Goal: Information Seeking & Learning: Learn about a topic

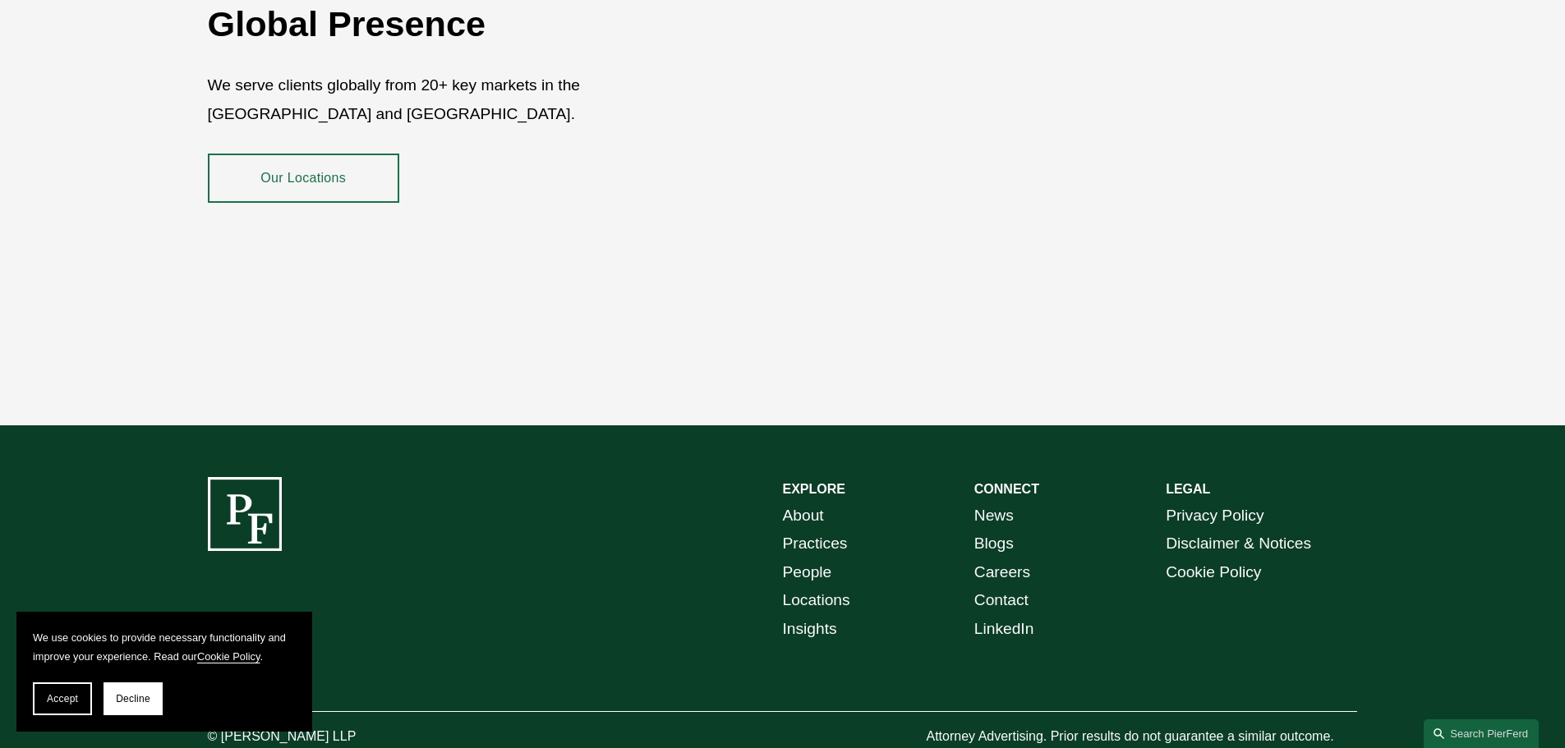
scroll to position [3008, 0]
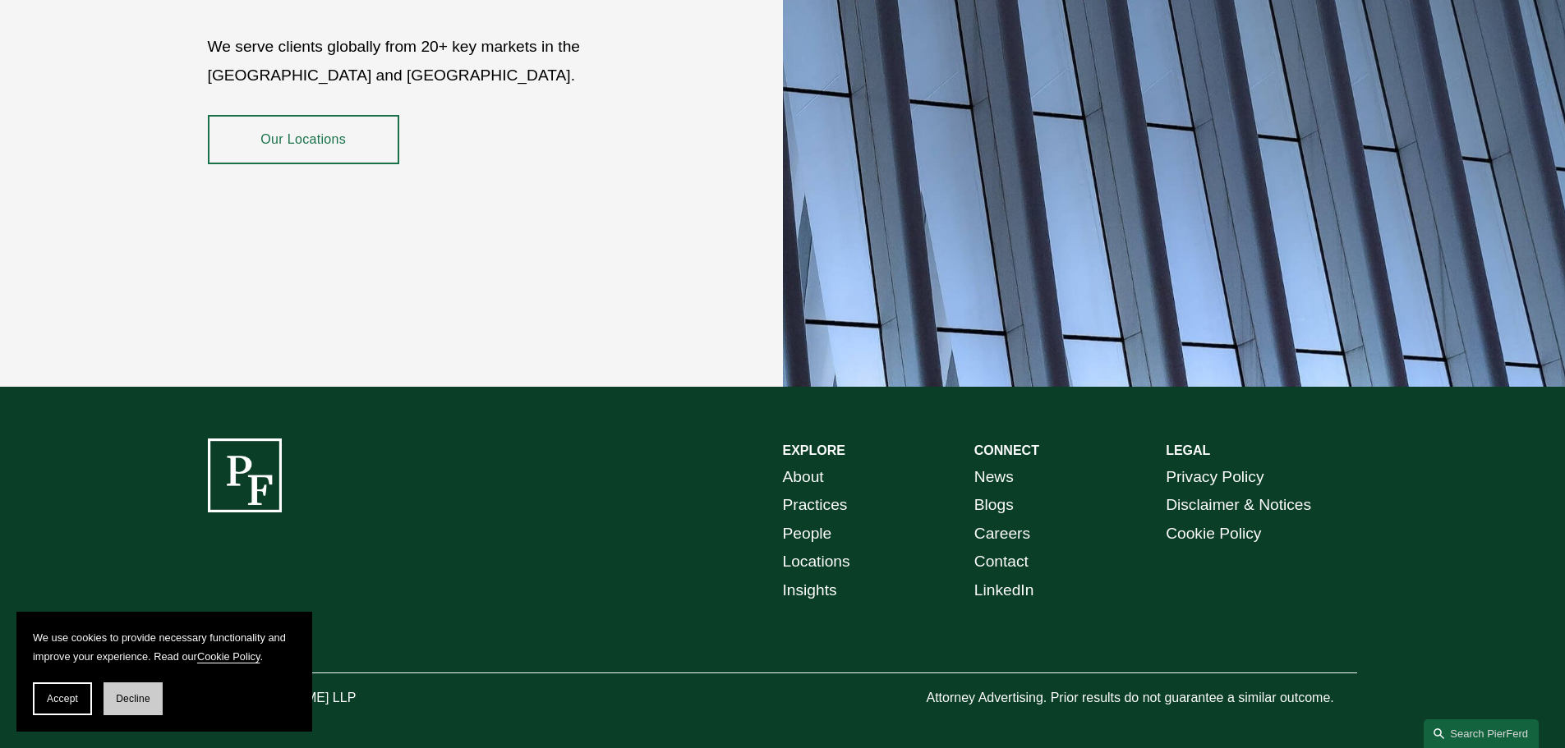
click at [118, 703] on span "Decline" at bounding box center [133, 699] width 35 height 12
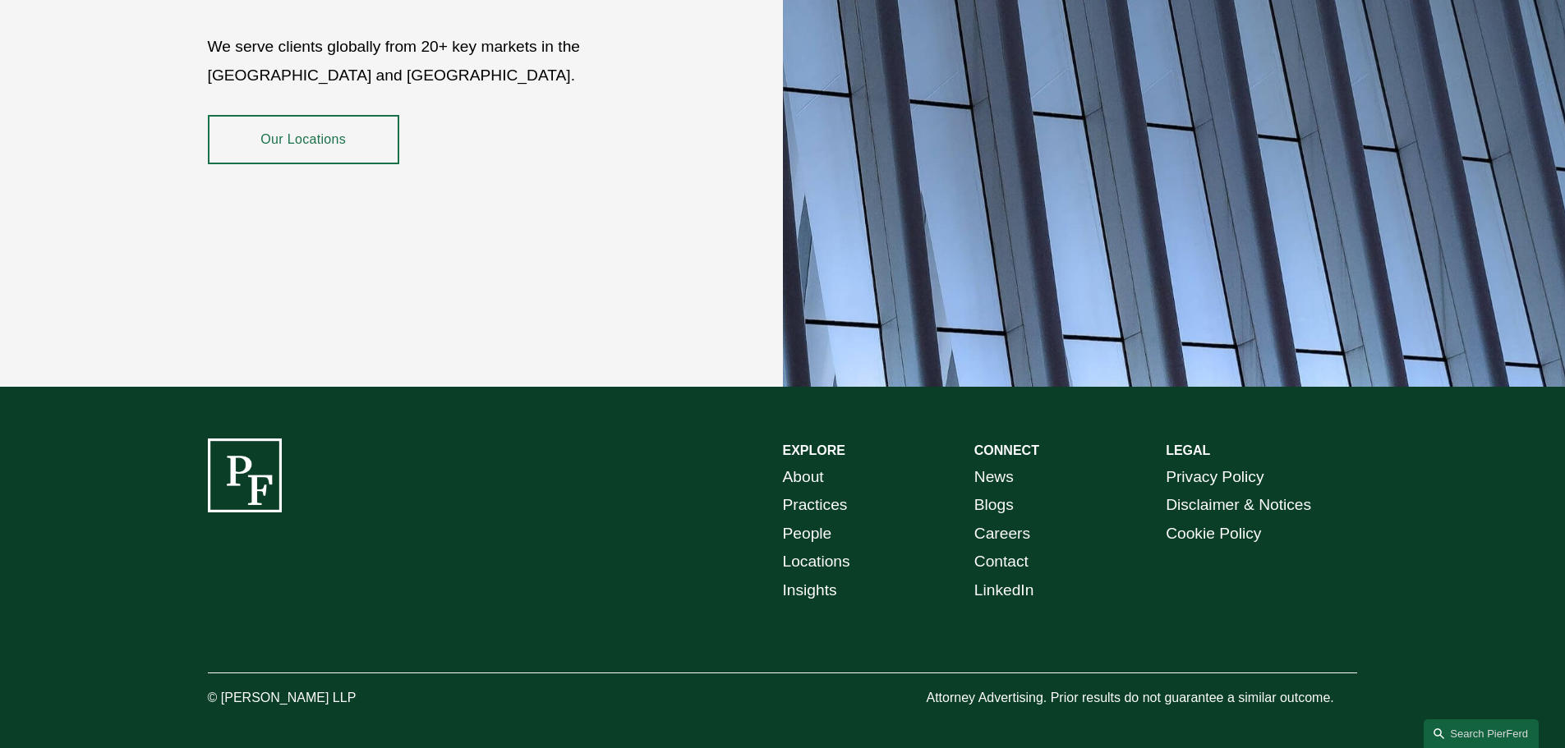
click at [809, 521] on link "People" at bounding box center [807, 534] width 49 height 29
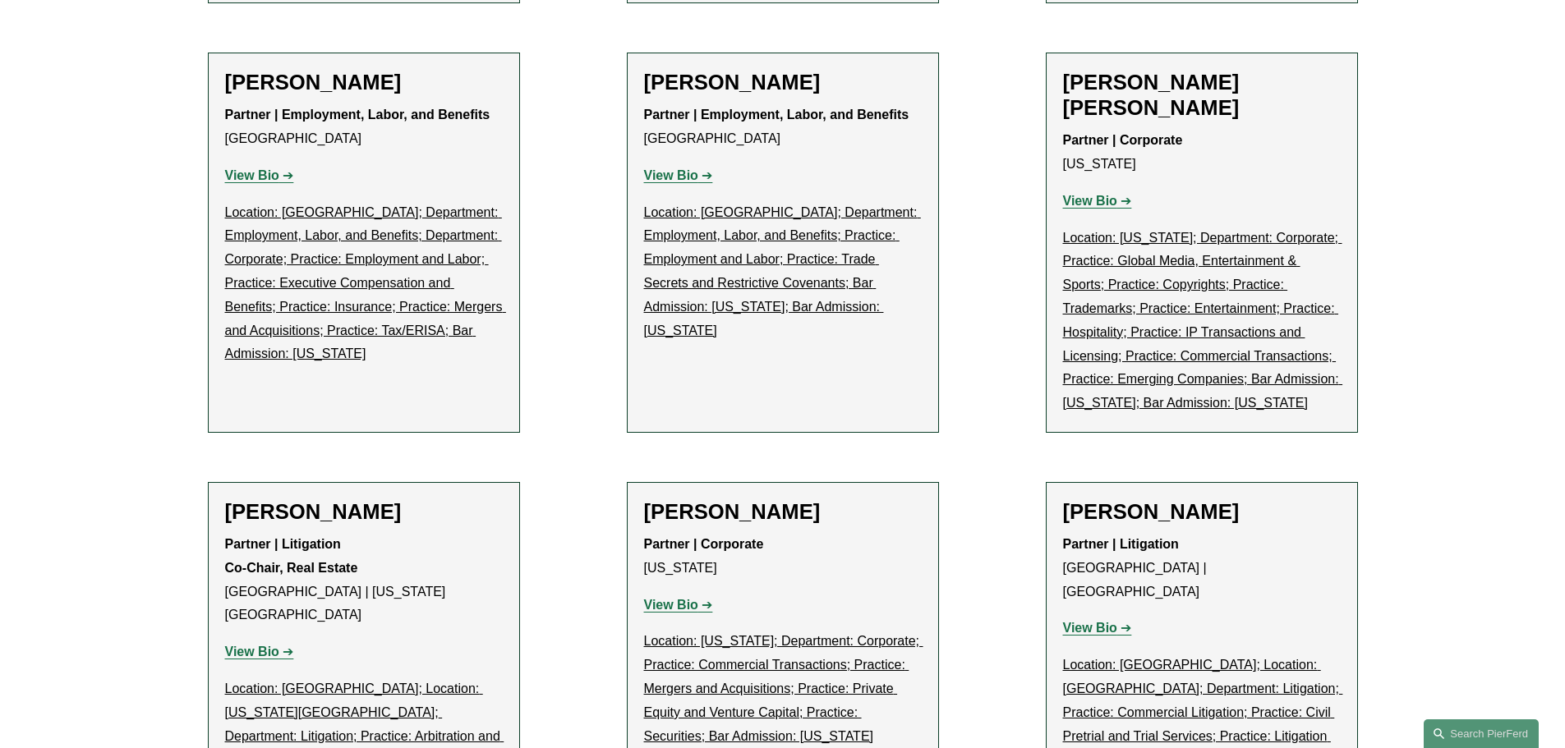
scroll to position [18760, 0]
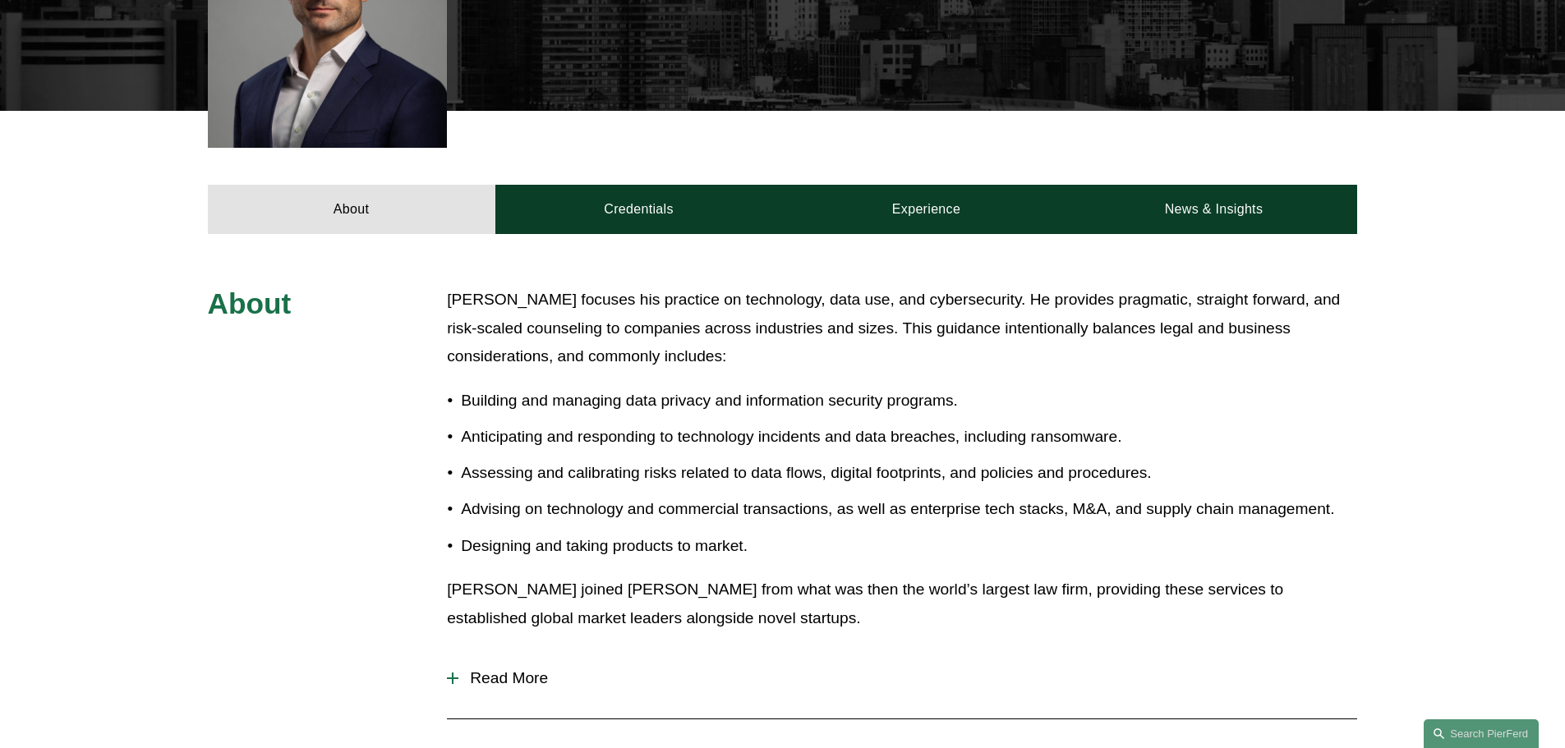
scroll to position [684, 0]
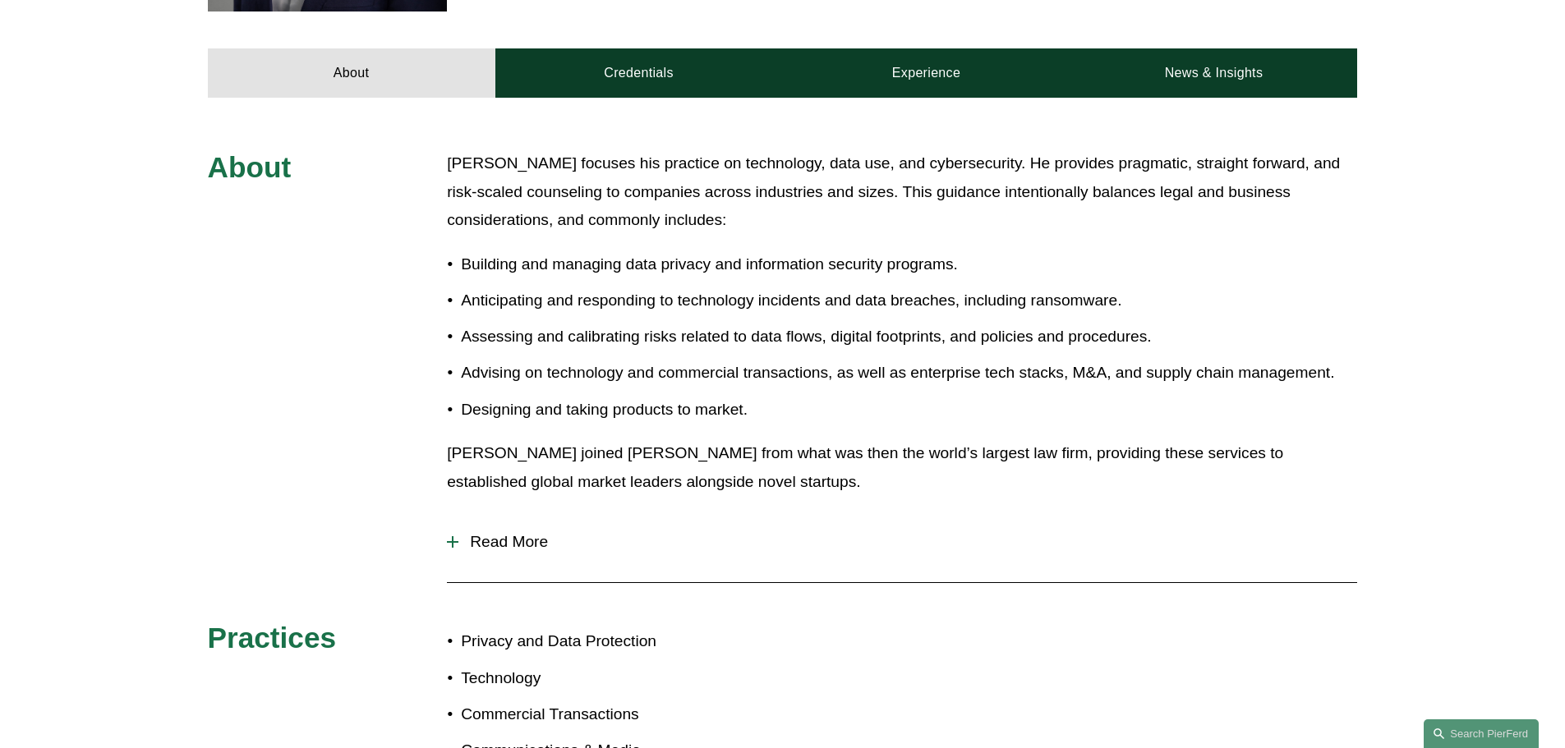
click at [516, 542] on span "Read More" at bounding box center [907, 542] width 899 height 18
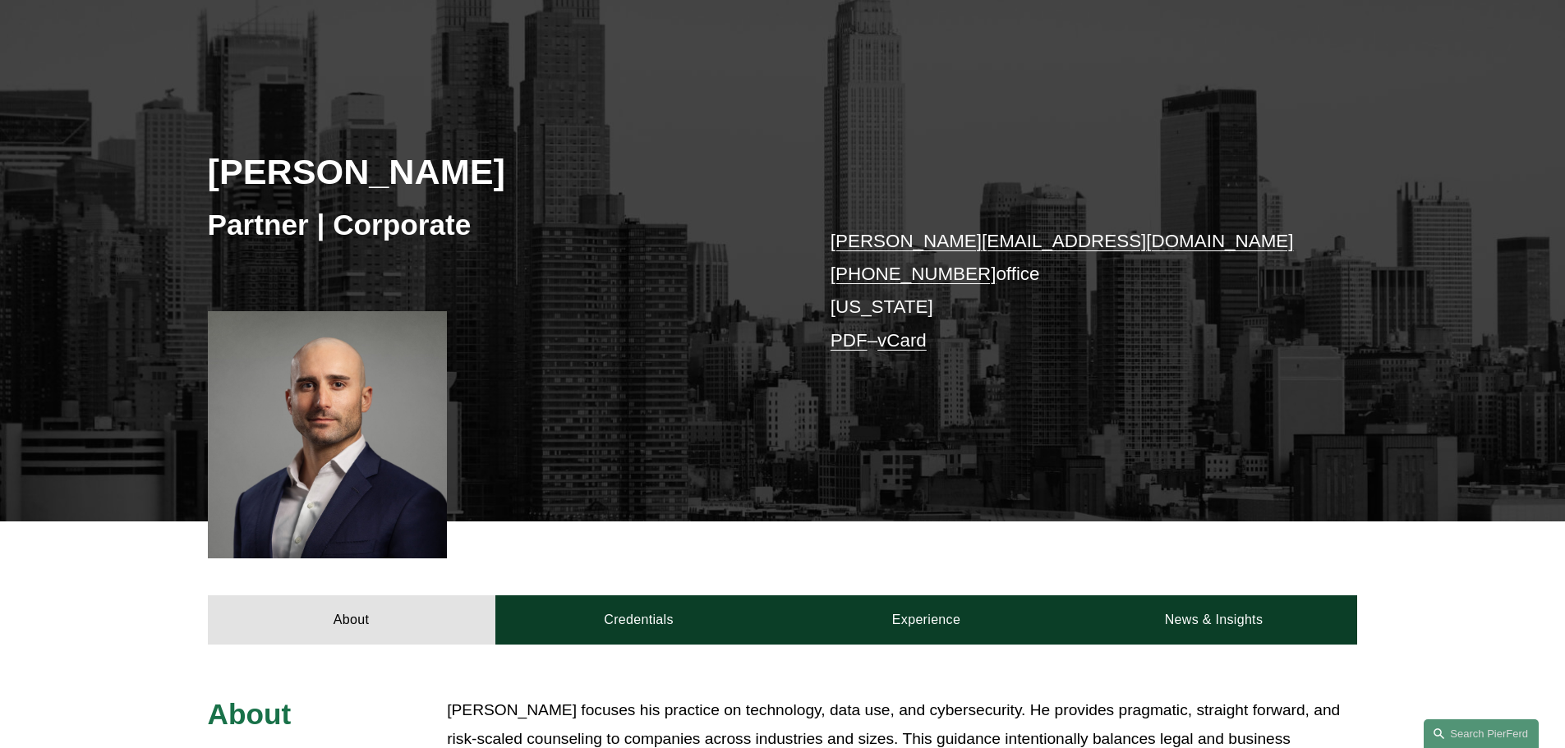
scroll to position [0, 0]
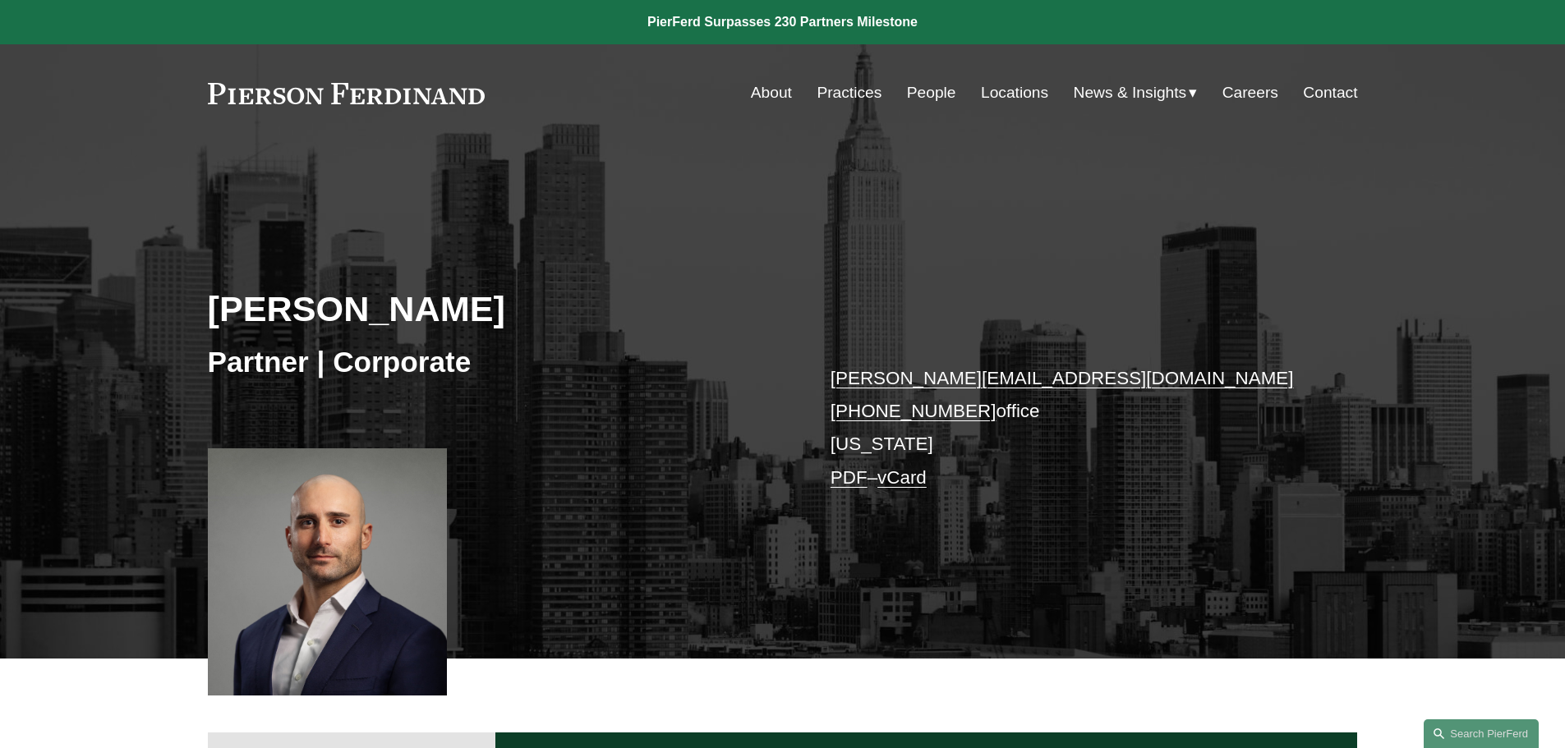
click at [1017, 92] on link "Locations" at bounding box center [1014, 92] width 67 height 31
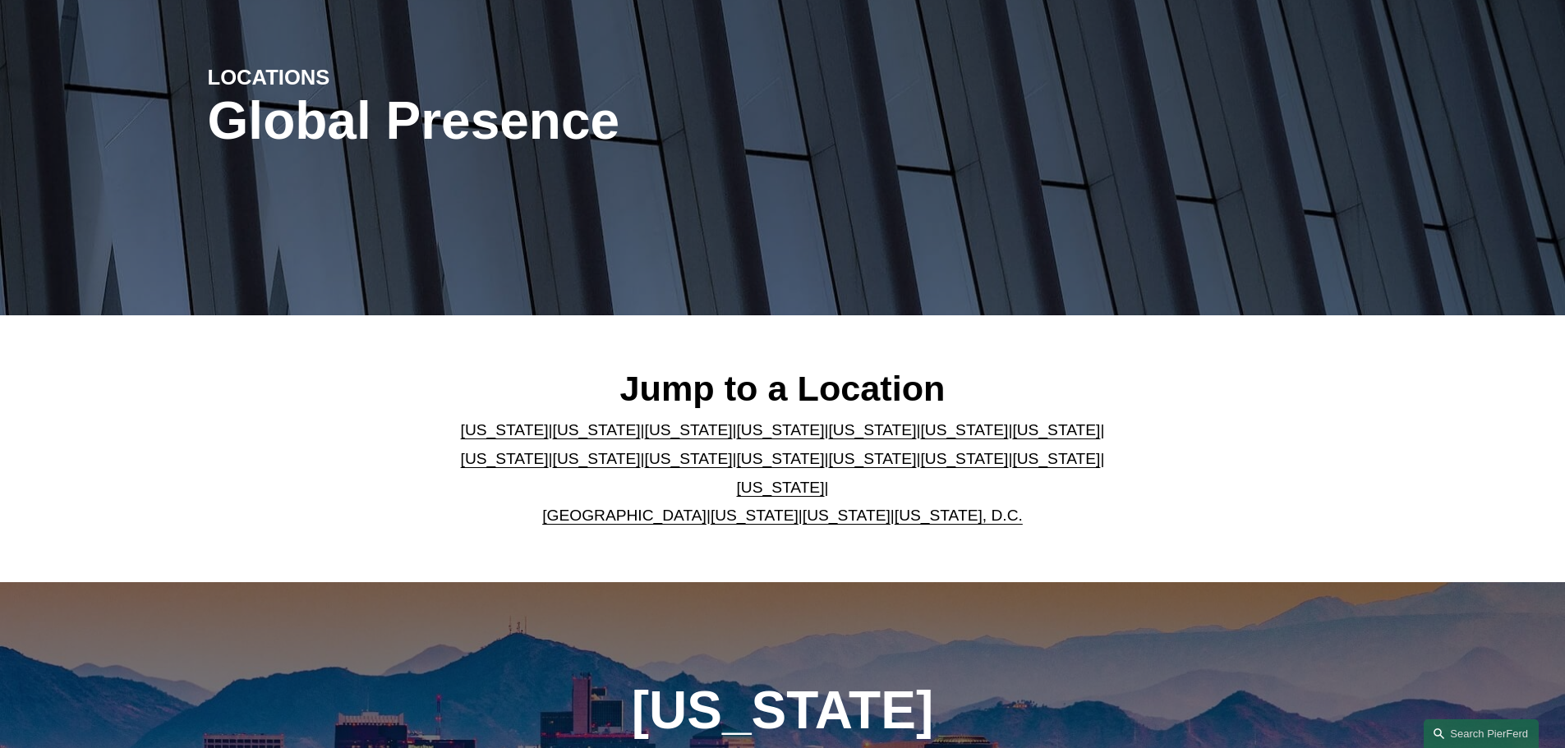
scroll to position [274, 0]
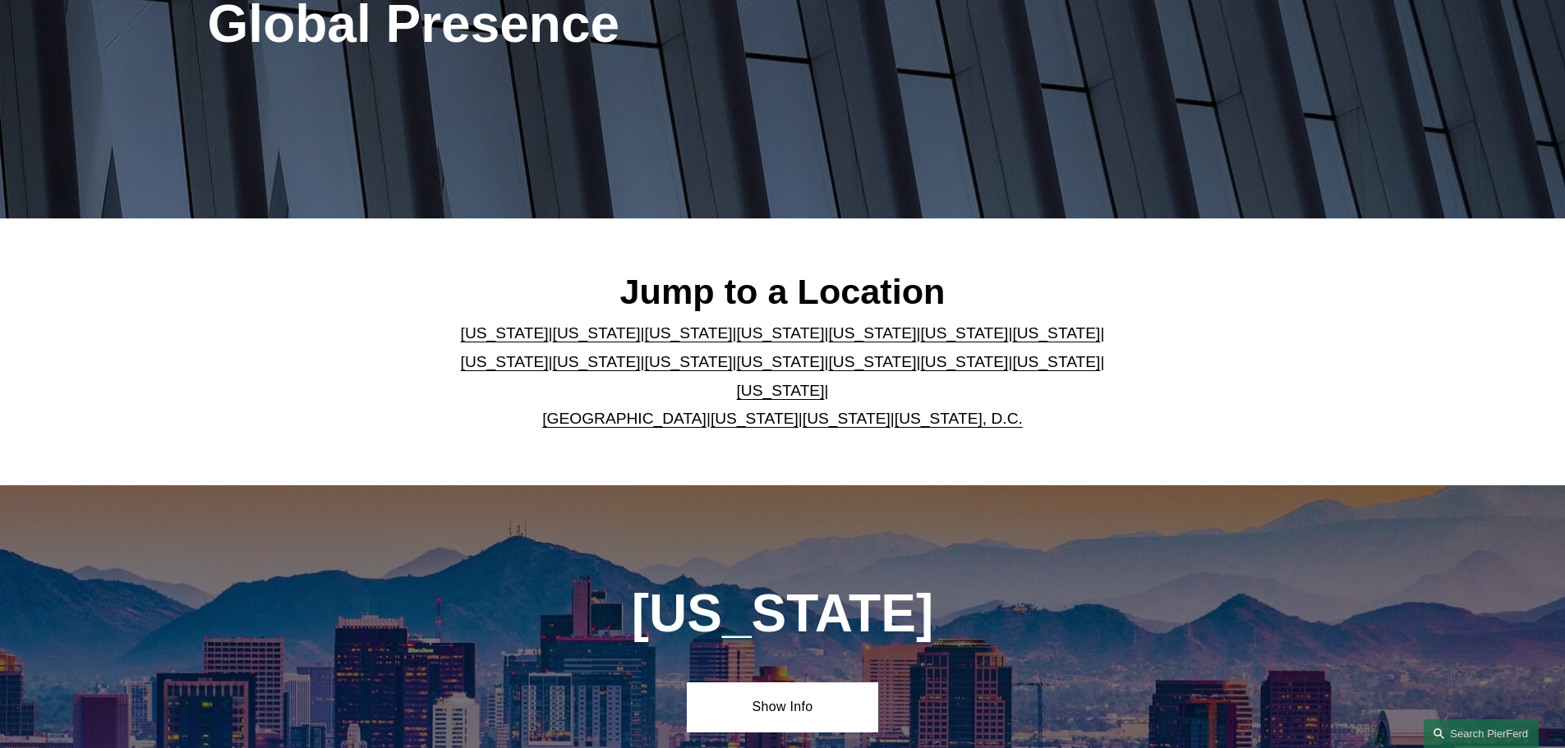
click at [851, 439] on div "Jump to a Location Arizona | California | Colorado | Delaware | Florida | Georg…" at bounding box center [782, 352] width 1565 height 266
click at [920, 371] on link "Ohio" at bounding box center [964, 361] width 88 height 17
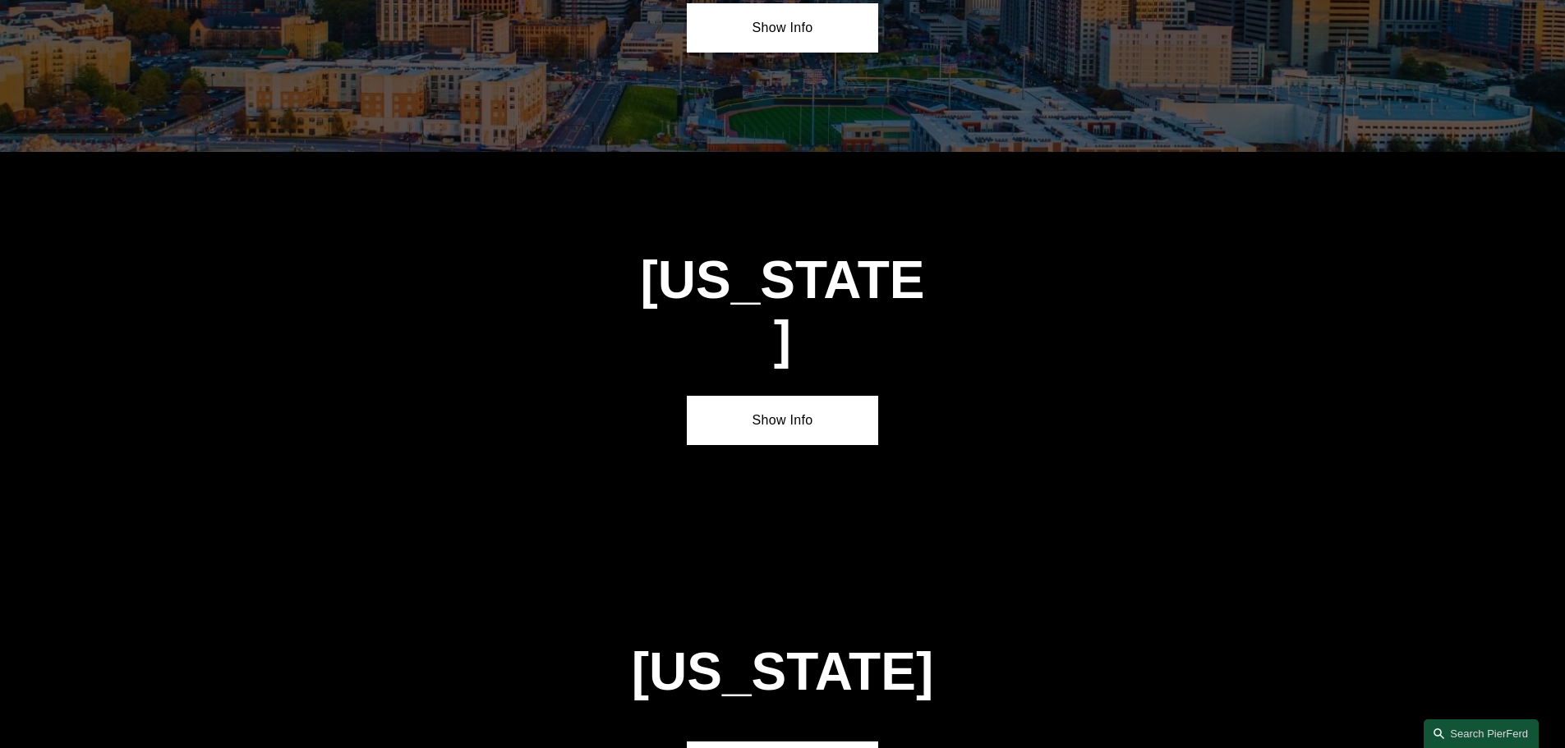
scroll to position [4899, 0]
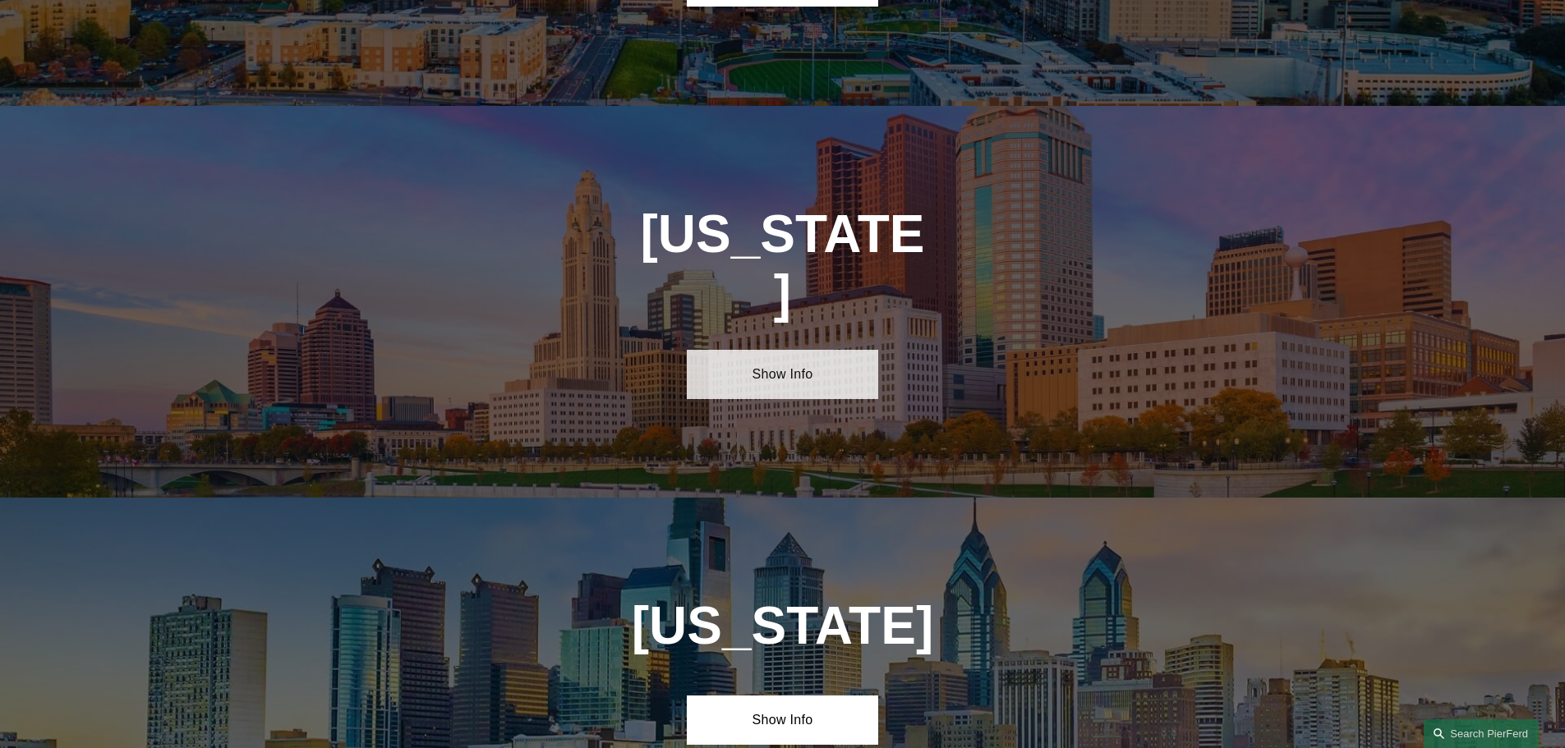
click at [747, 350] on link "Show Info" at bounding box center [782, 374] width 191 height 49
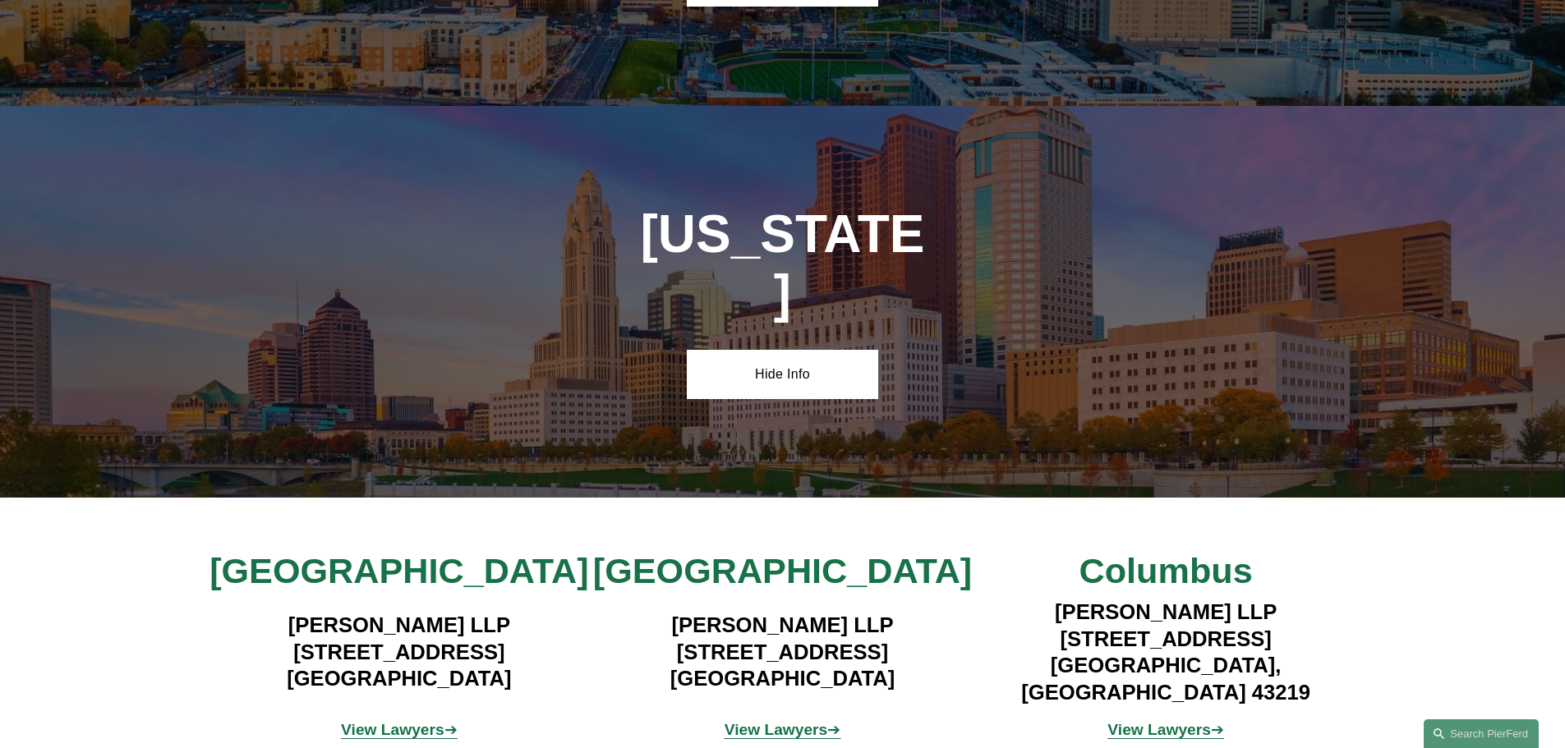
click at [784, 721] on strong "View Lawyers" at bounding box center [777, 729] width 104 height 17
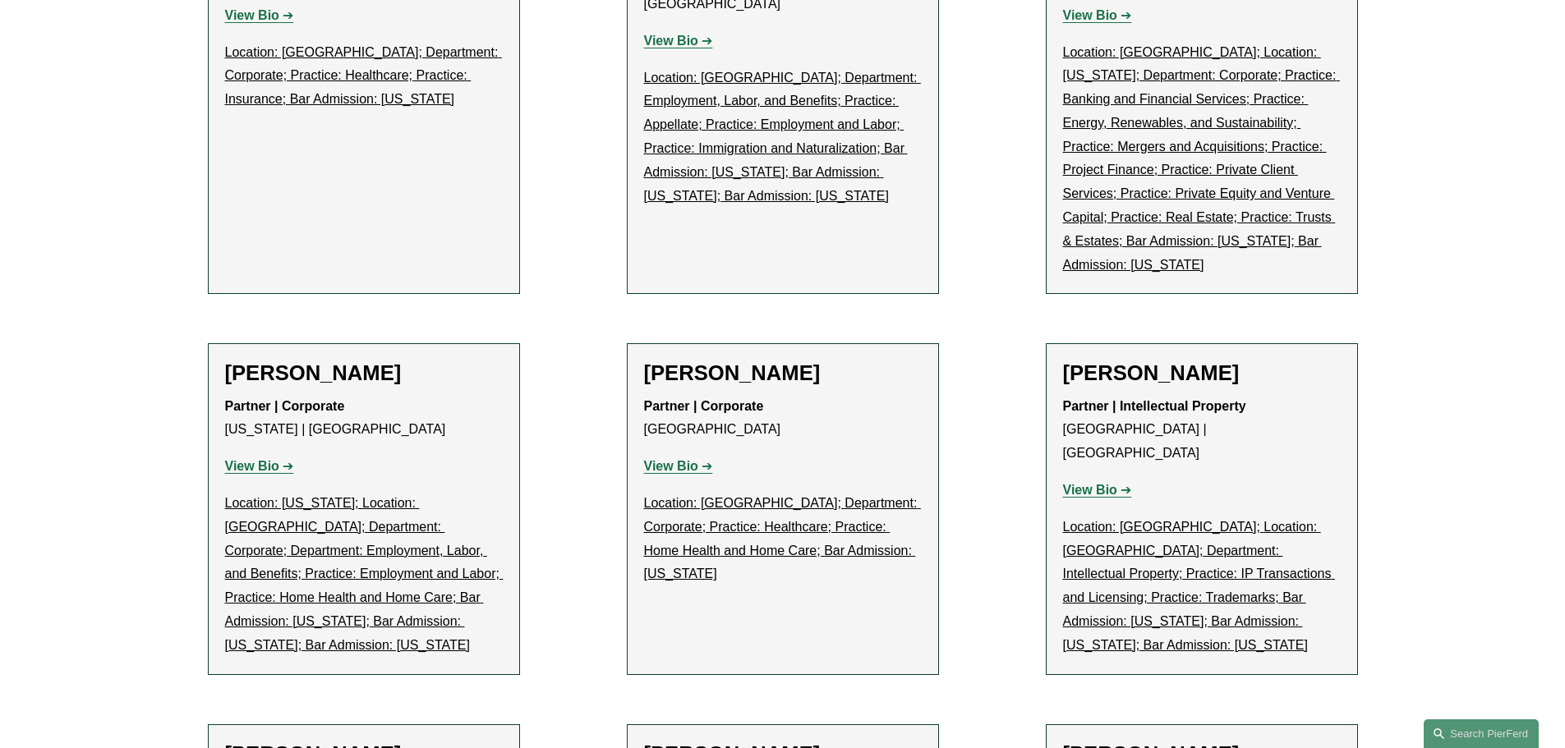
scroll to position [1506, 0]
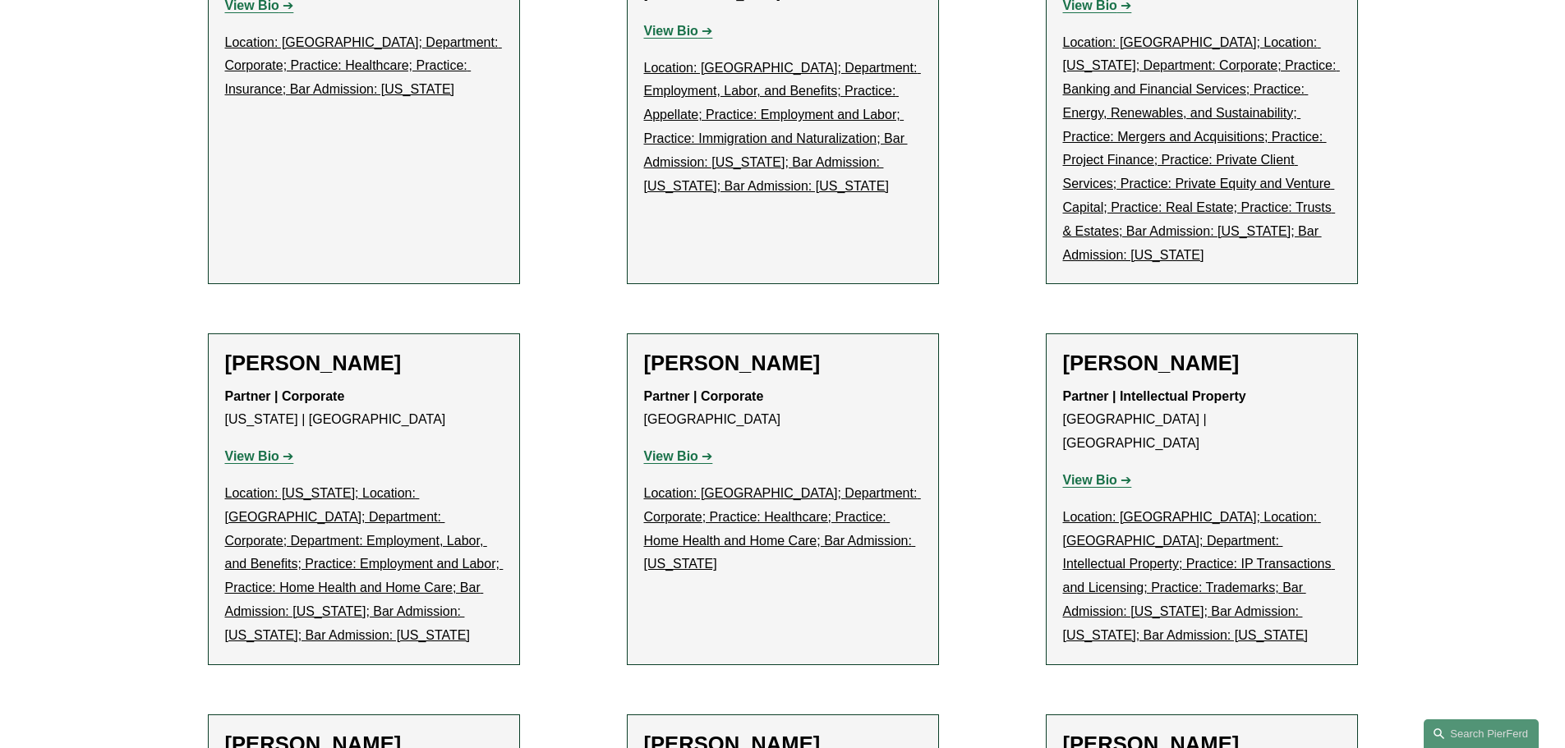
click at [1102, 473] on strong "View Bio" at bounding box center [1090, 480] width 54 height 14
click at [668, 449] on strong "View Bio" at bounding box center [671, 456] width 54 height 14
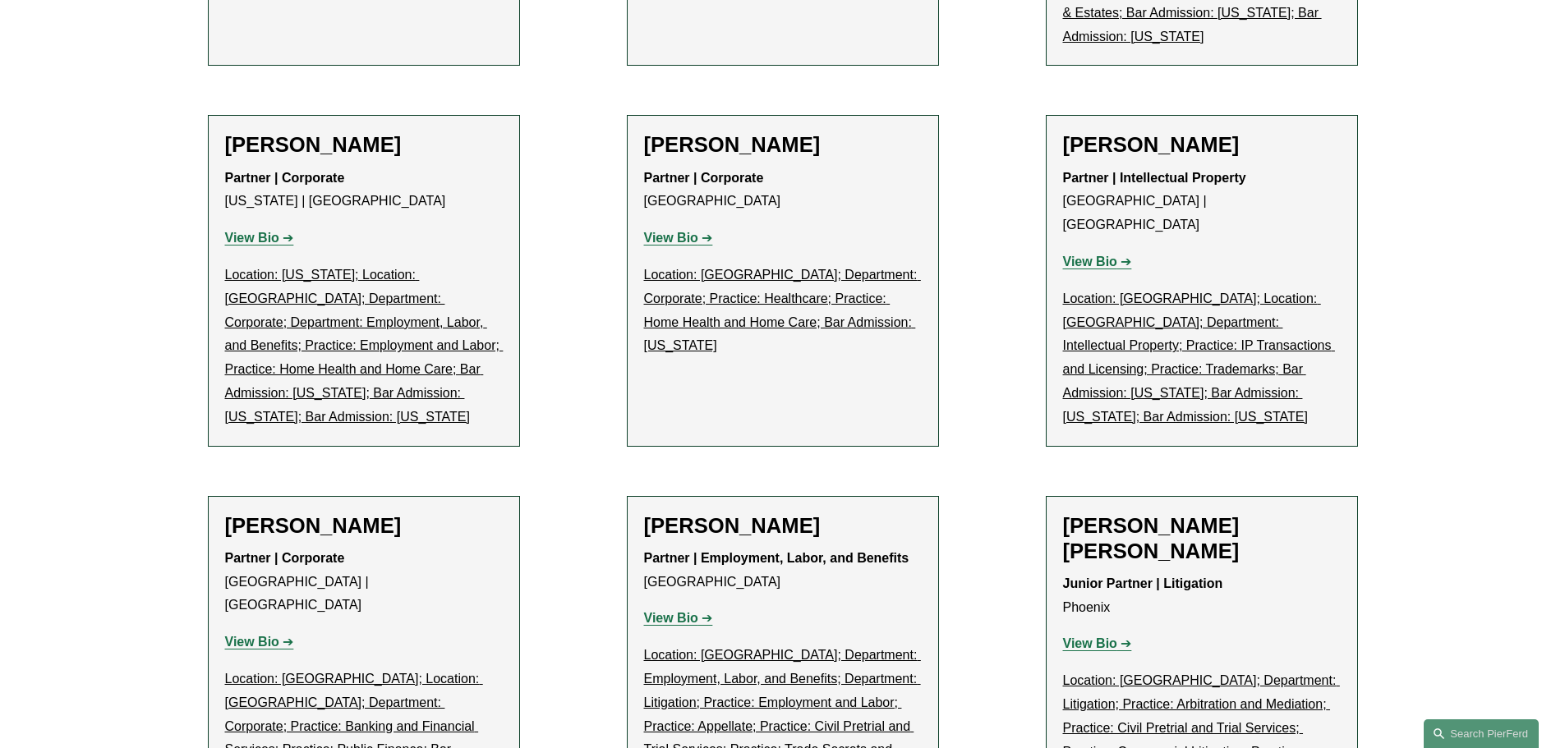
scroll to position [1917, 0]
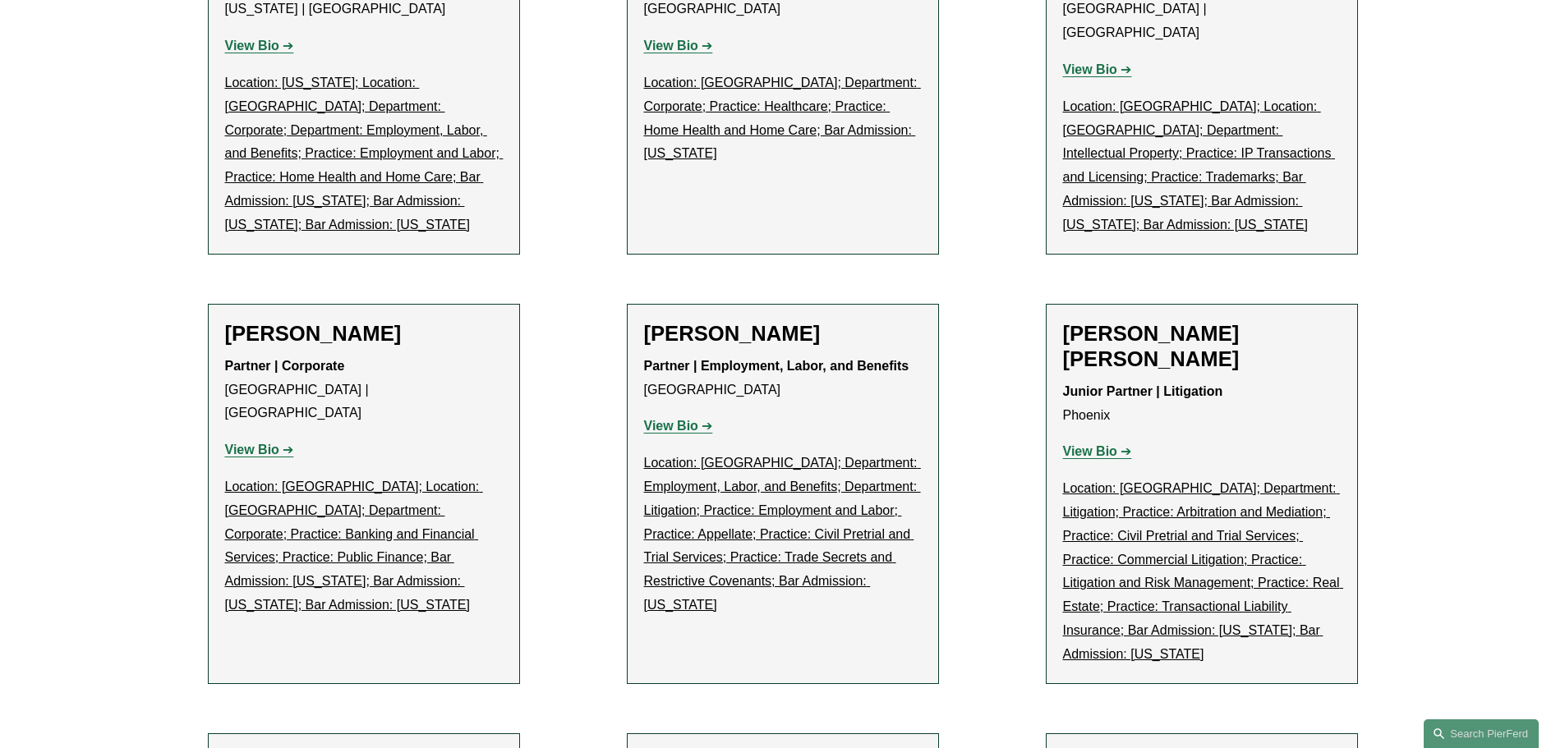
click at [676, 419] on strong "View Bio" at bounding box center [671, 426] width 54 height 14
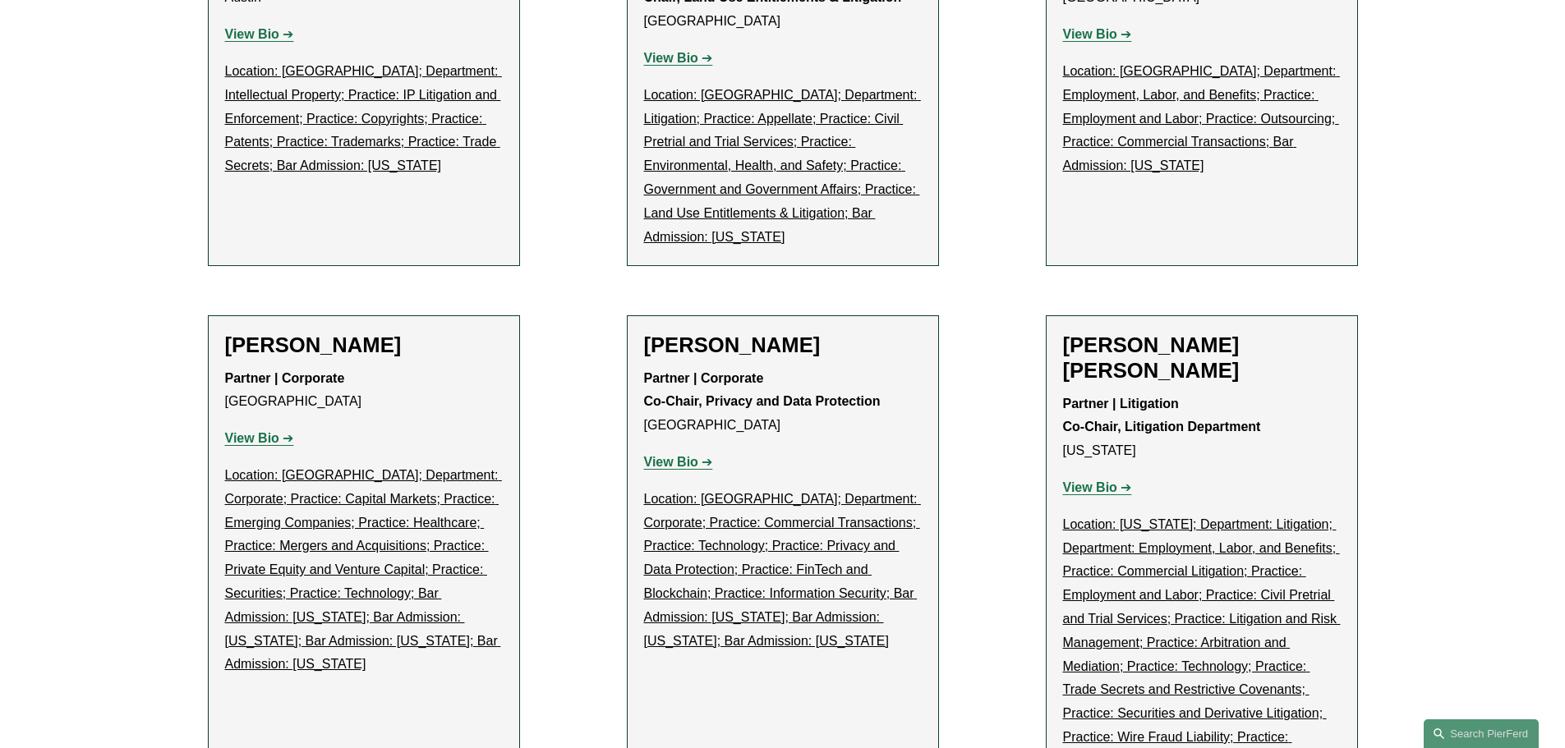
scroll to position [2876, 0]
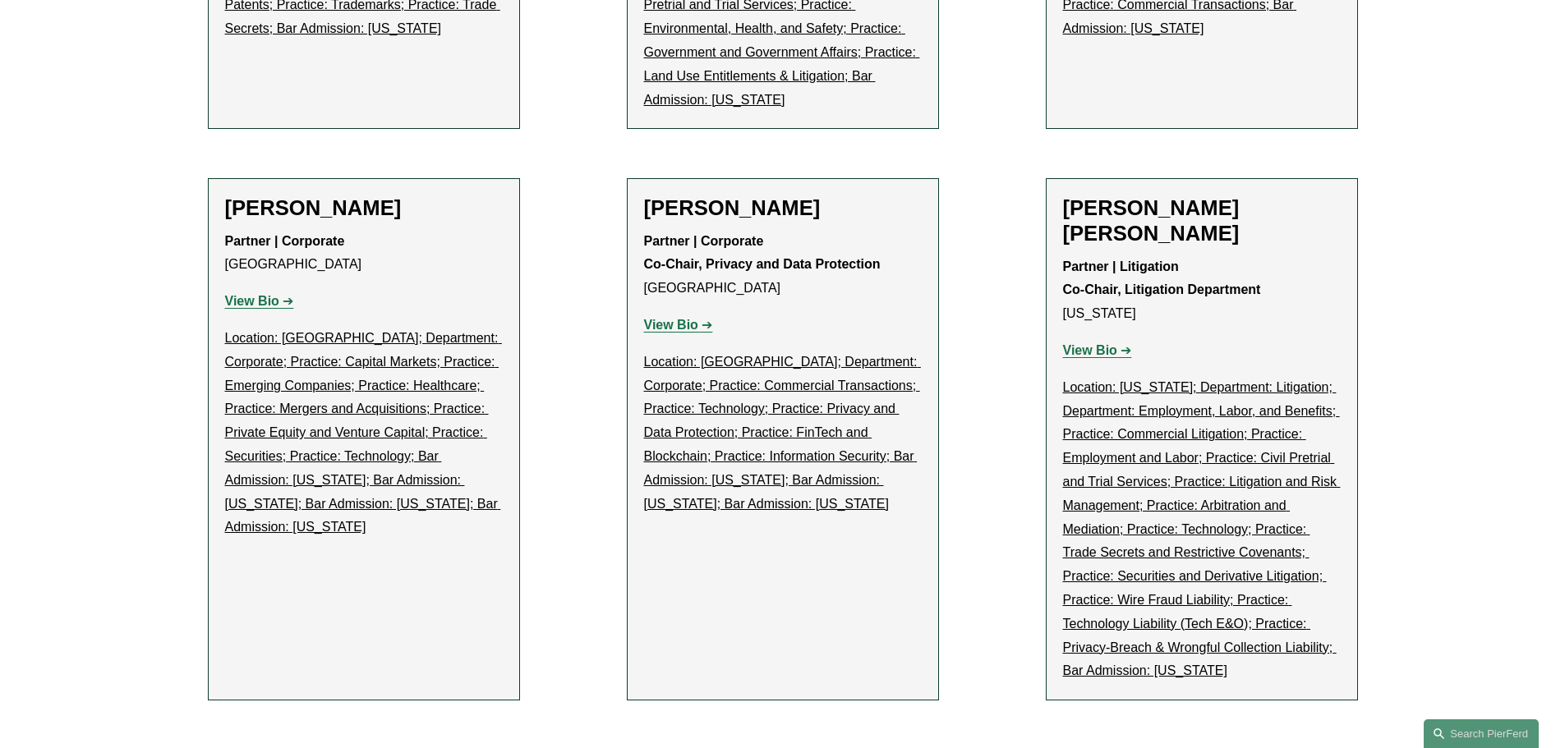
click at [685, 318] on strong "View Bio" at bounding box center [671, 325] width 54 height 14
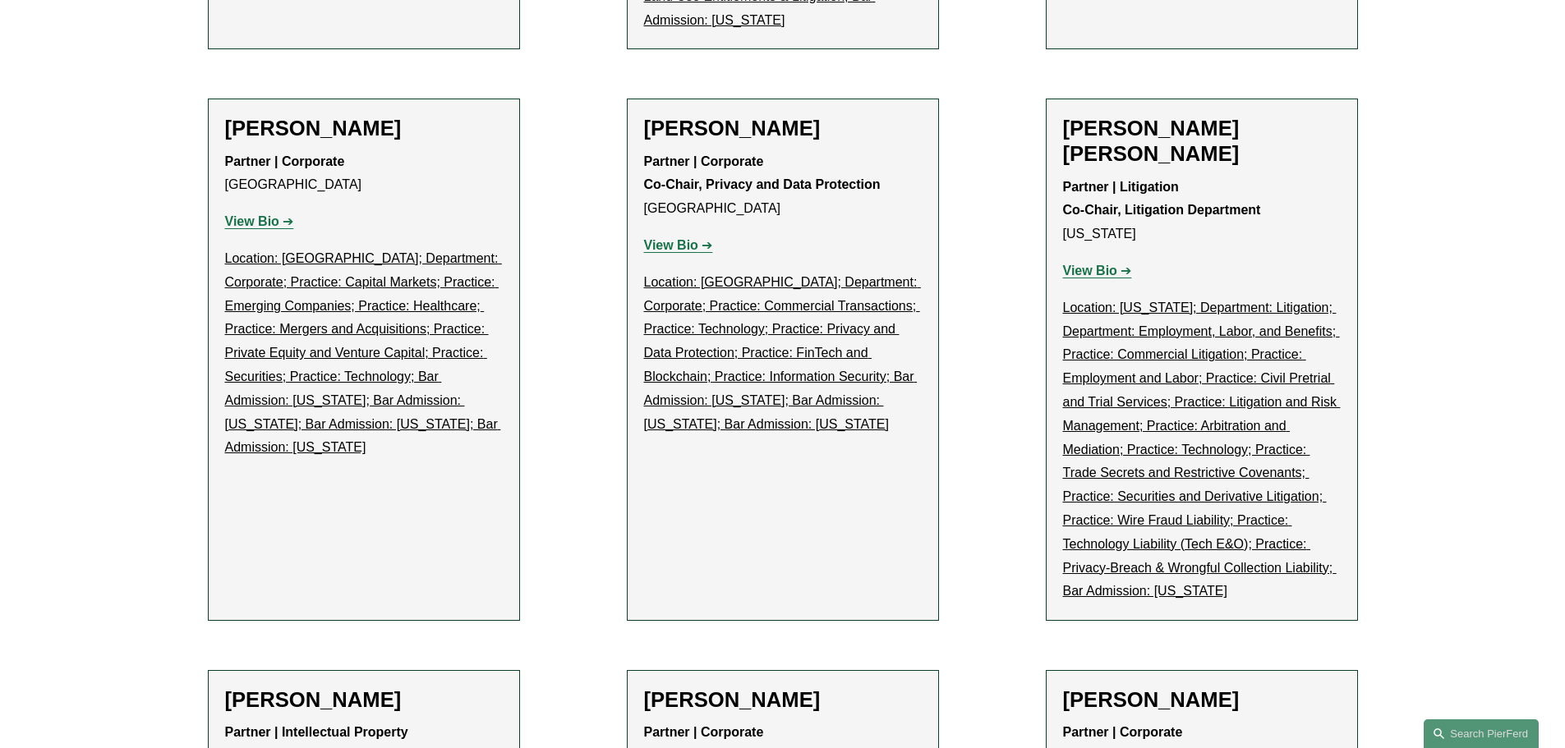
scroll to position [3013, 0]
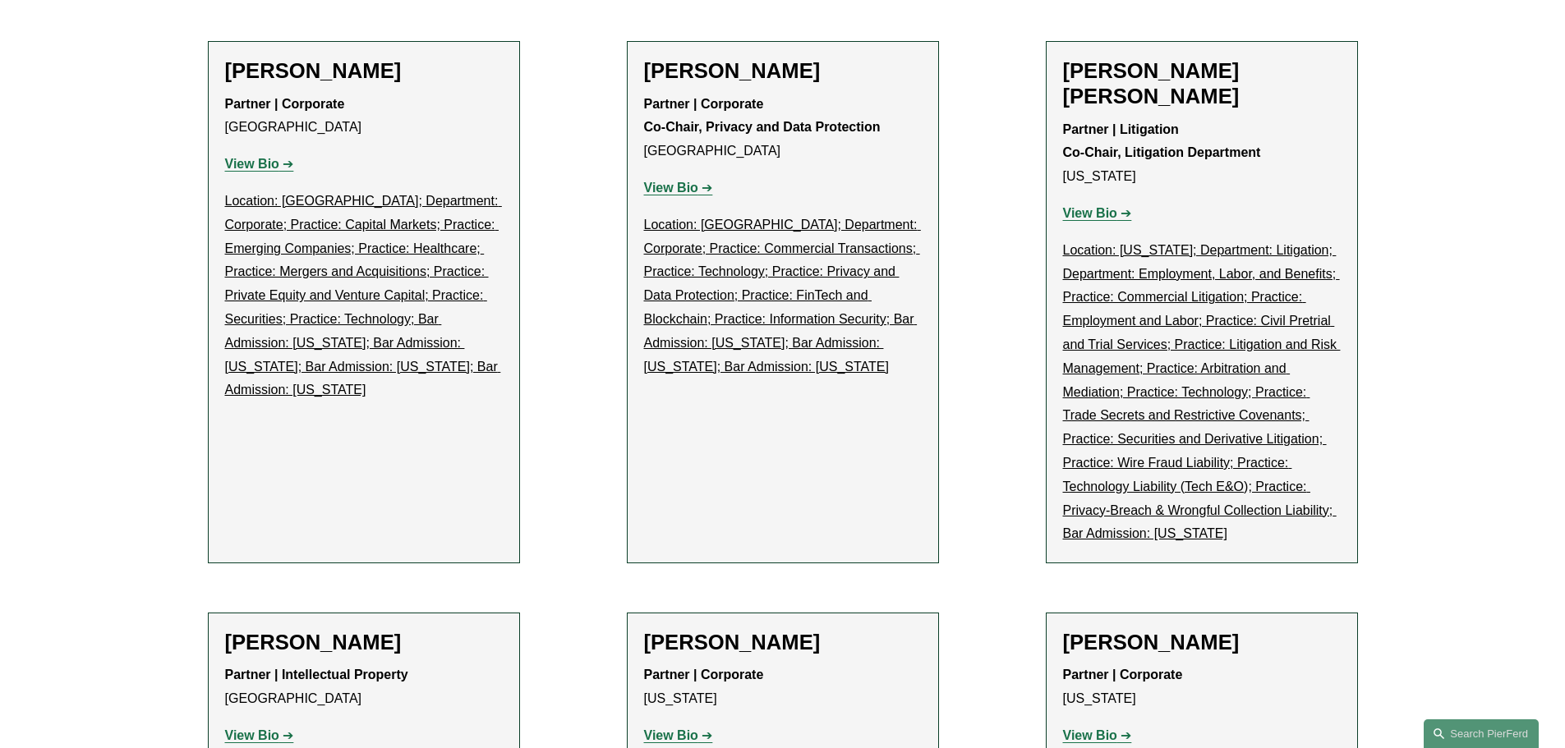
click at [1112, 206] on strong "View Bio" at bounding box center [1090, 213] width 54 height 14
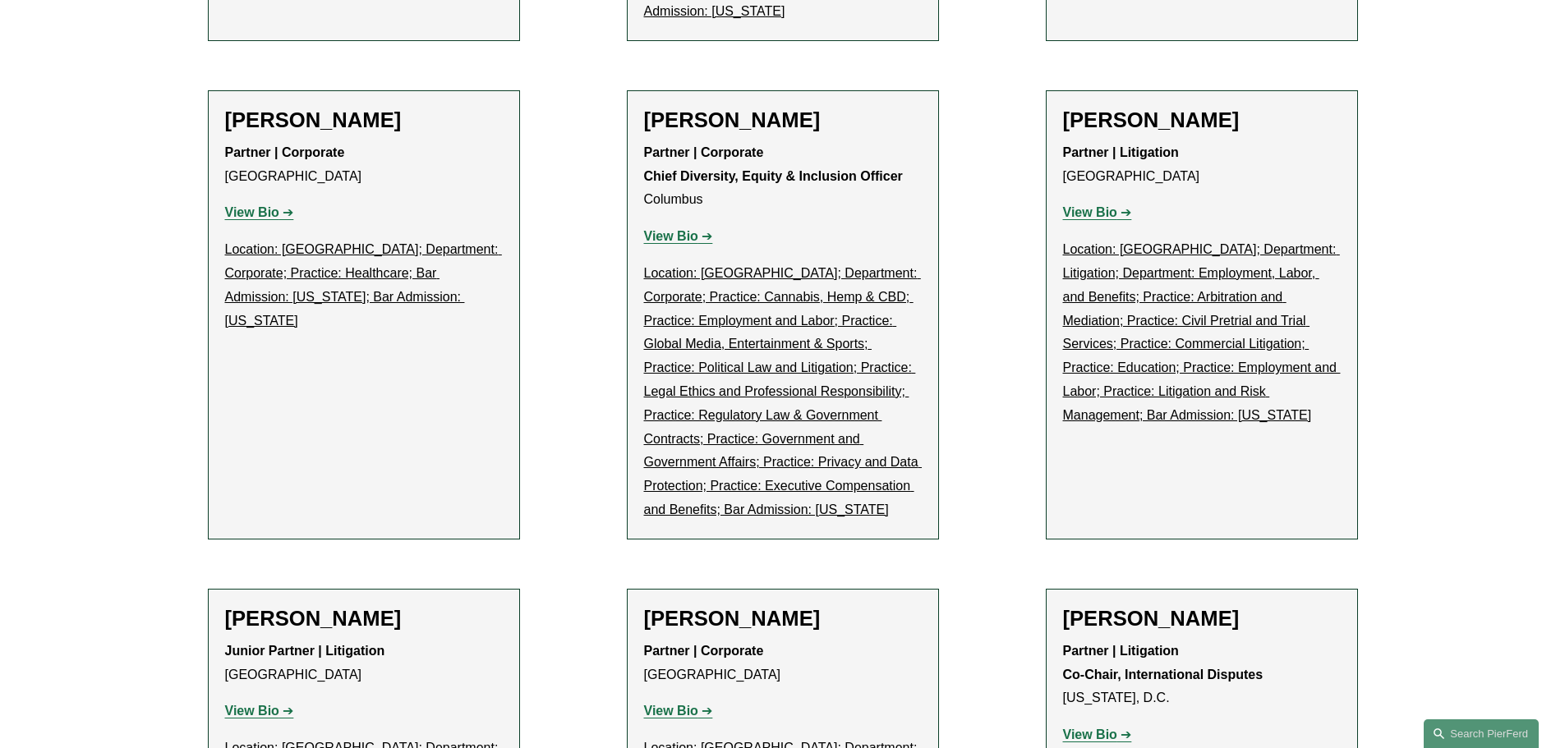
scroll to position [3971, 0]
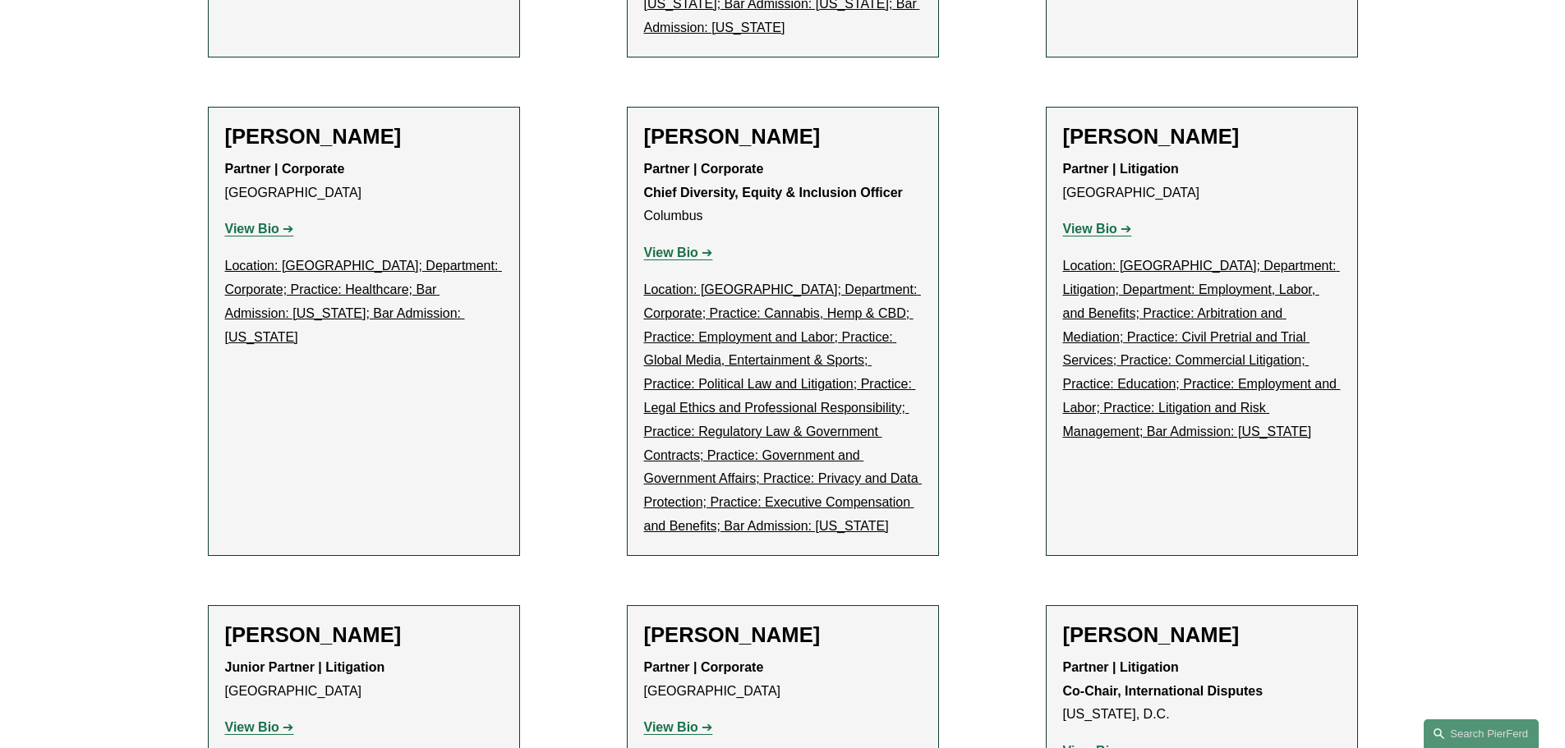
click at [1097, 222] on strong "View Bio" at bounding box center [1090, 229] width 54 height 14
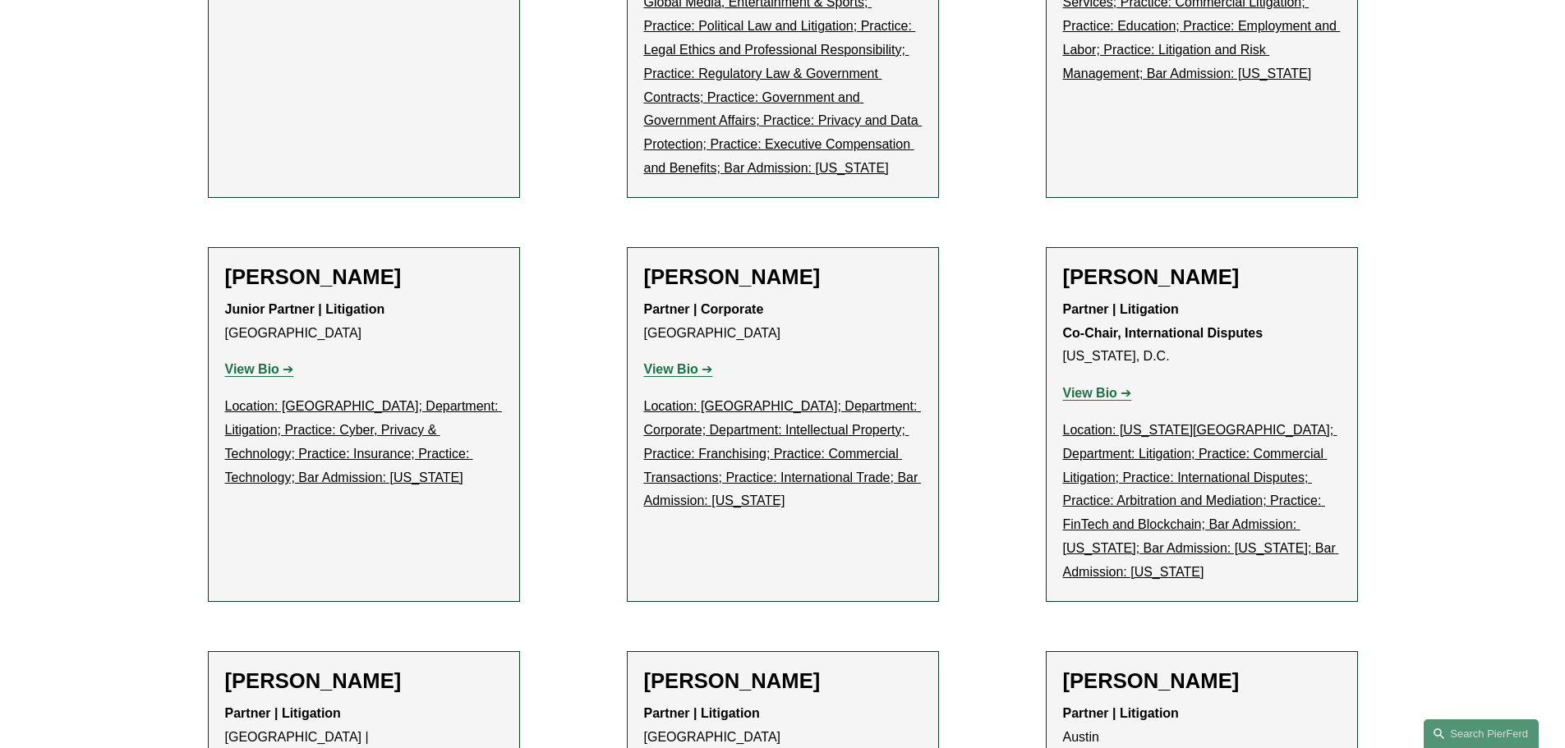
scroll to position [4382, 0]
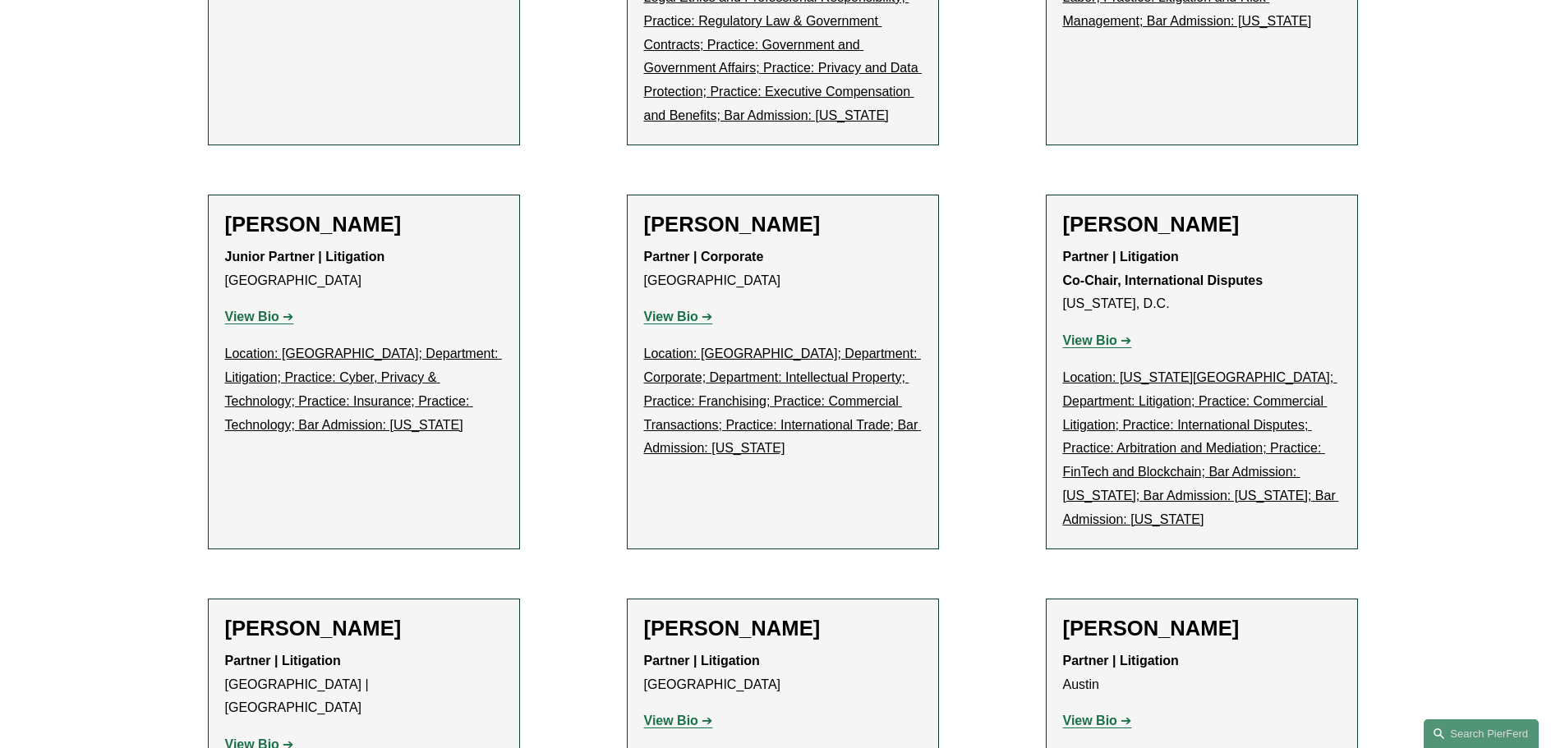
click at [250, 310] on strong "View Bio" at bounding box center [252, 317] width 54 height 14
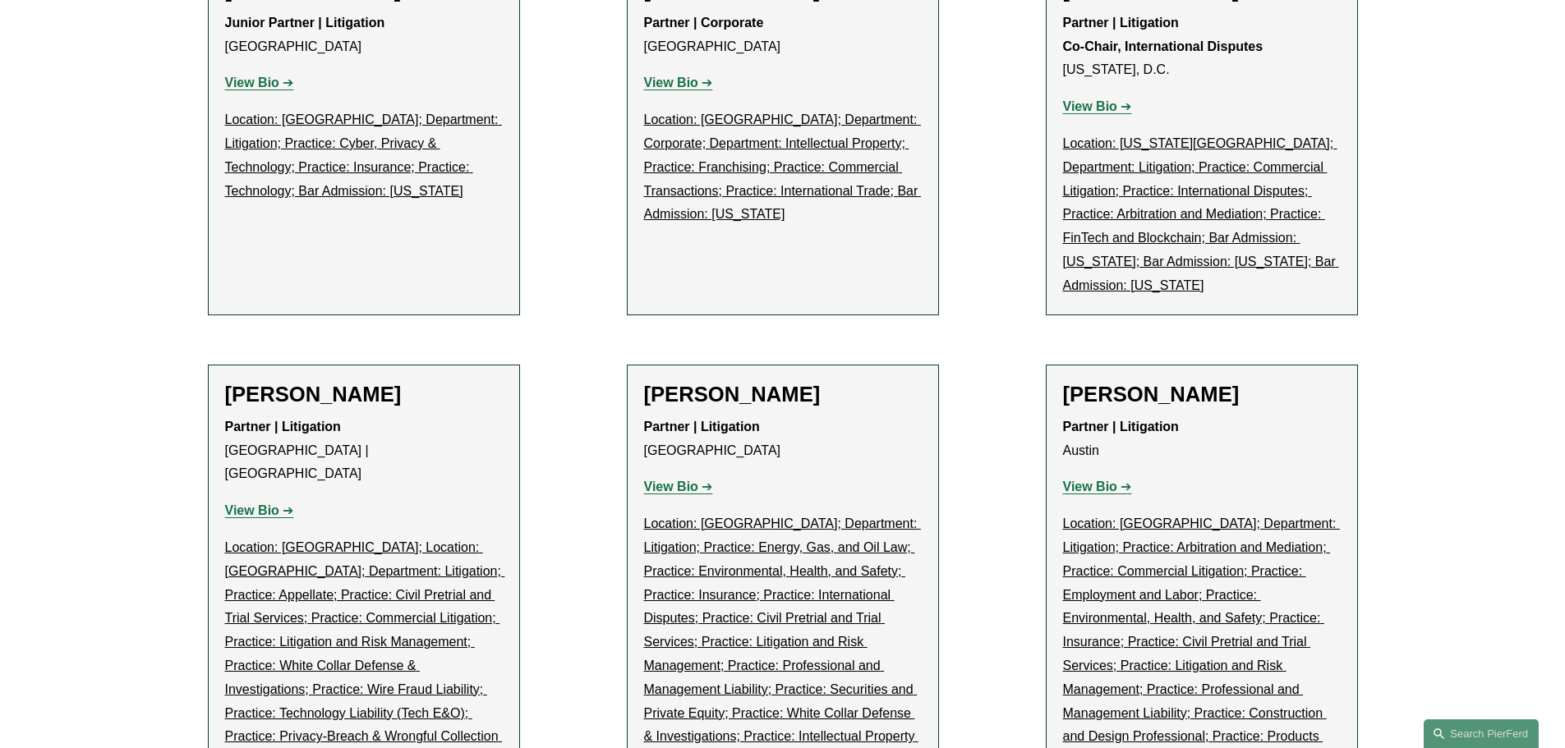
scroll to position [4656, 0]
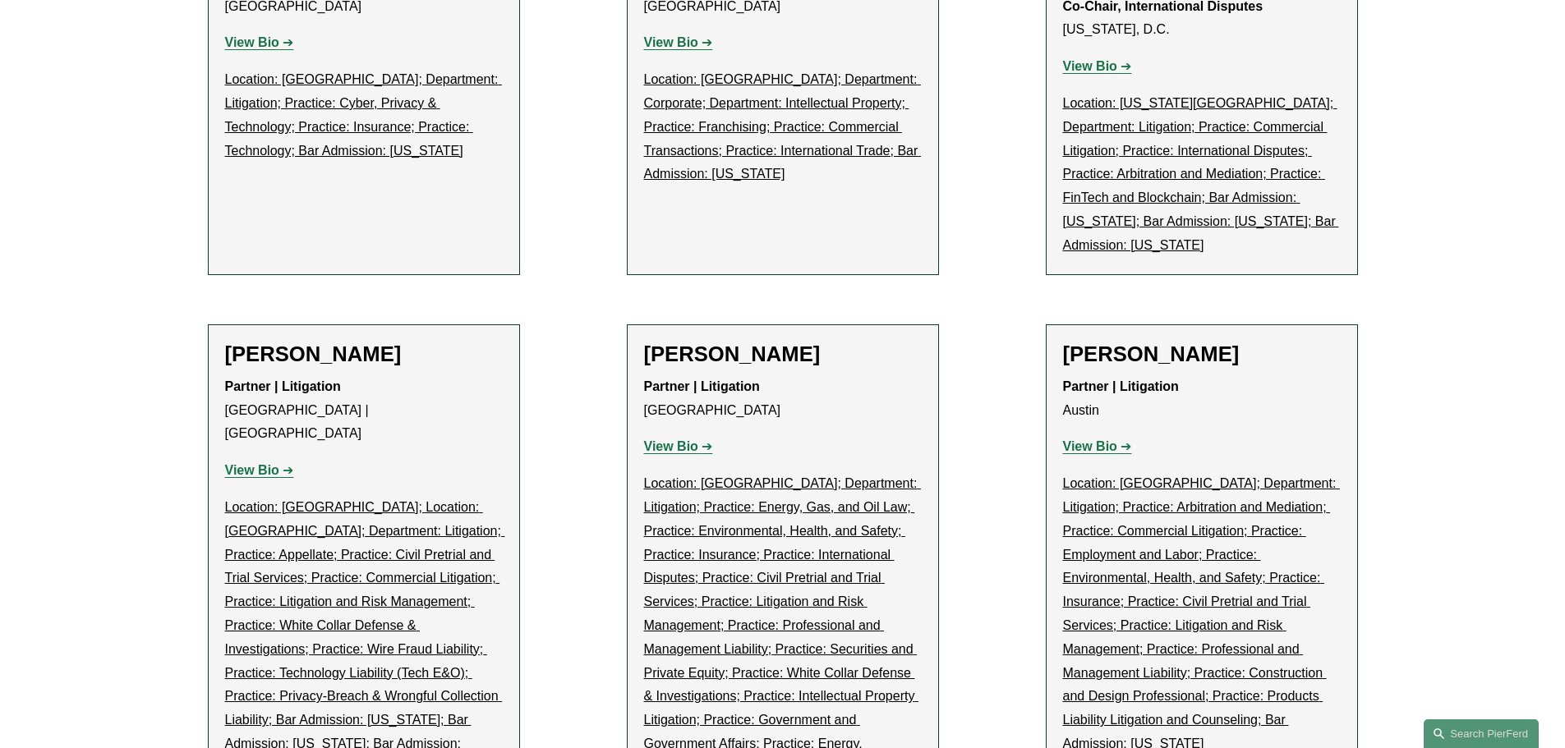
click at [251, 463] on strong "View Bio" at bounding box center [252, 470] width 54 height 14
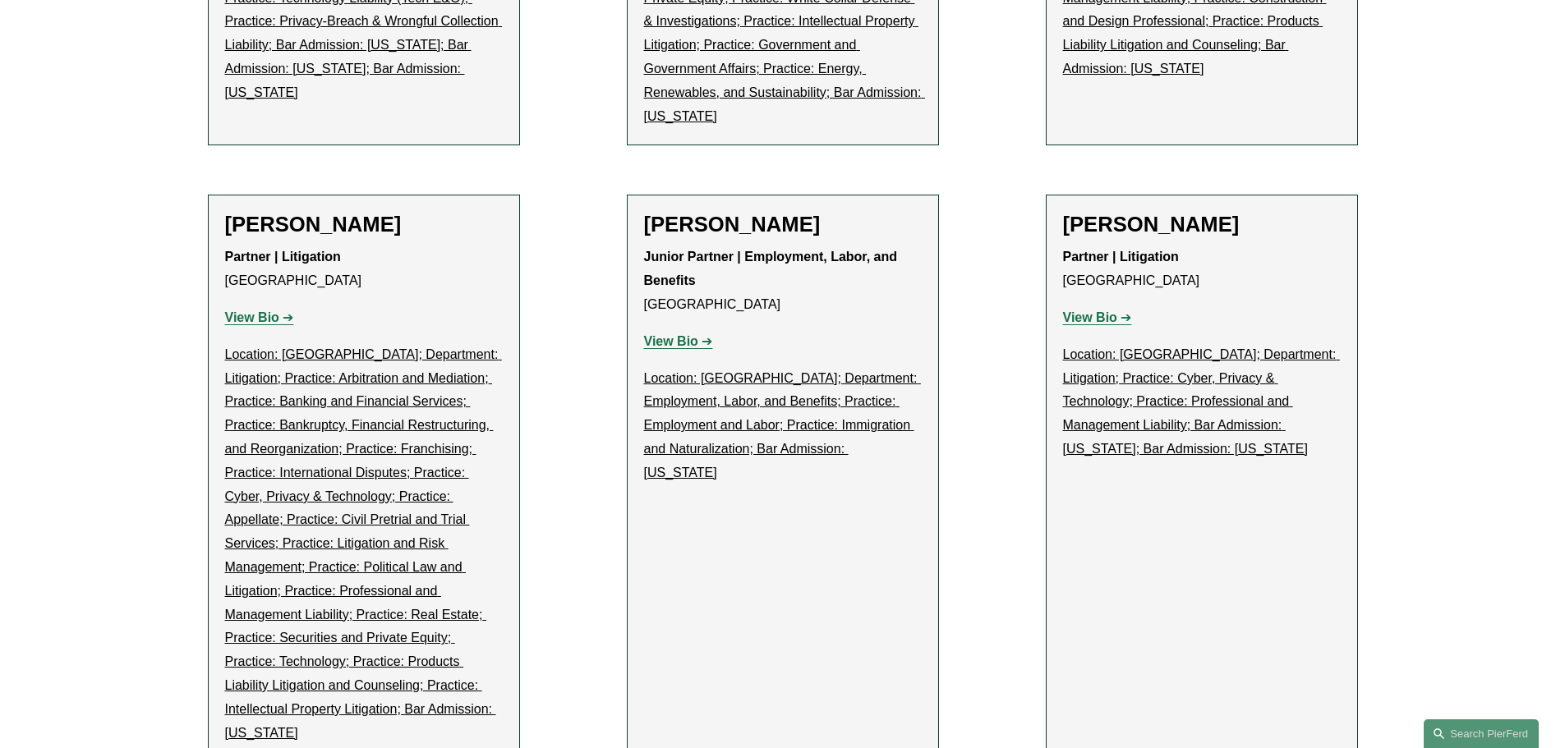
scroll to position [5203, 0]
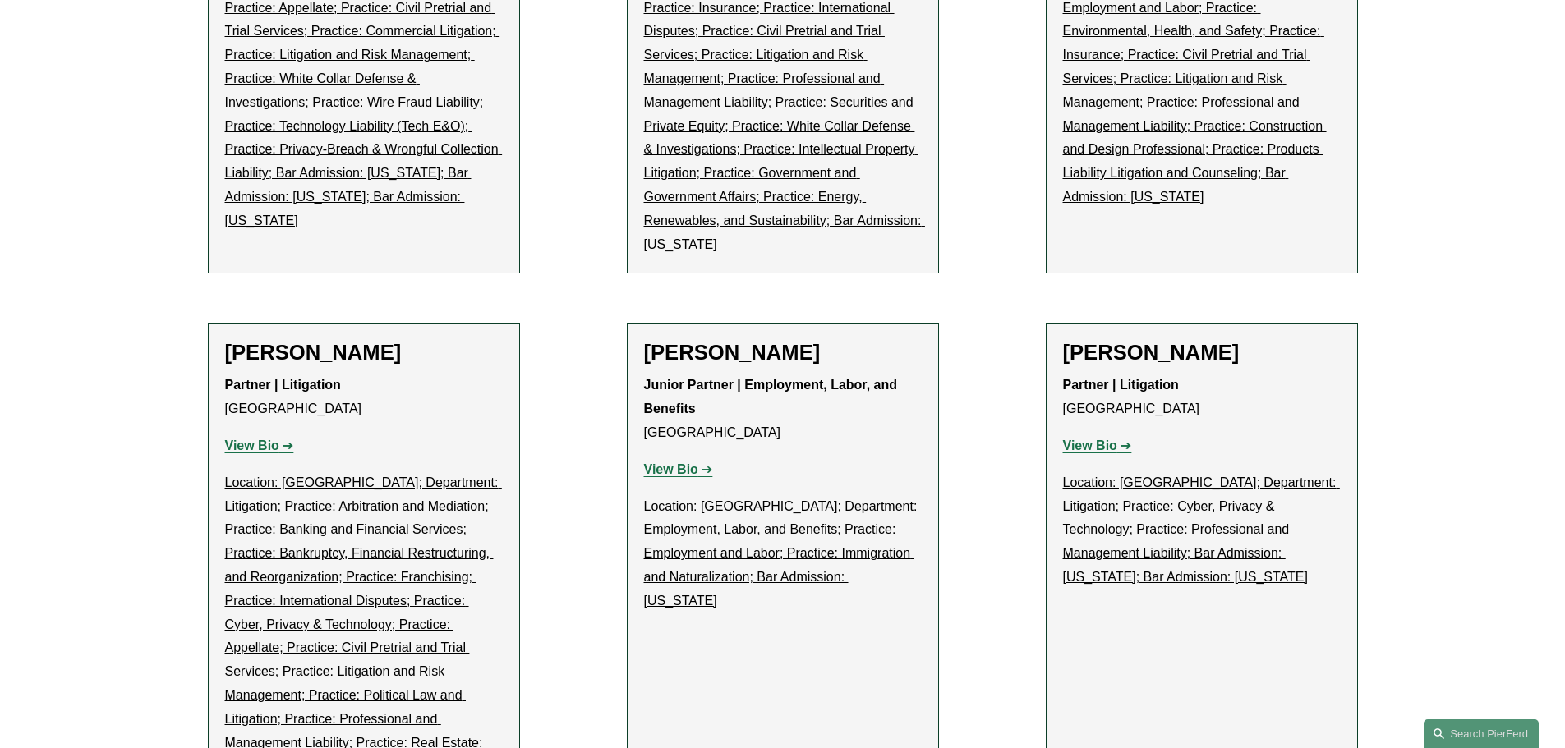
click at [662, 463] on strong "View Bio" at bounding box center [671, 470] width 54 height 14
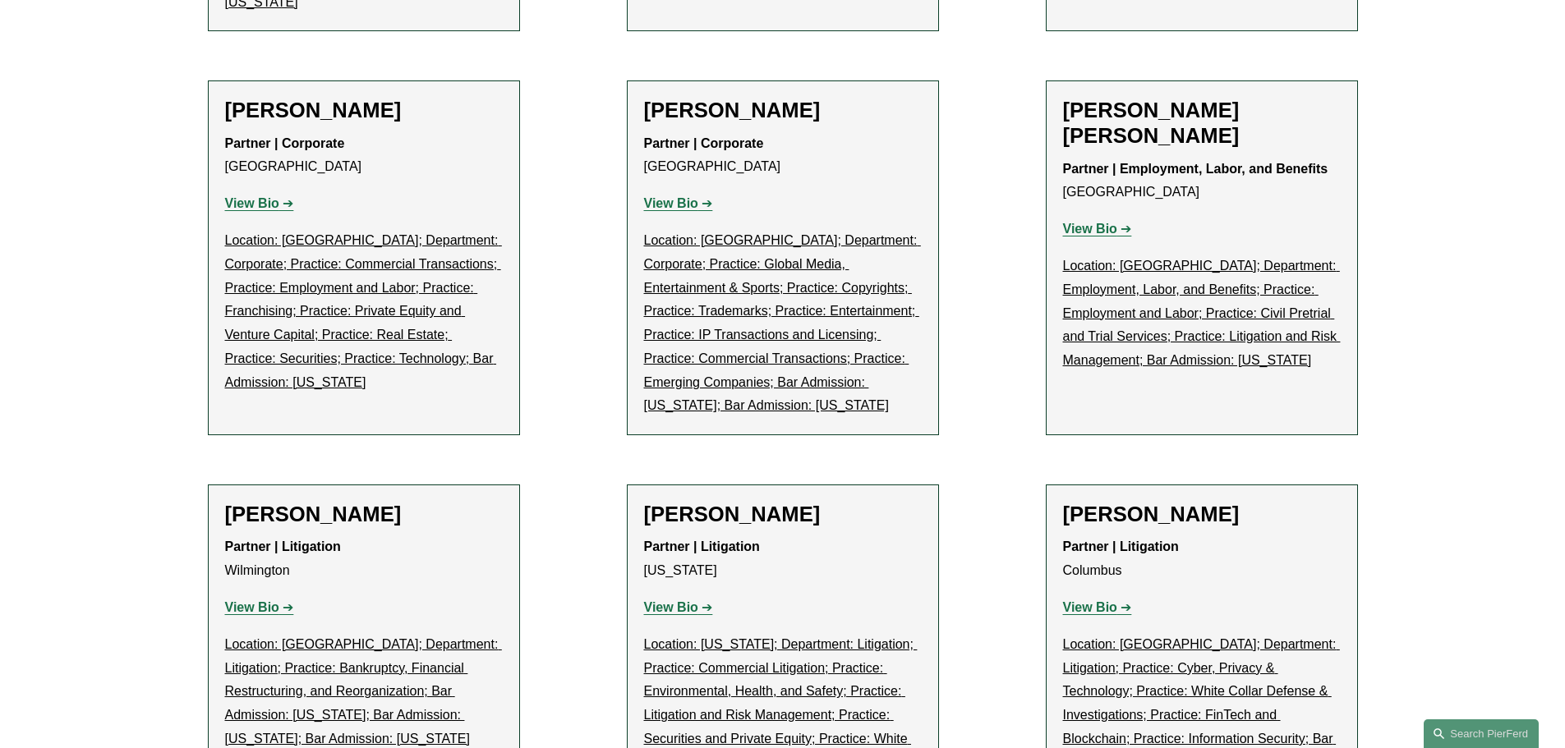
scroll to position [6025, 0]
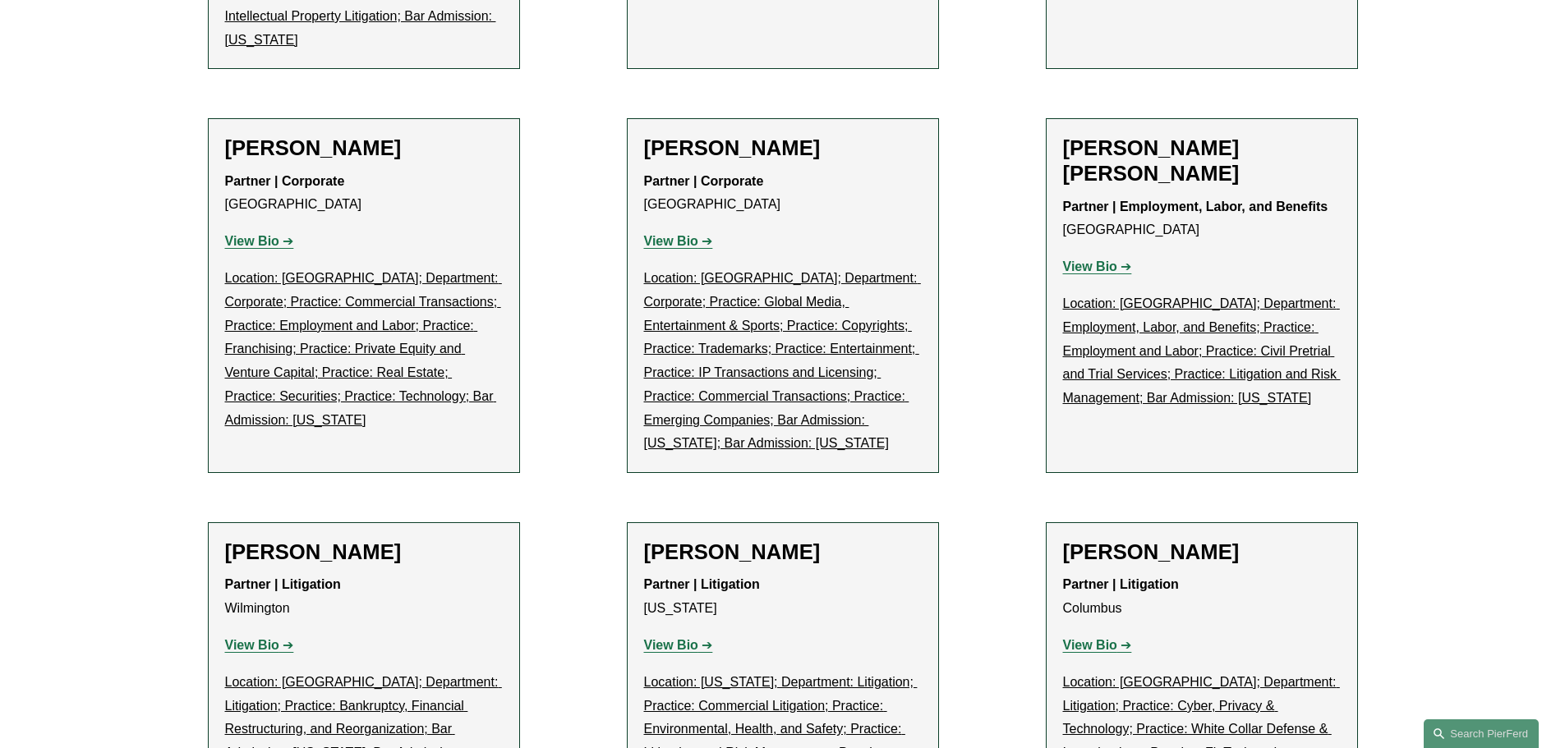
click at [1104, 260] on strong "View Bio" at bounding box center [1090, 267] width 54 height 14
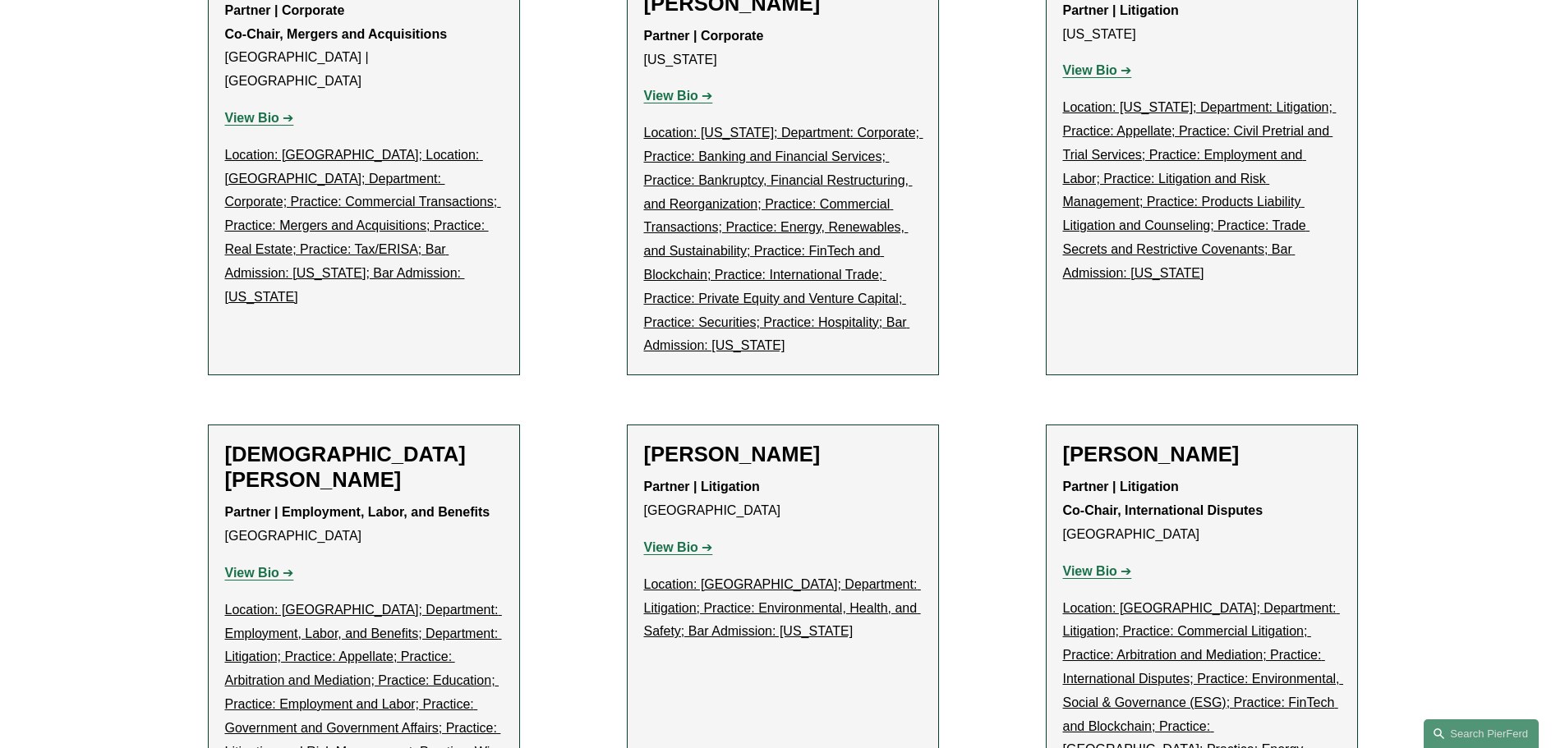
scroll to position [7532, 0]
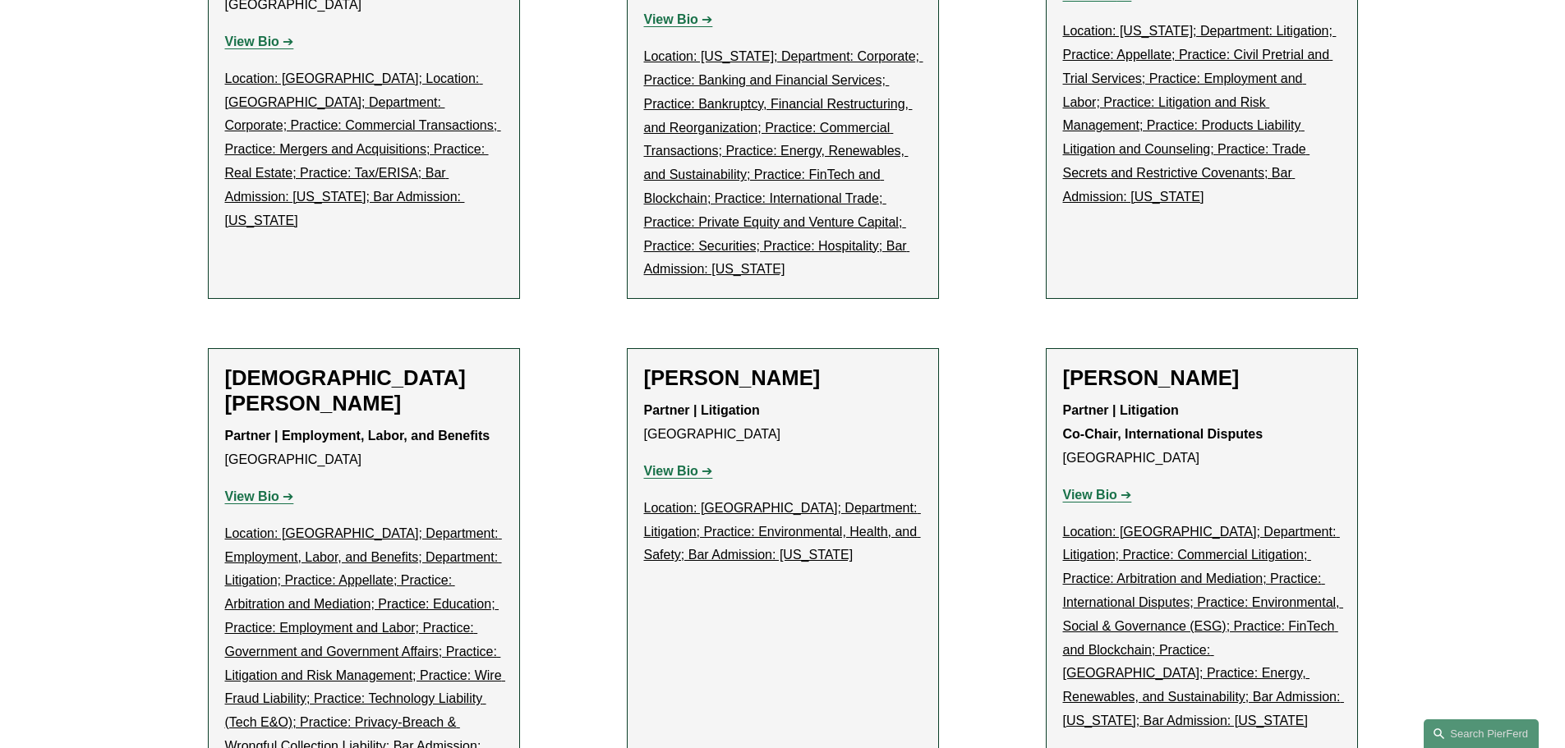
click at [233, 490] on strong "View Bio" at bounding box center [252, 497] width 54 height 14
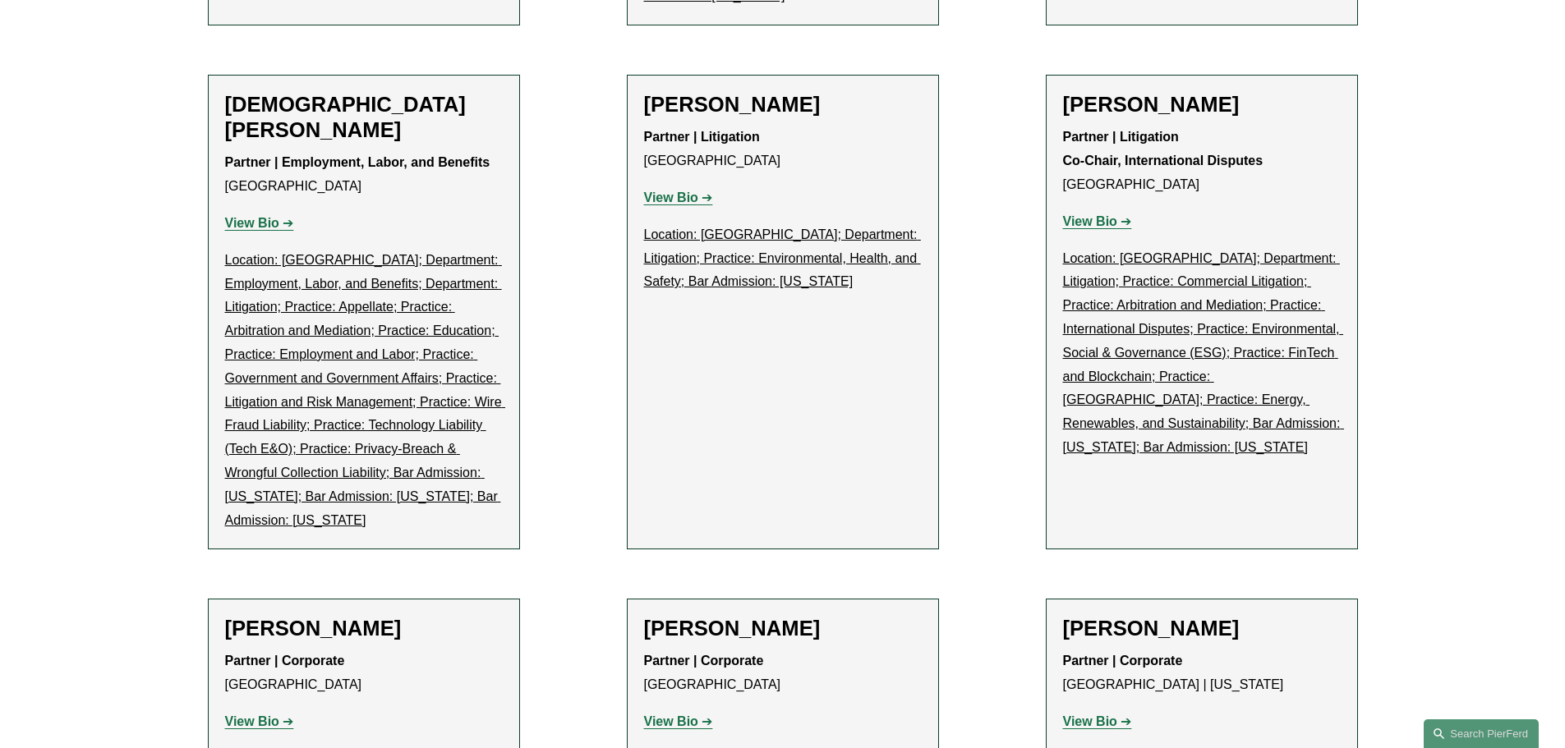
scroll to position [7668, 0]
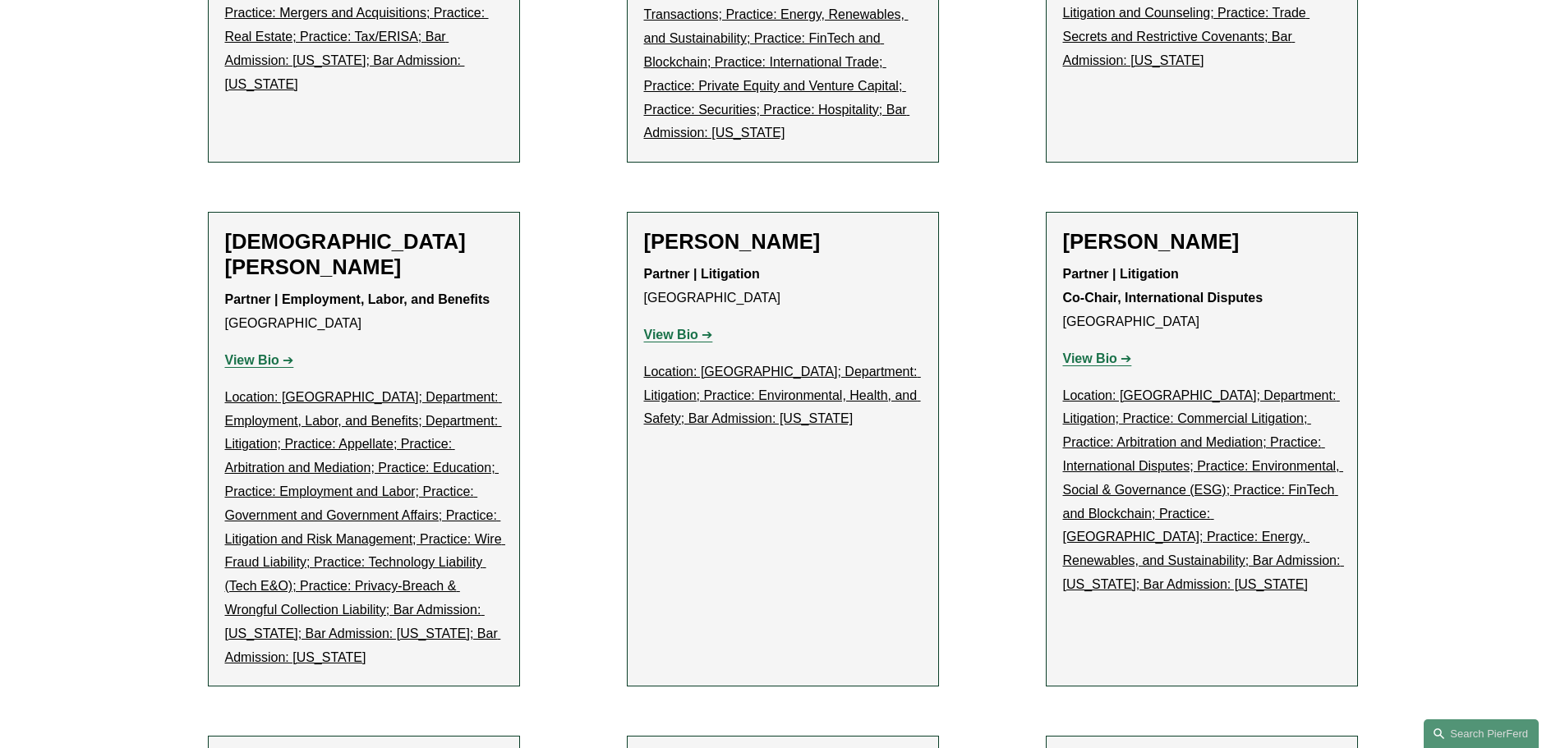
click at [1087, 352] on strong "View Bio" at bounding box center [1090, 359] width 54 height 14
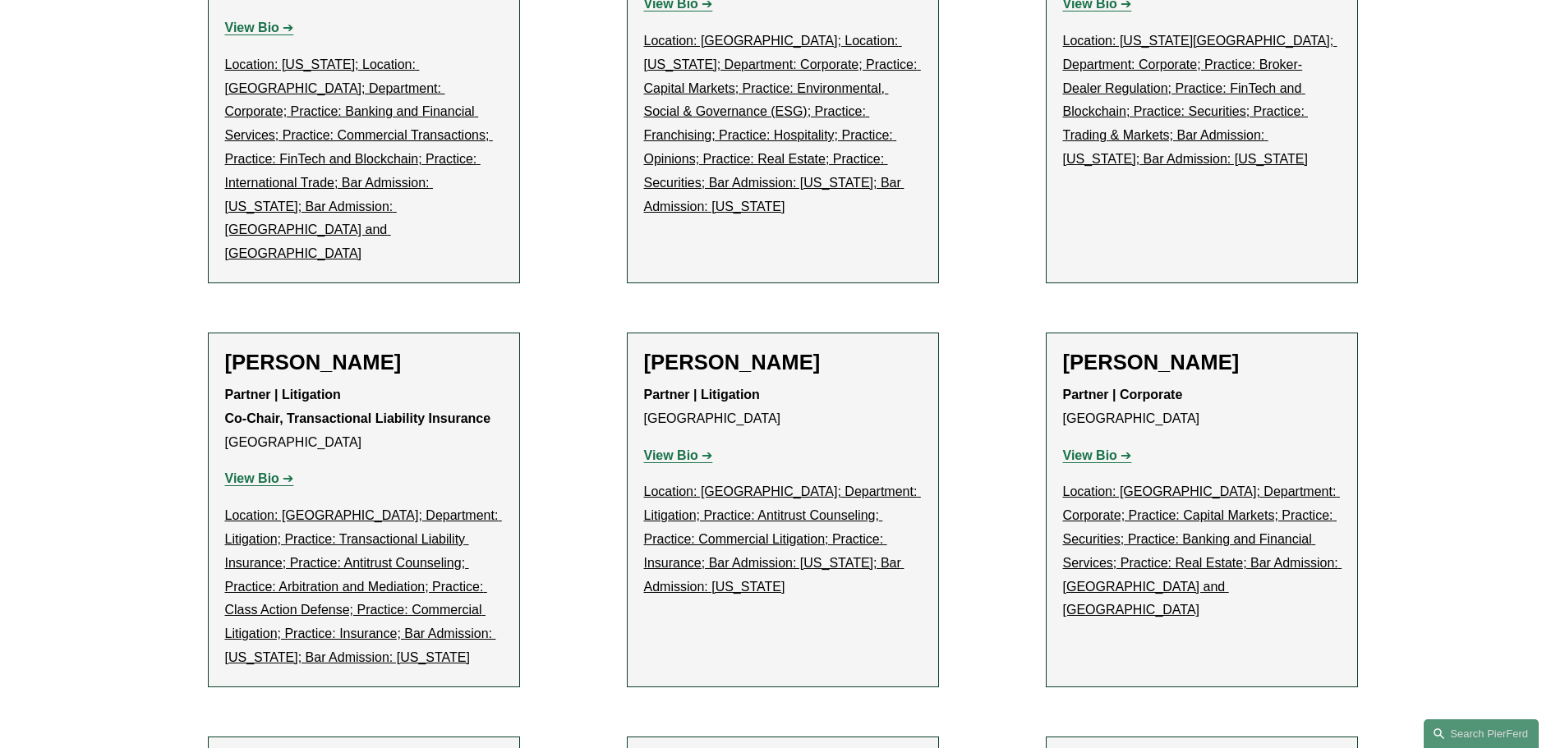
scroll to position [9997, 0]
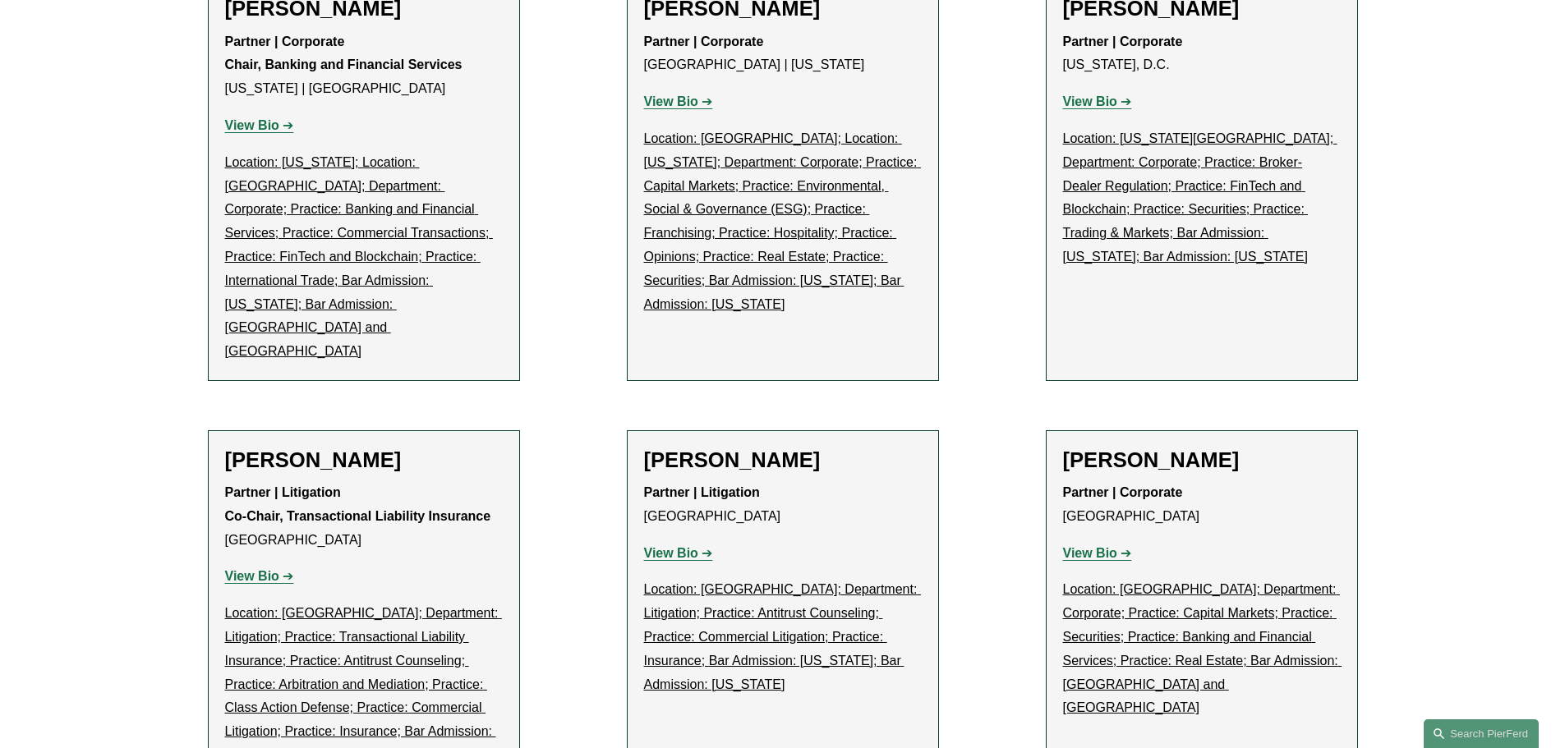
click at [1107, 546] on strong "View Bio" at bounding box center [1090, 553] width 54 height 14
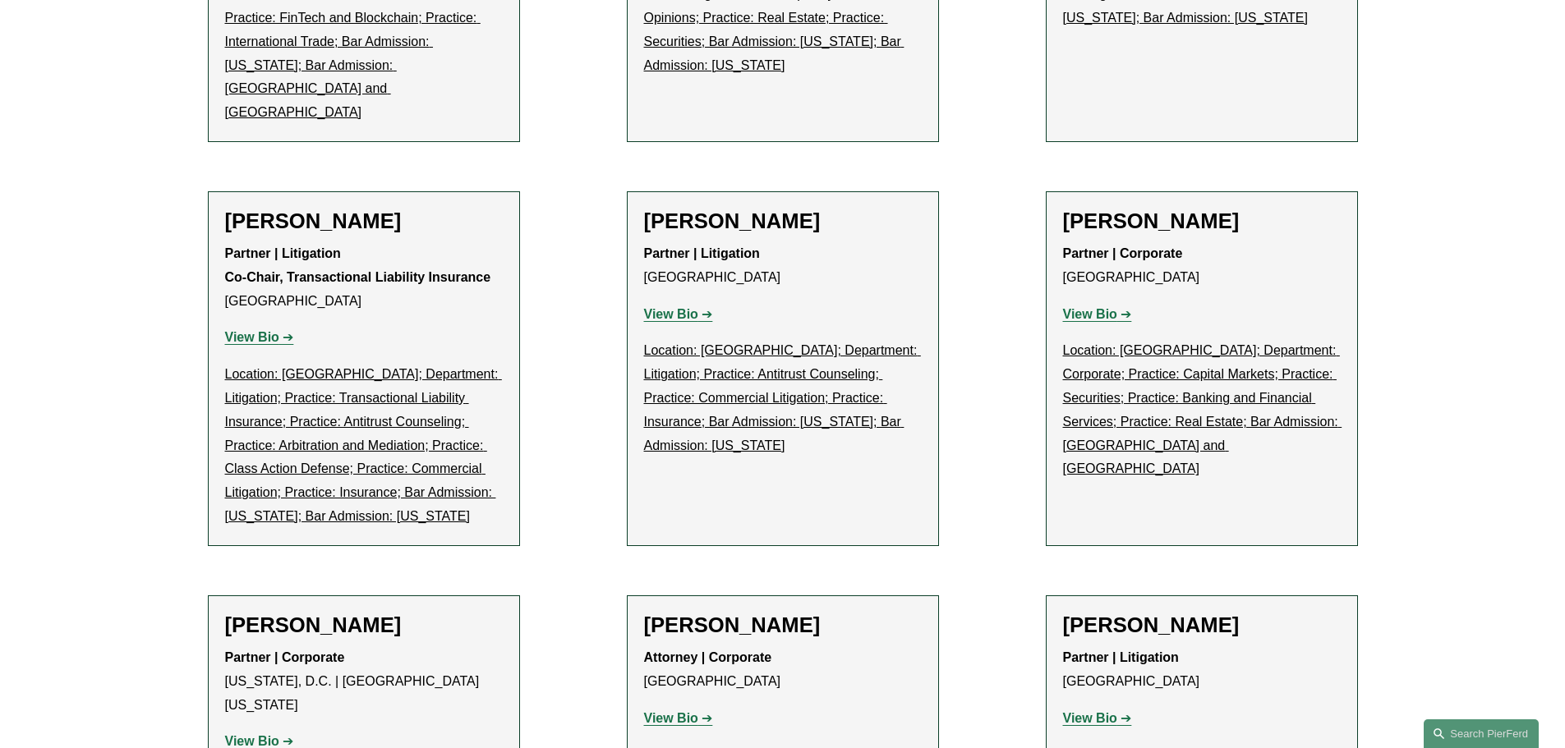
scroll to position [10270, 0]
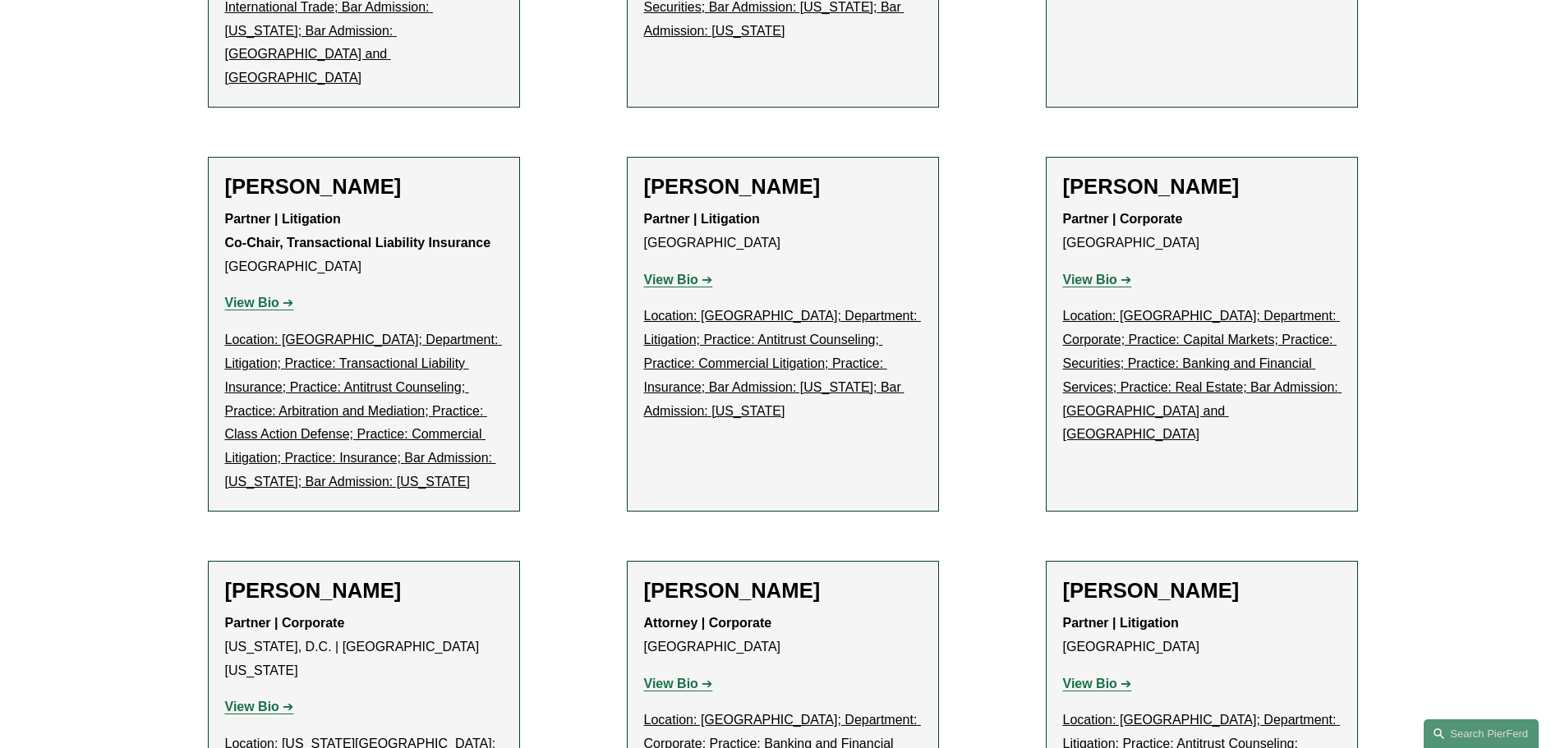
click at [666, 677] on strong "View Bio" at bounding box center [671, 684] width 54 height 14
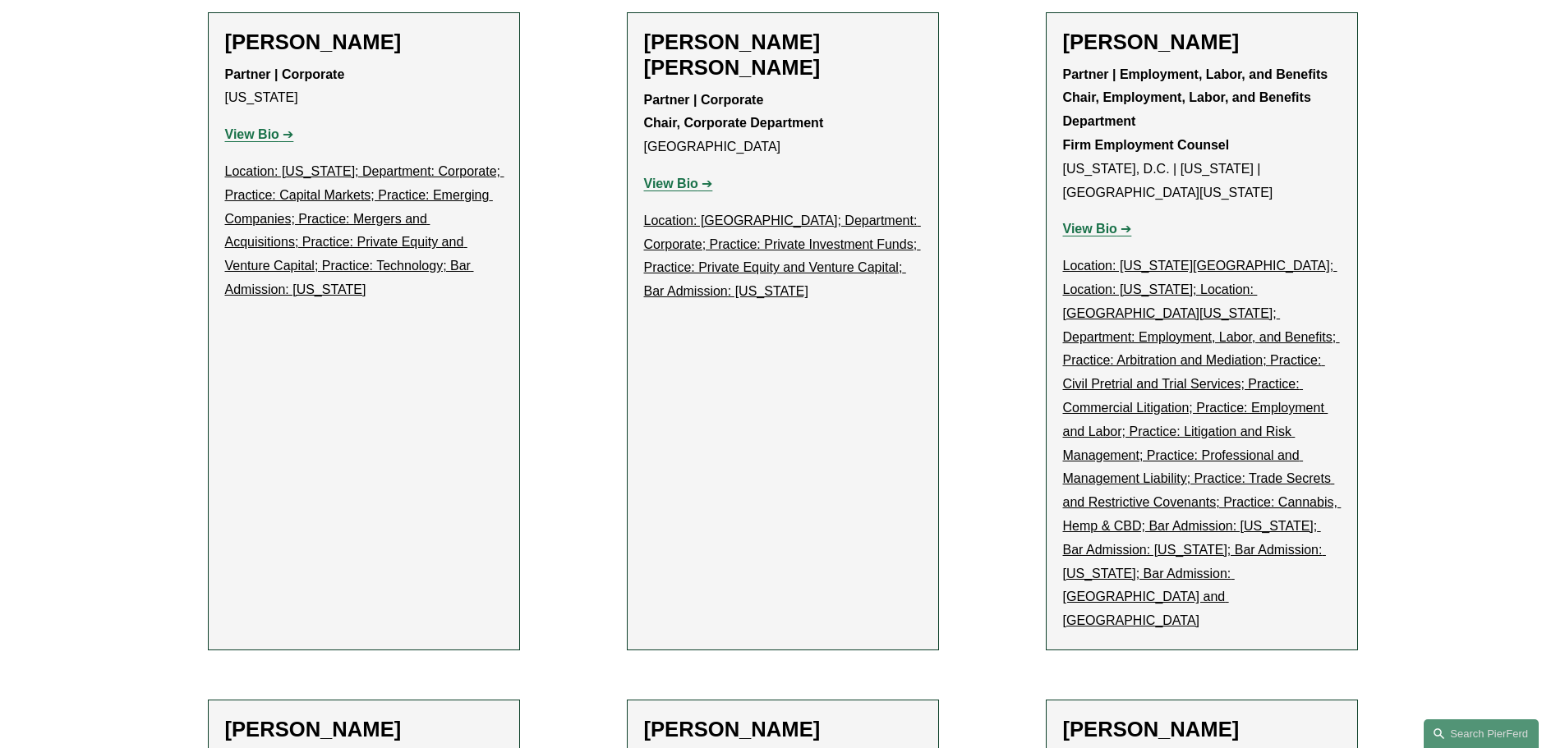
scroll to position [11503, 0]
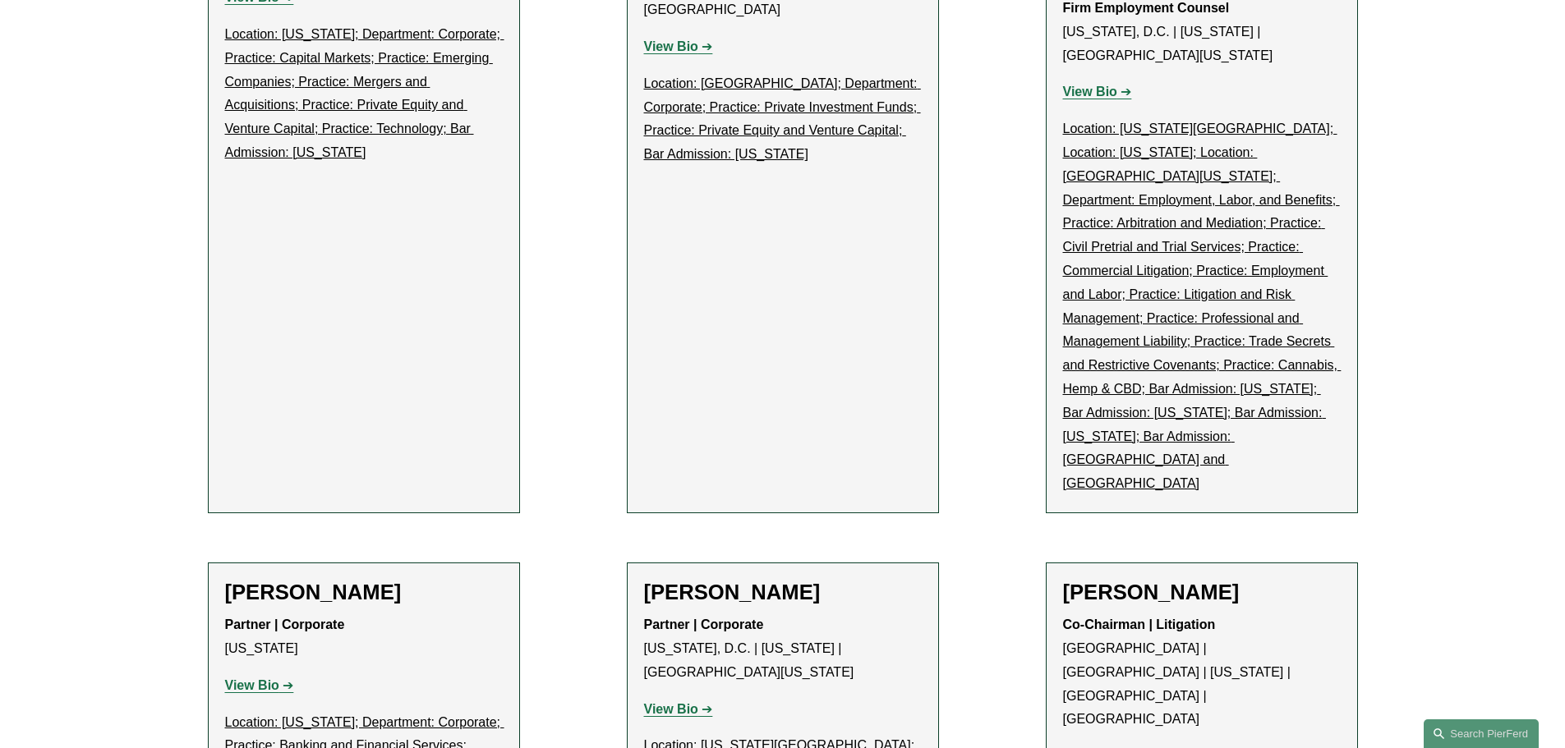
click at [1092, 748] on strong "View Bio" at bounding box center [1090, 756] width 54 height 14
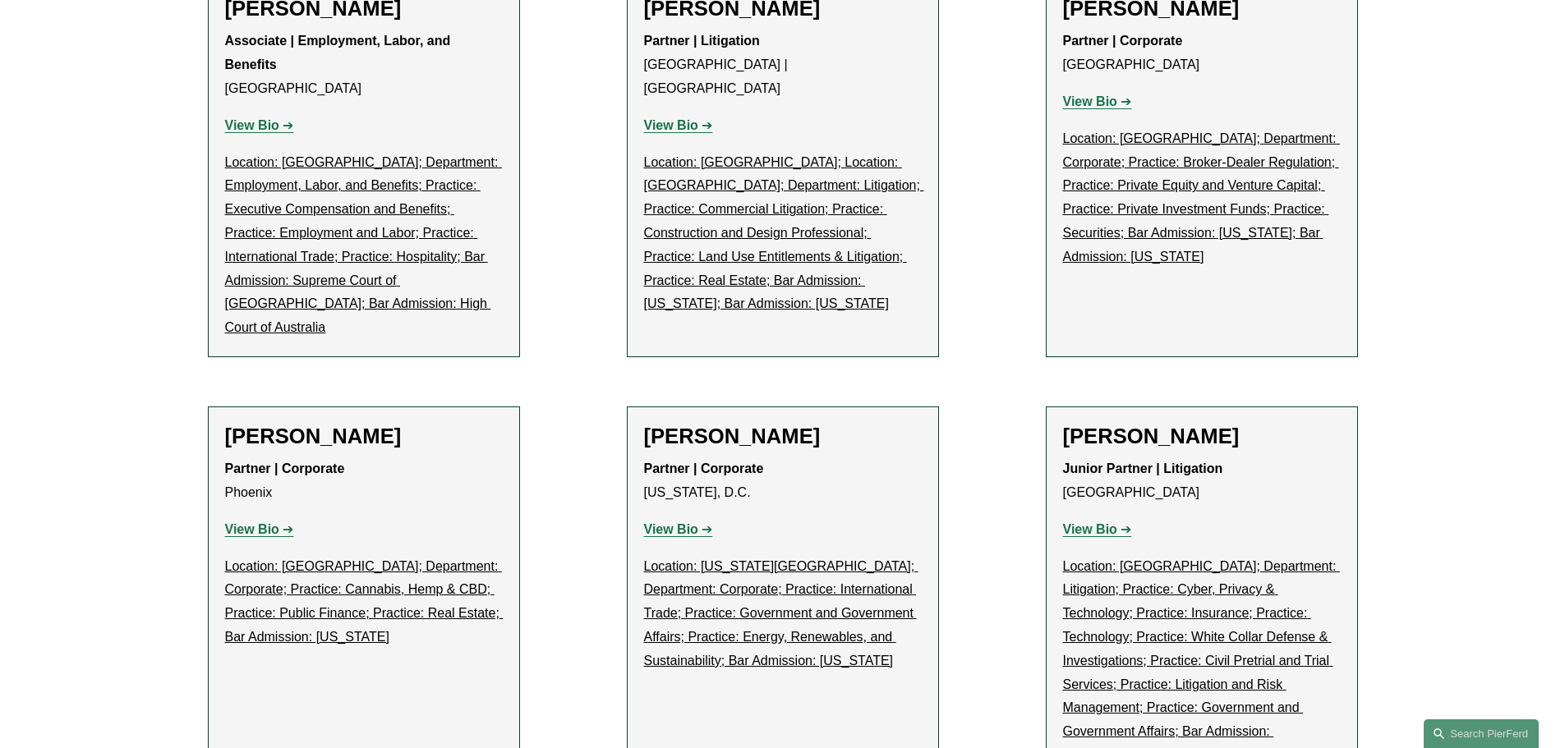
scroll to position [12872, 0]
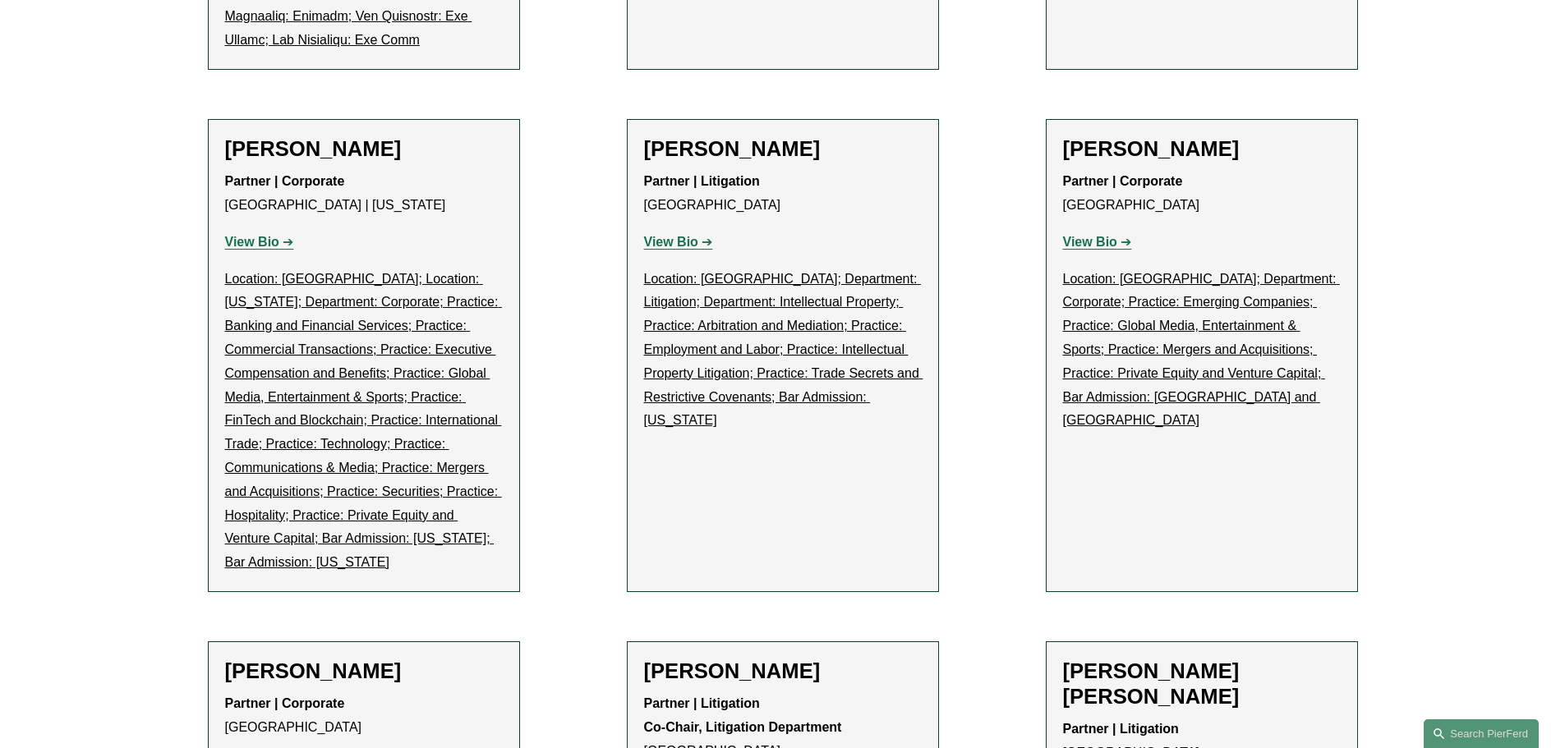
scroll to position [29715, 0]
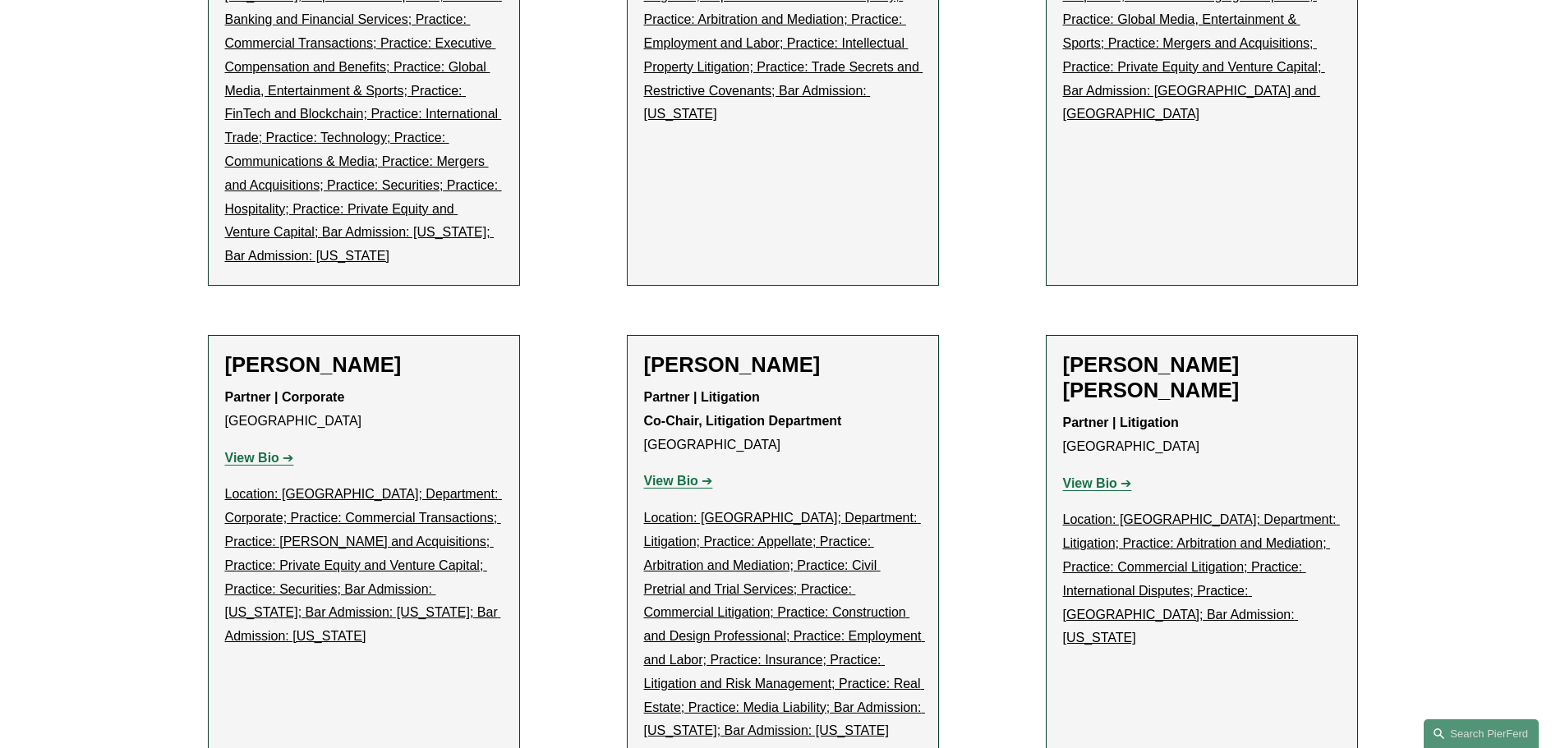
scroll to position [30126, 0]
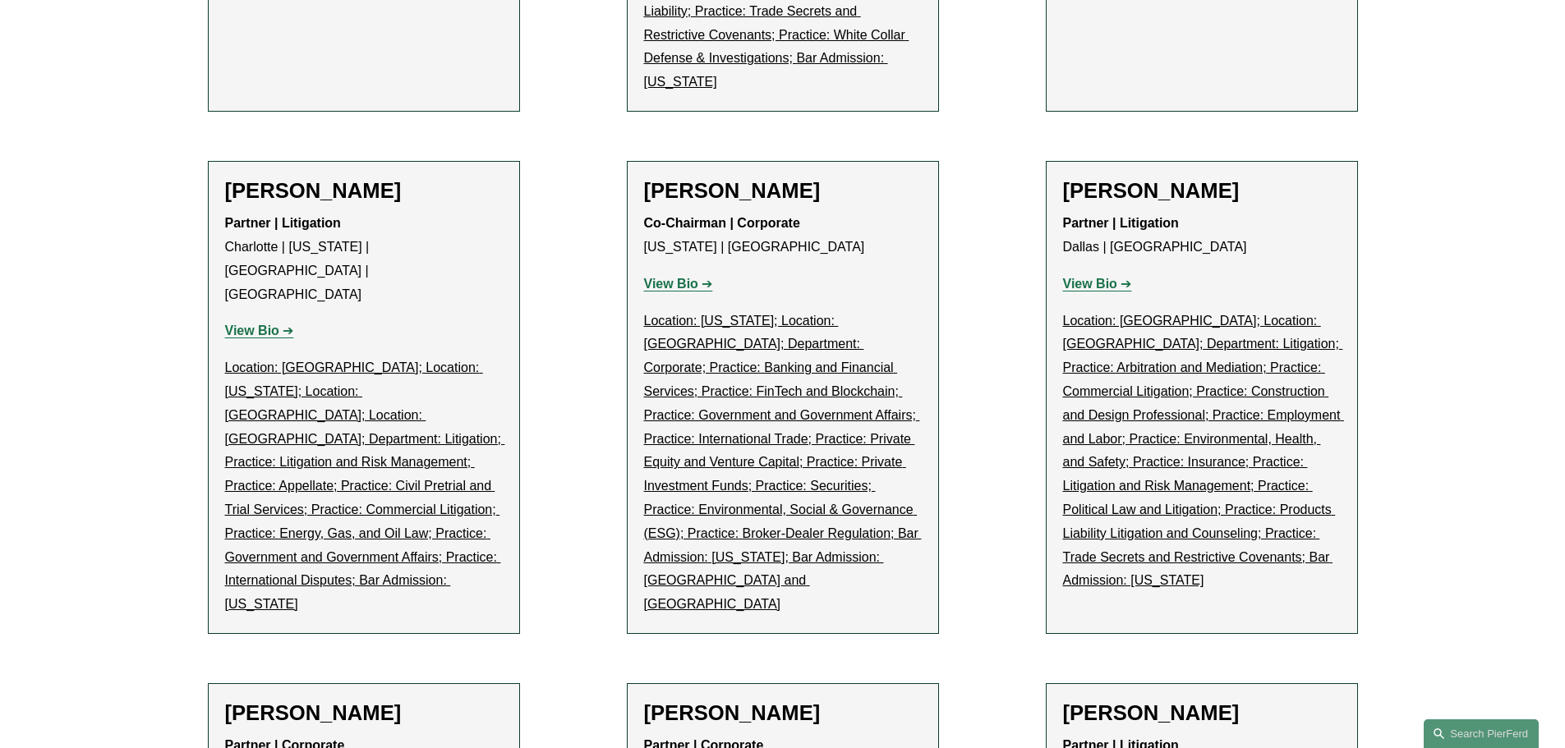
scroll to position [31222, 0]
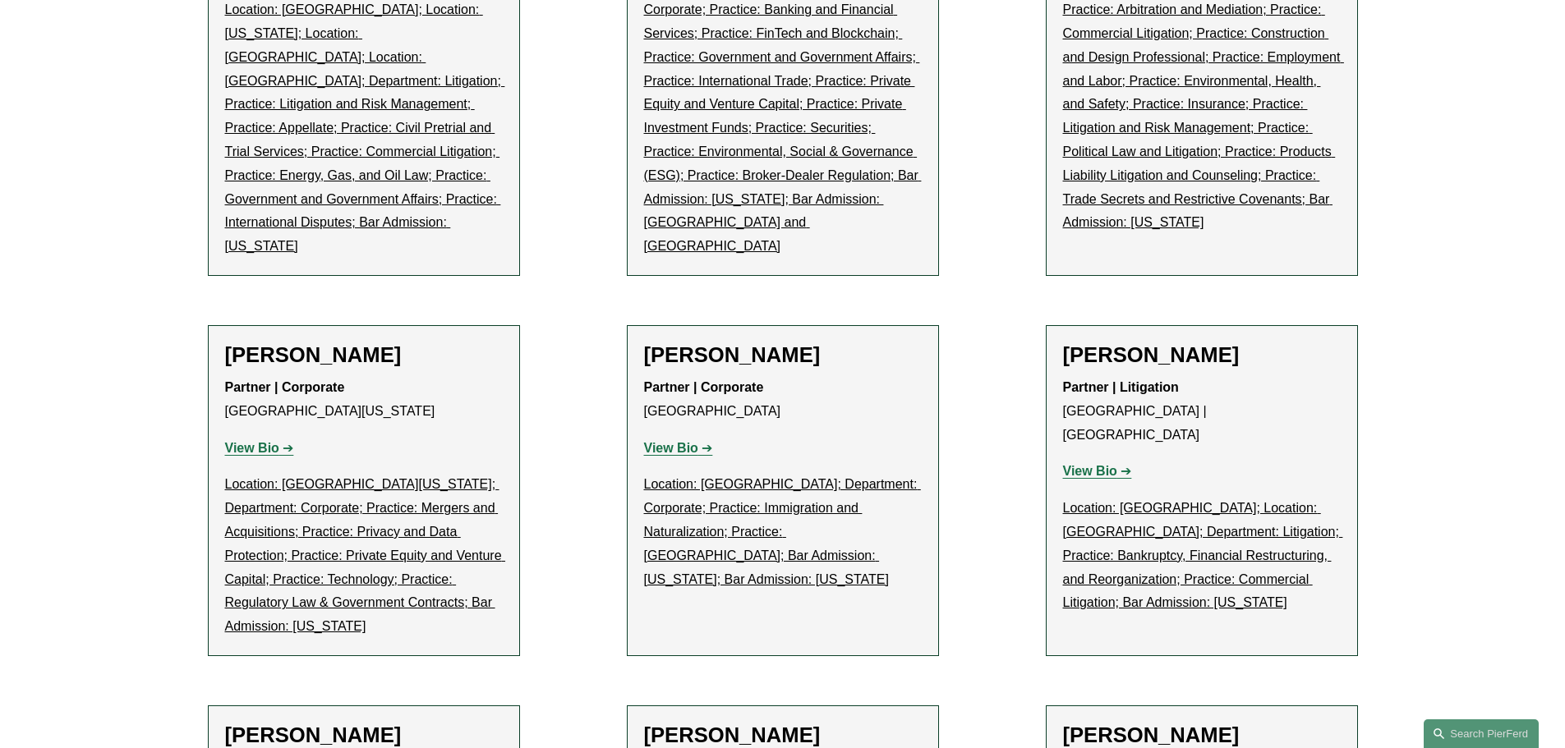
scroll to position [31632, 0]
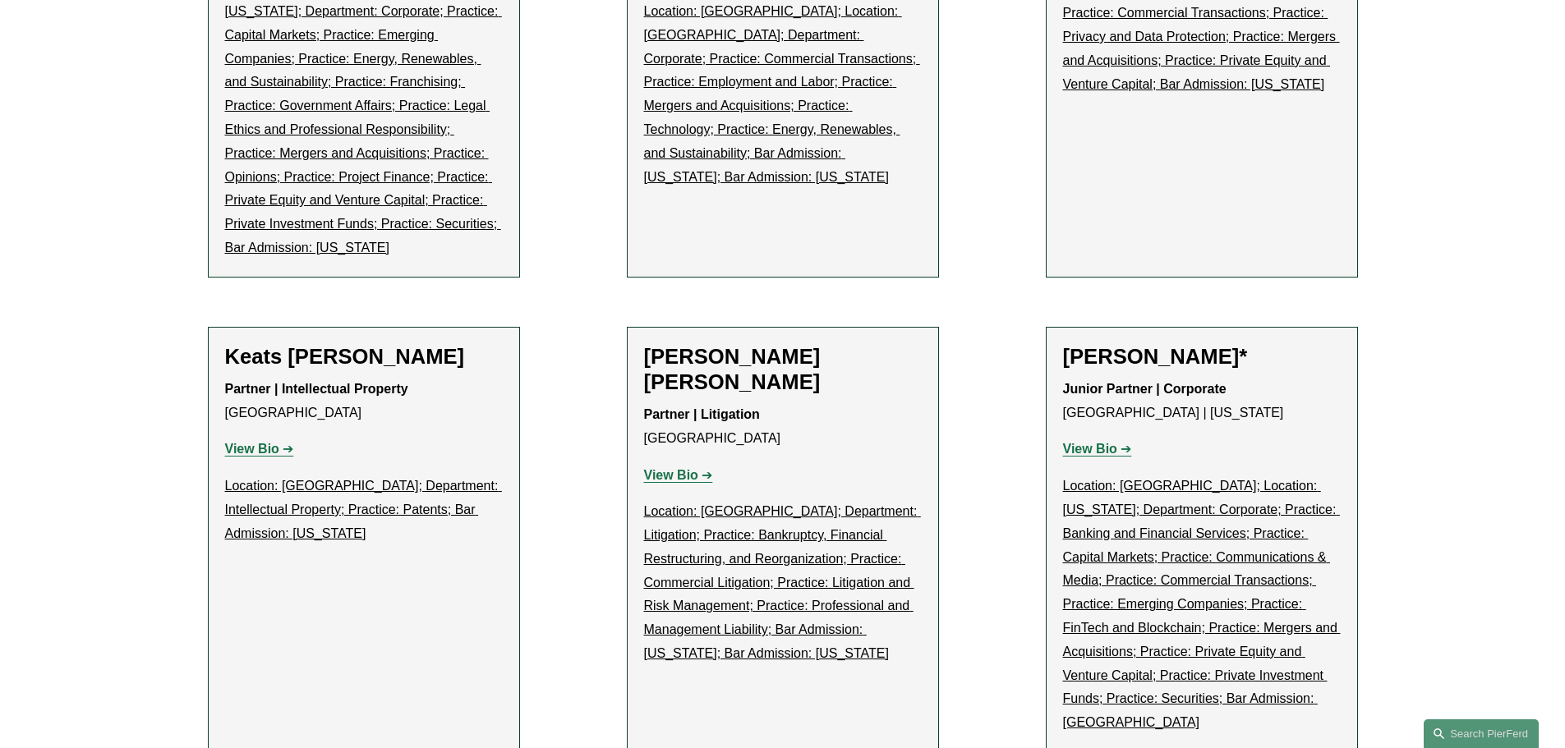
scroll to position [32454, 0]
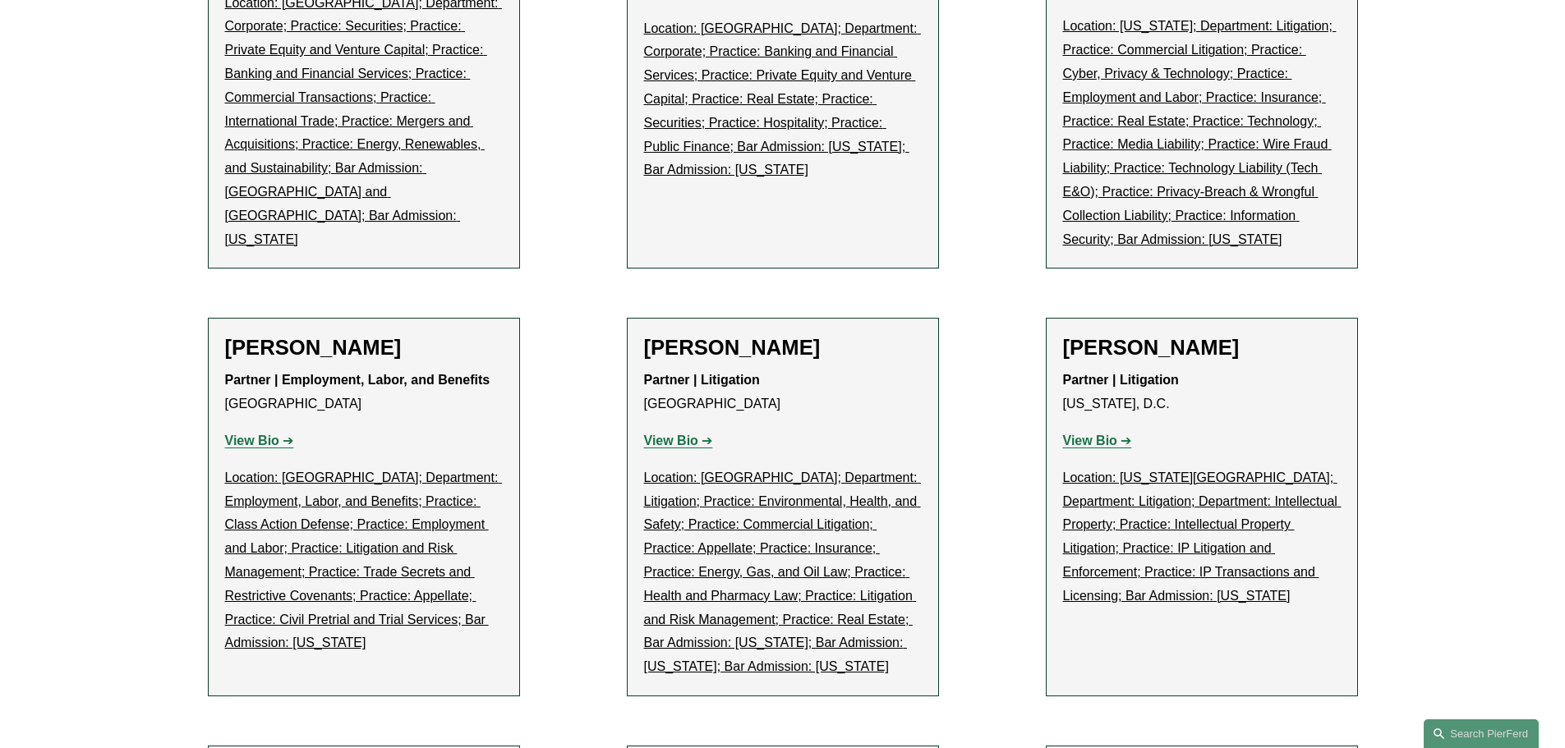
scroll to position [33413, 0]
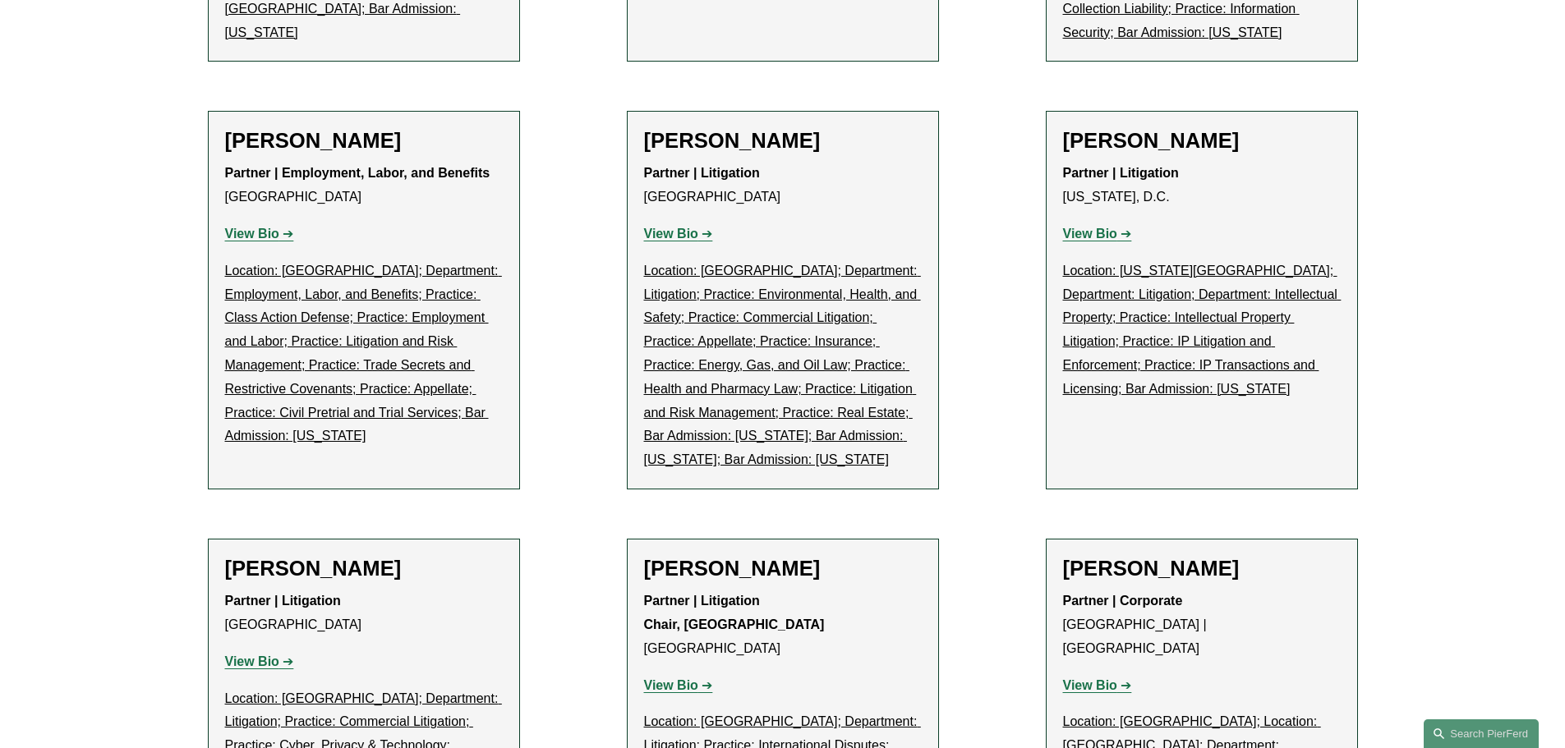
scroll to position [33686, 0]
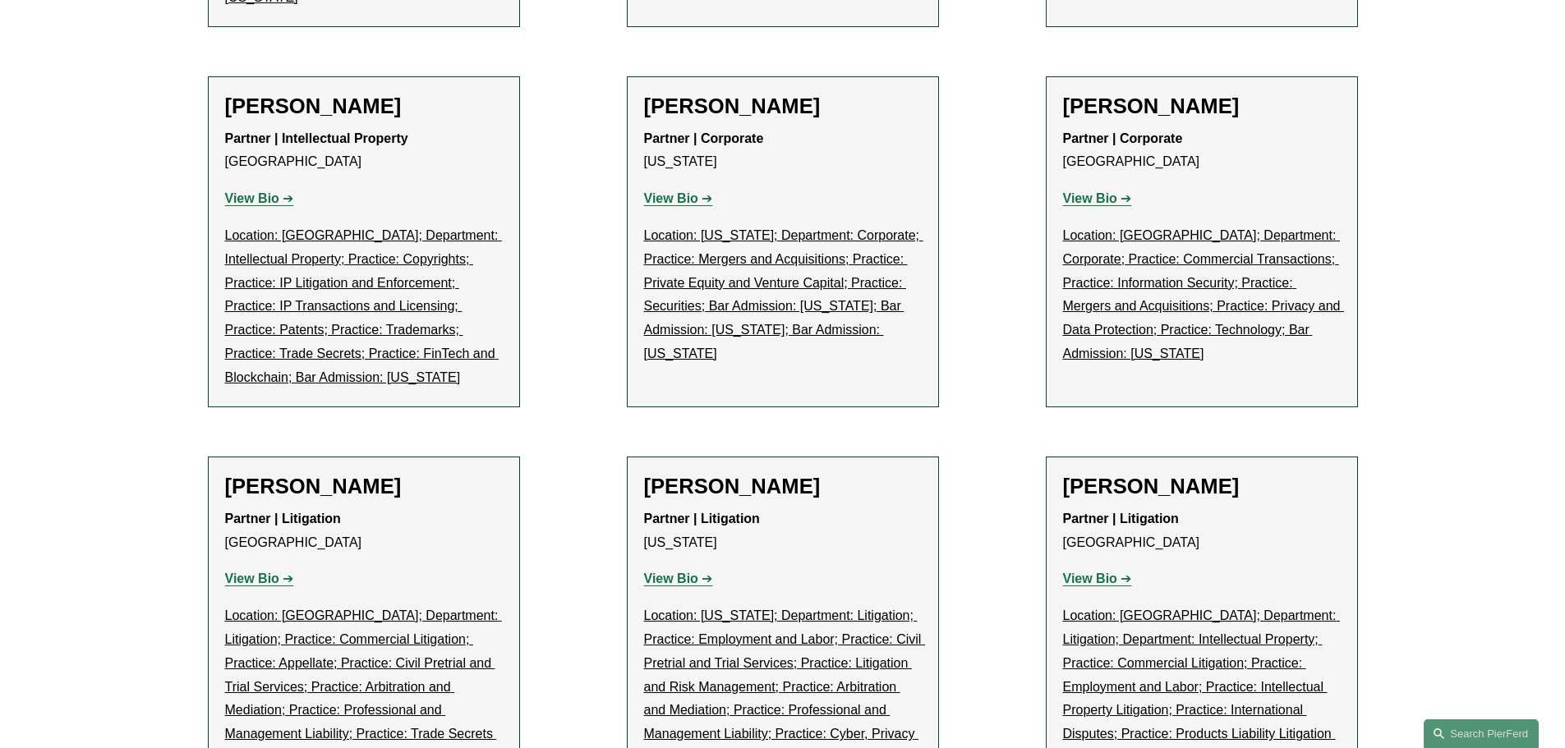
scroll to position [34371, 0]
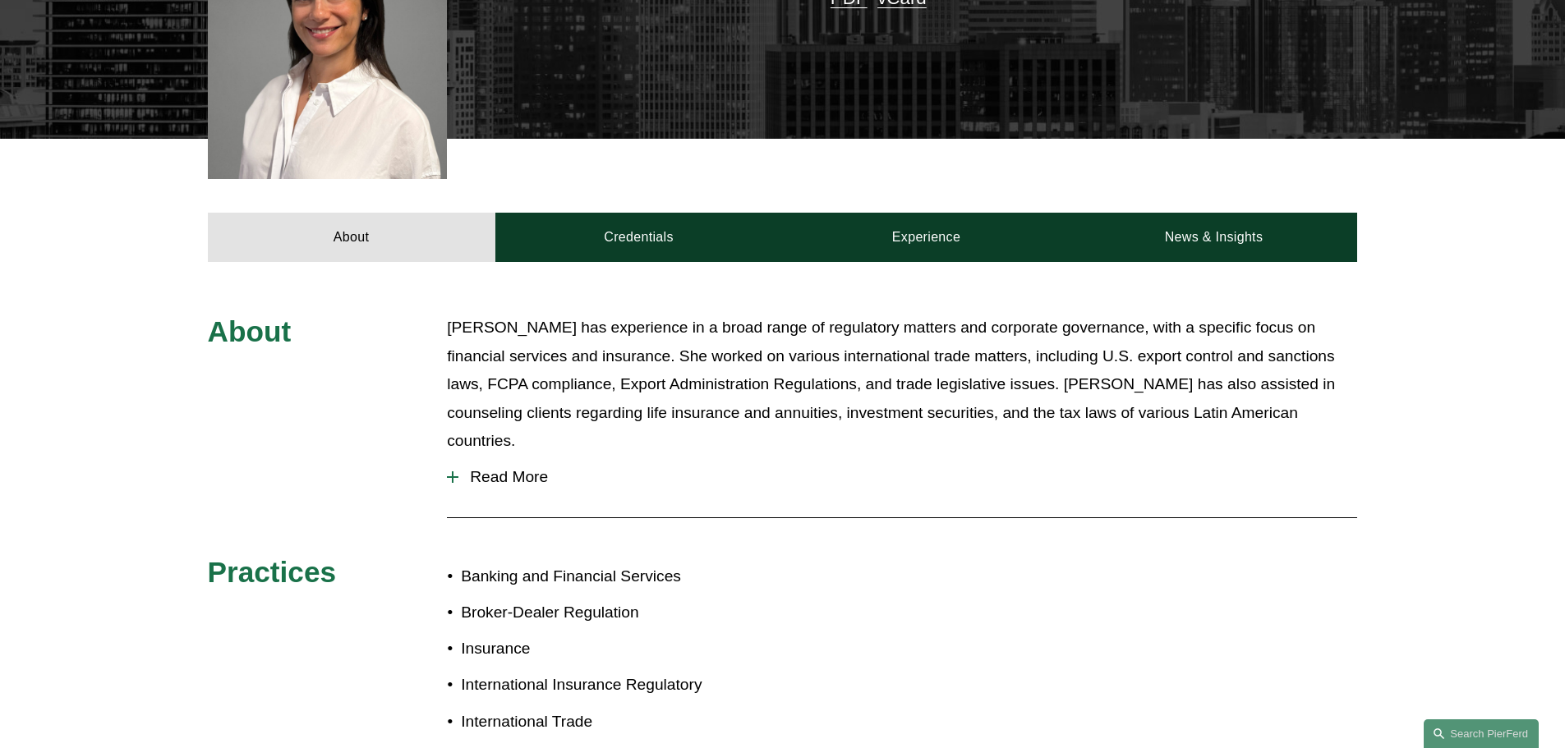
scroll to position [548, 0]
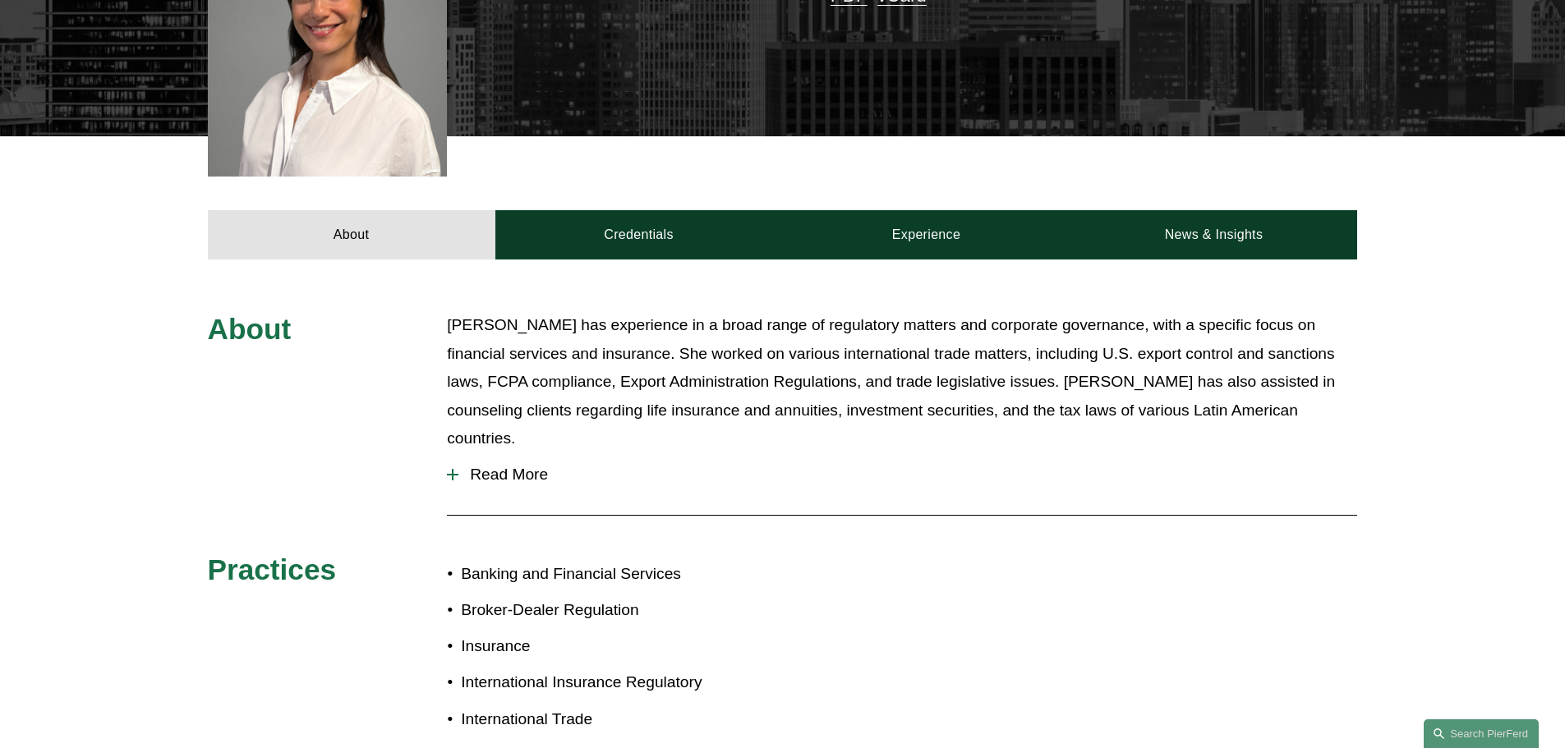
click at [495, 466] on span "Read More" at bounding box center [907, 475] width 899 height 18
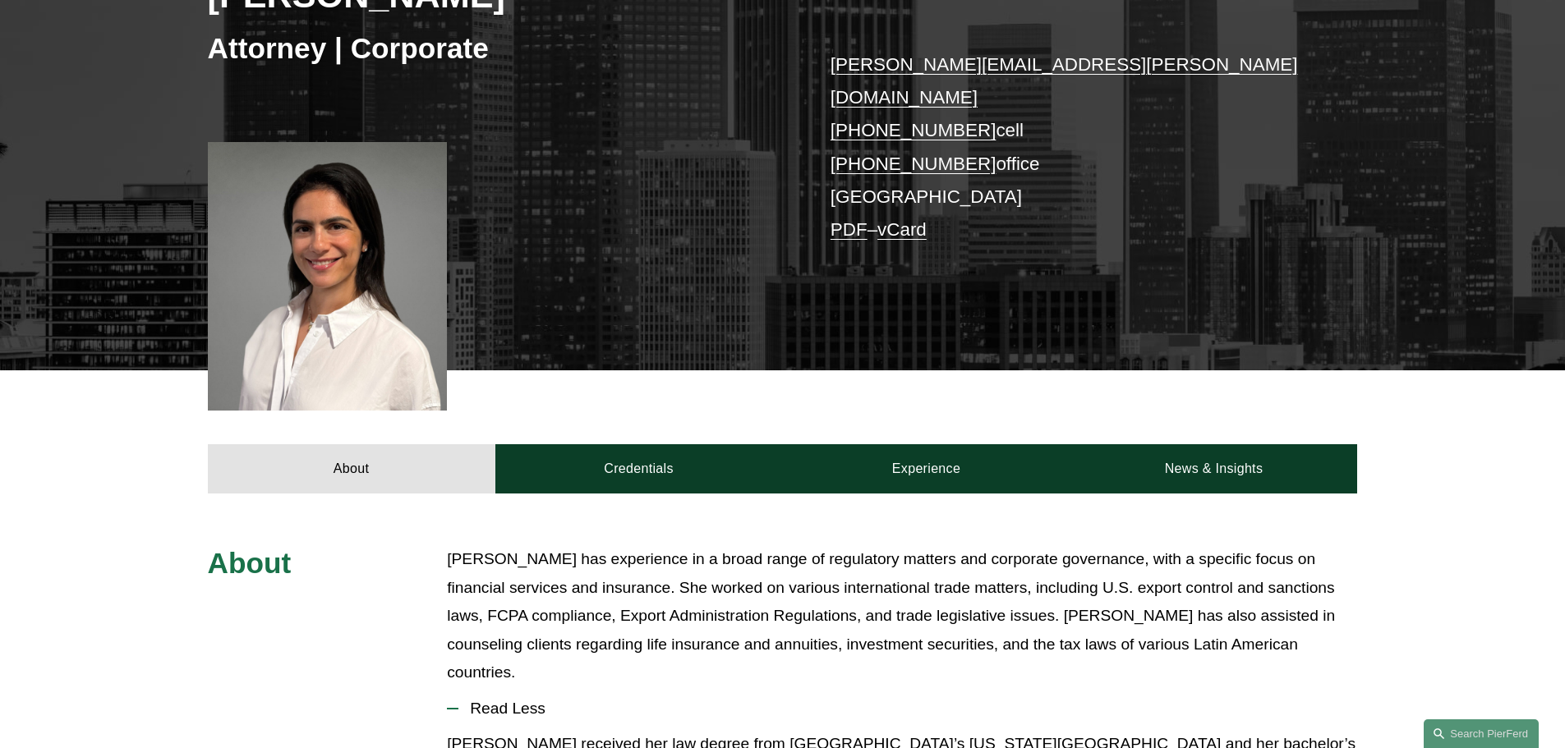
scroll to position [274, 0]
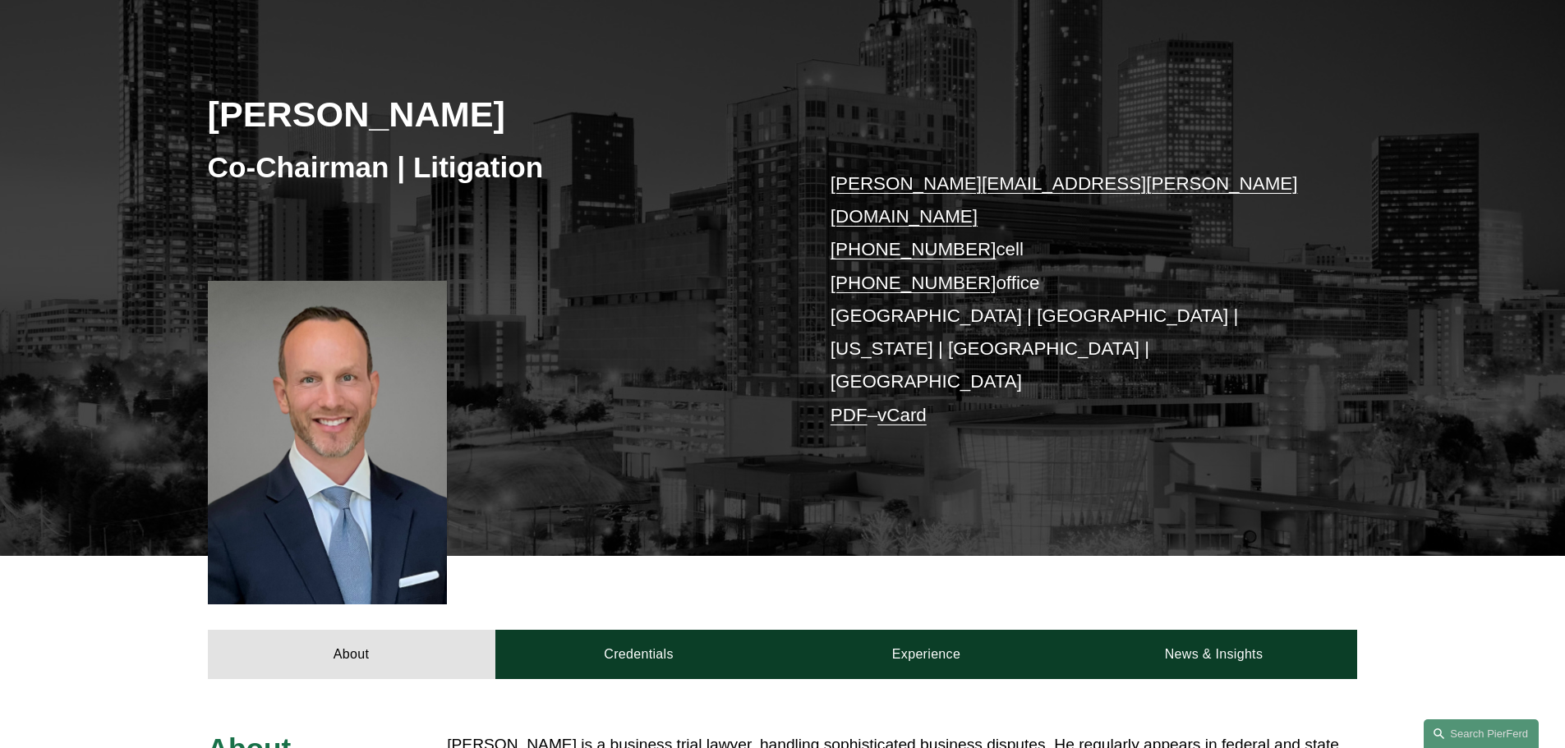
scroll to position [274, 0]
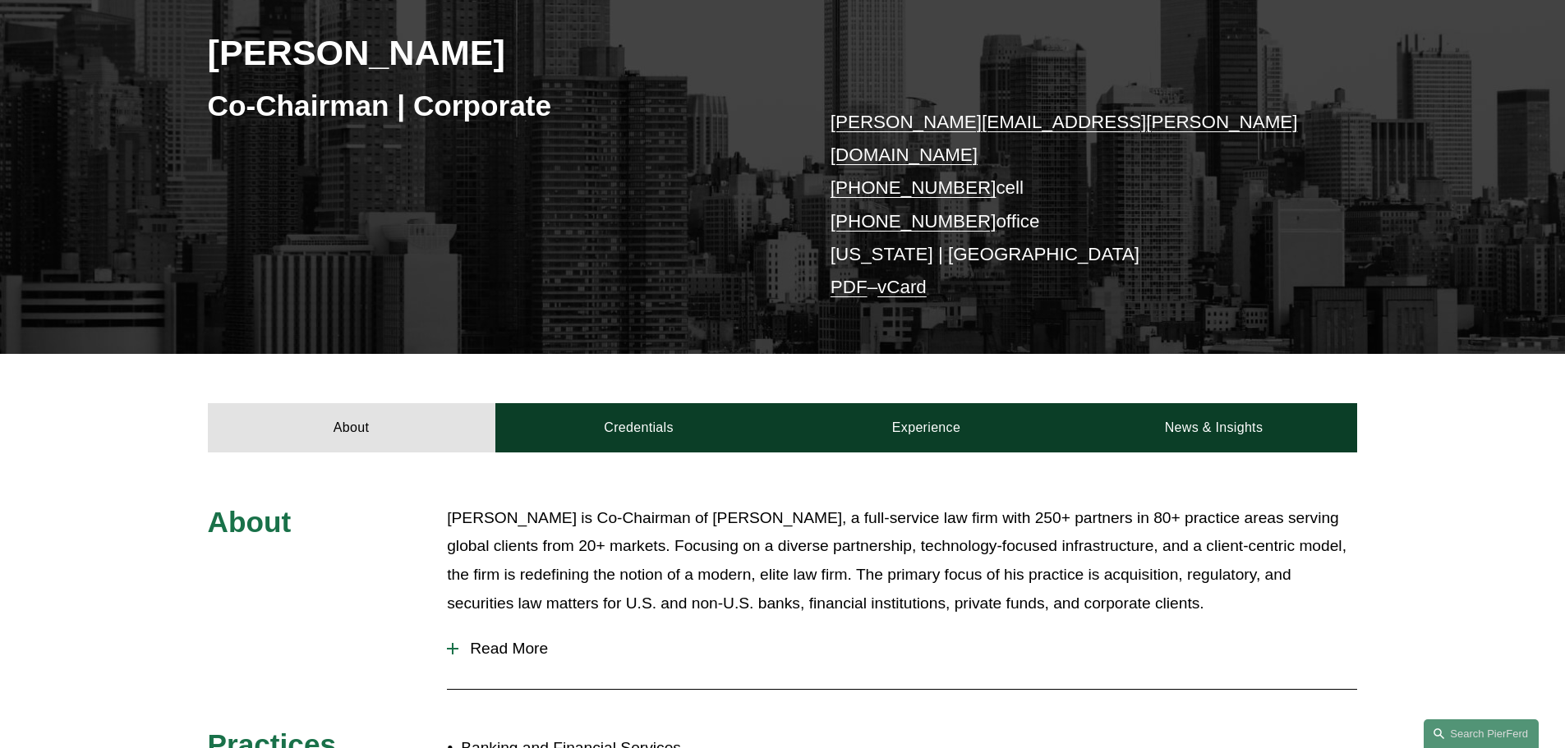
scroll to position [411, 0]
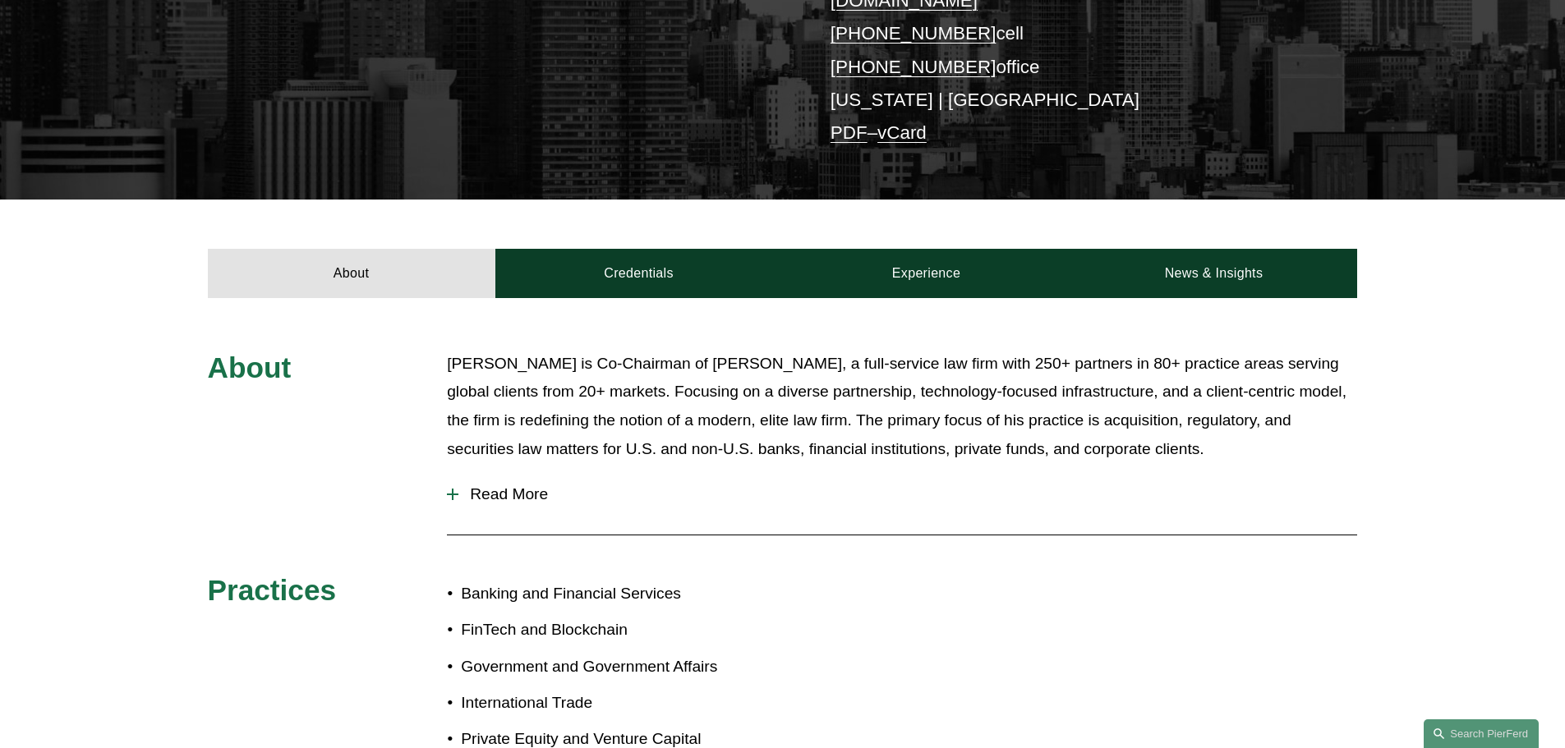
click at [494, 480] on button "Read More" at bounding box center [902, 494] width 910 height 43
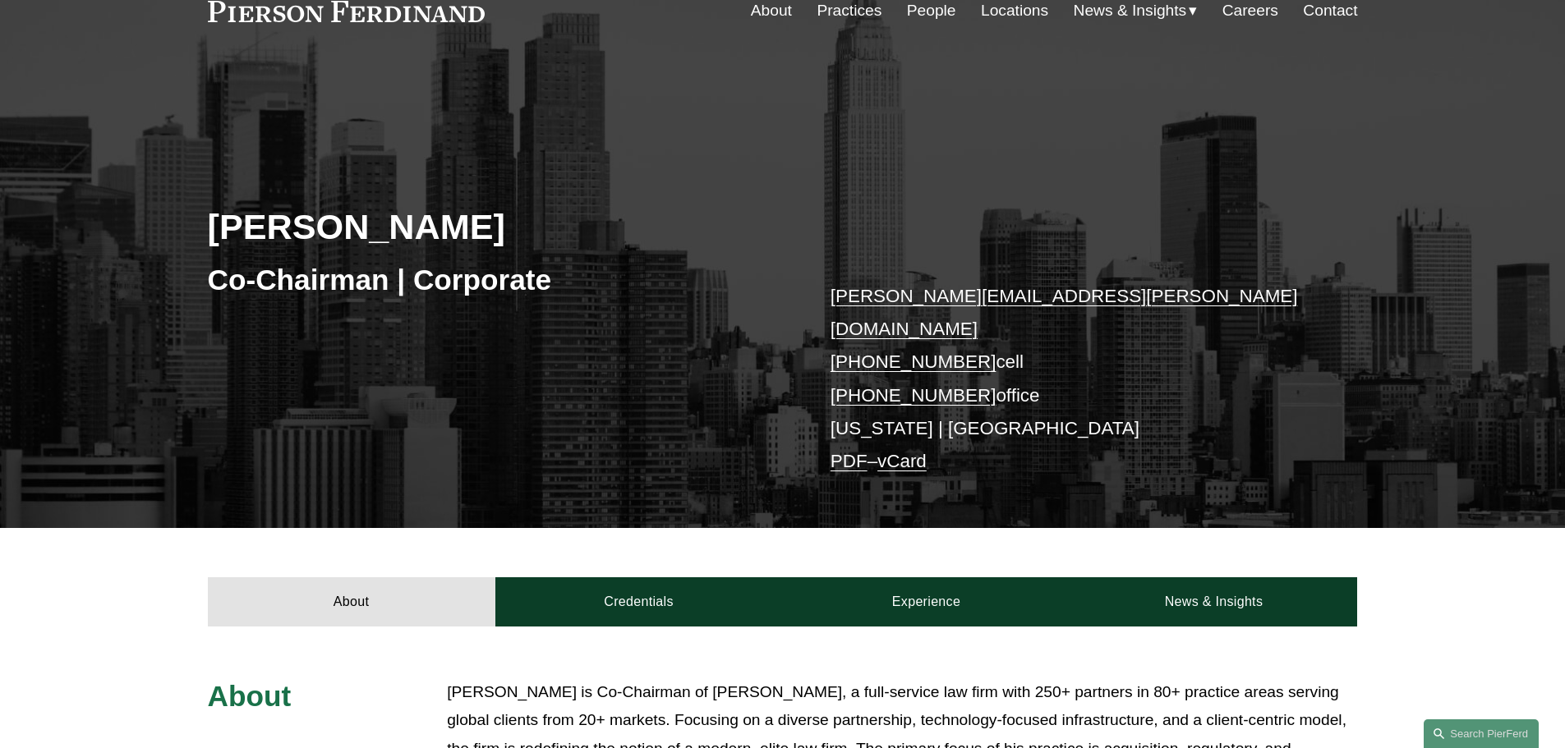
scroll to position [0, 0]
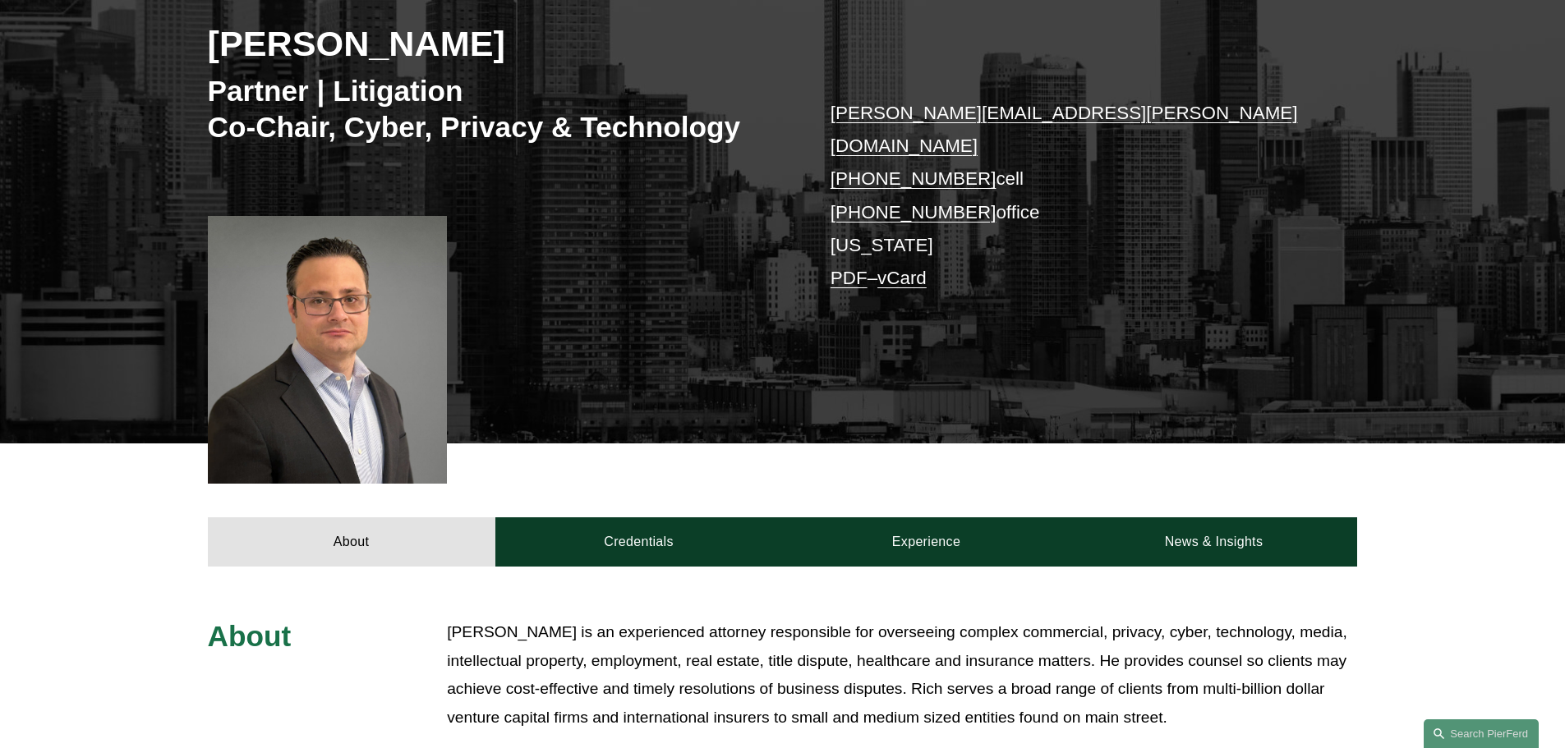
scroll to position [137, 0]
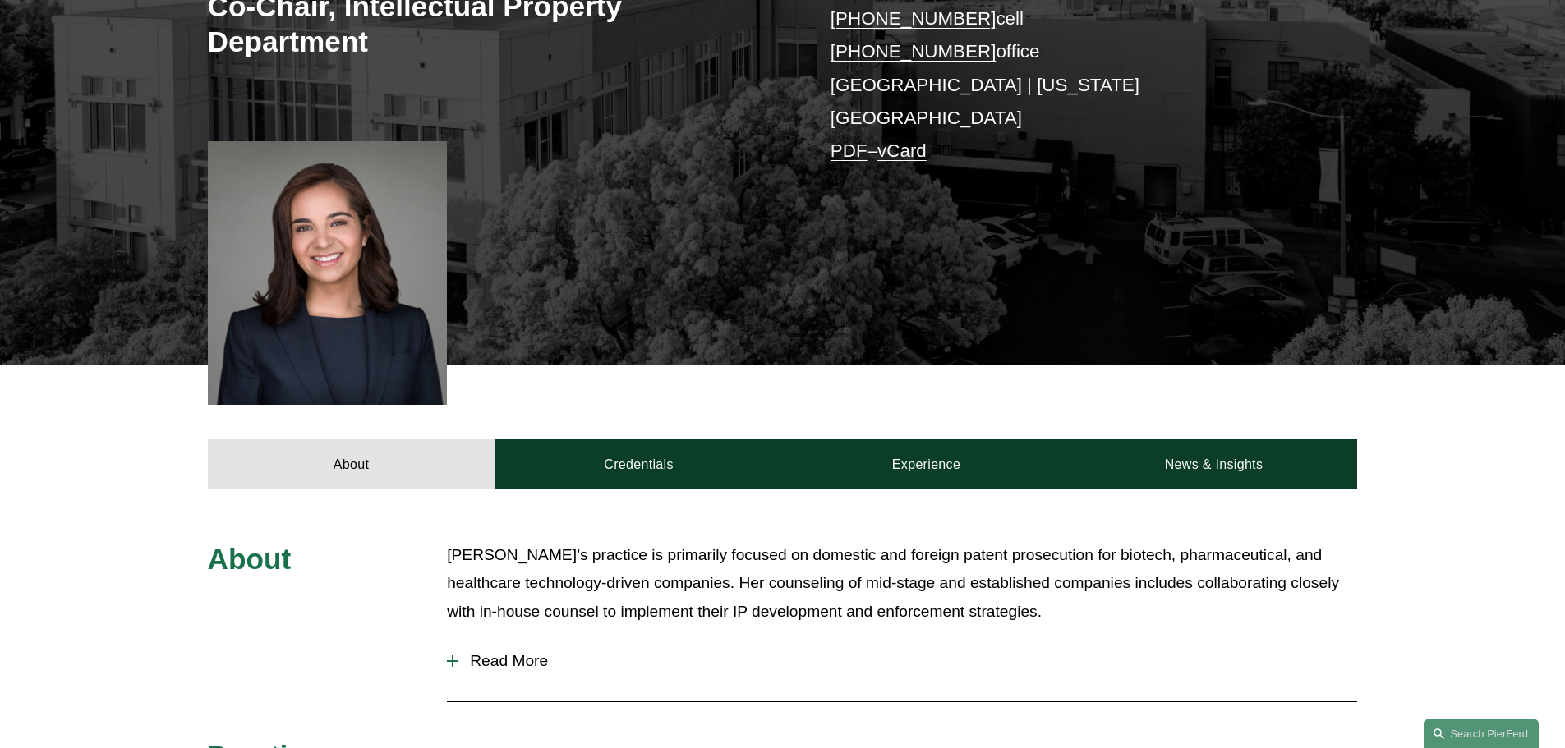
scroll to position [411, 0]
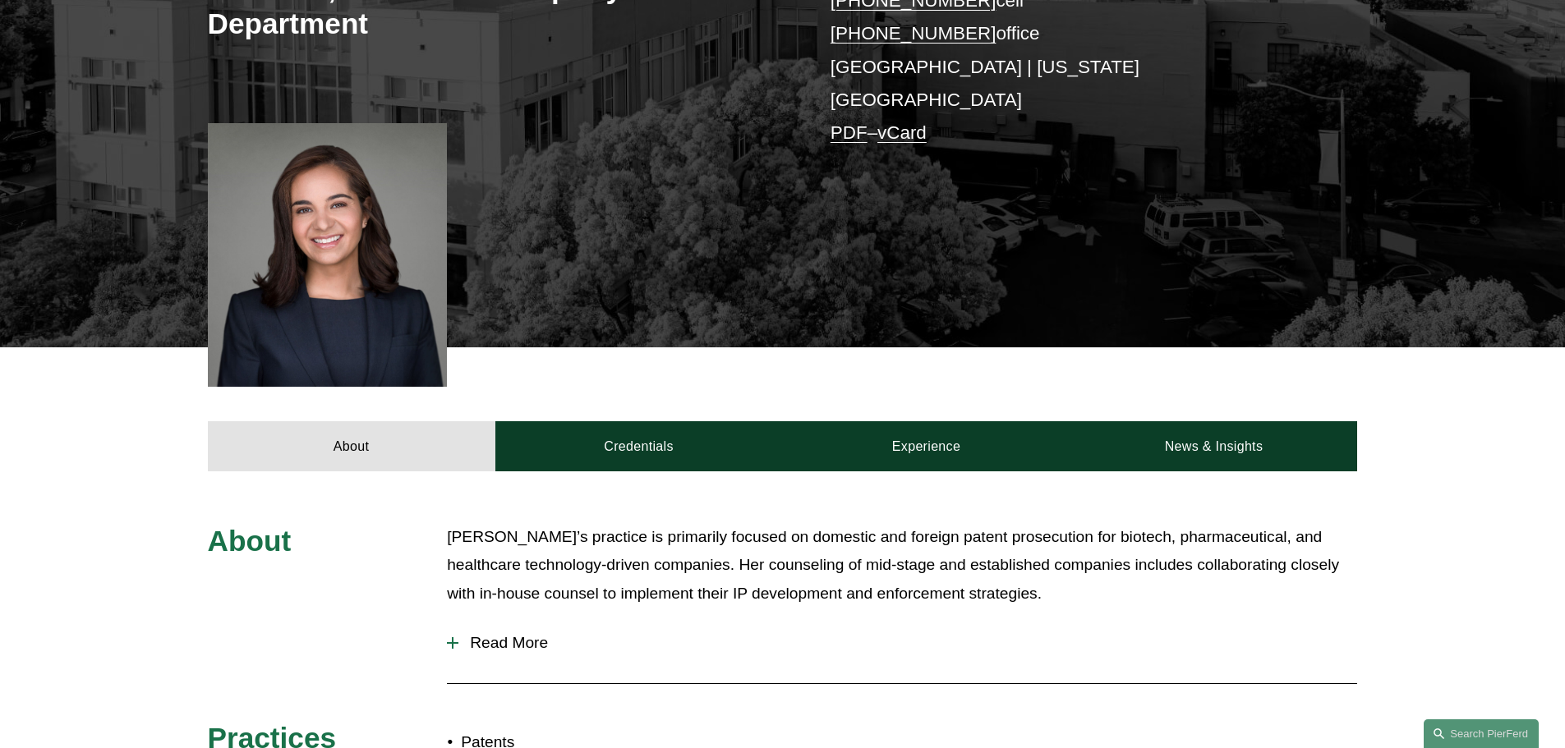
click at [509, 628] on button "Read More" at bounding box center [902, 643] width 910 height 43
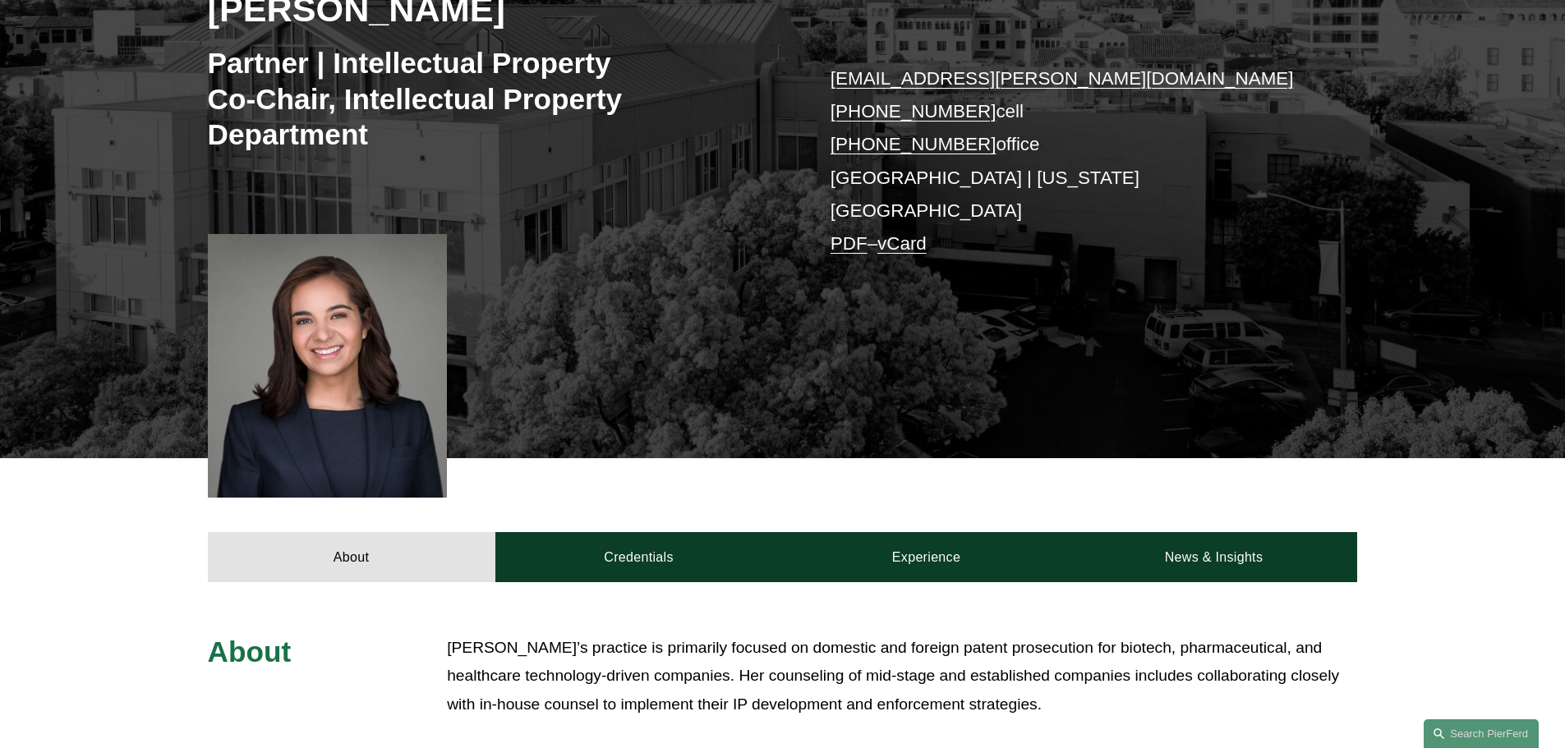
scroll to position [137, 0]
